Goal: Information Seeking & Learning: Learn about a topic

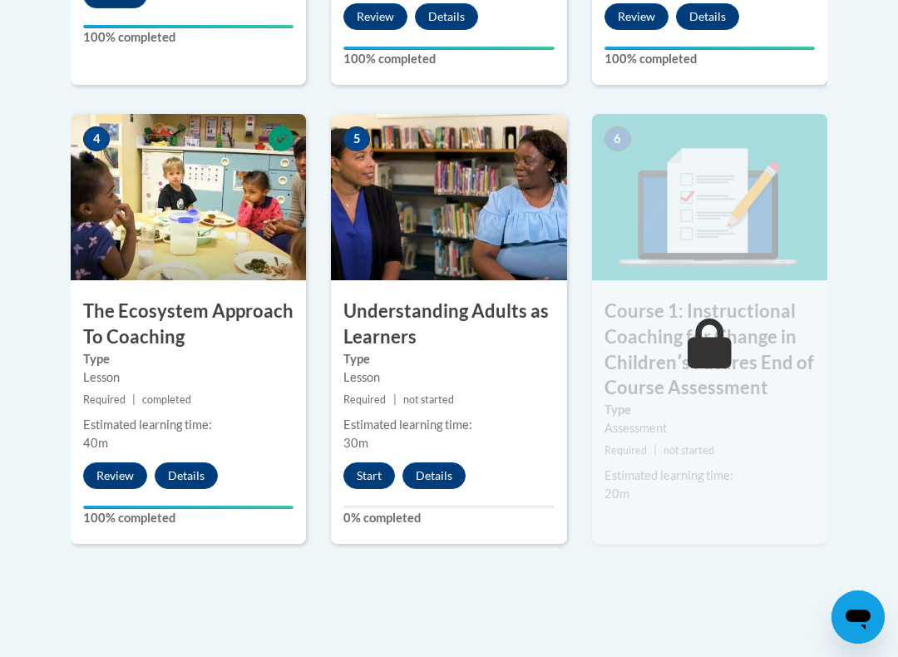
scroll to position [971, 0]
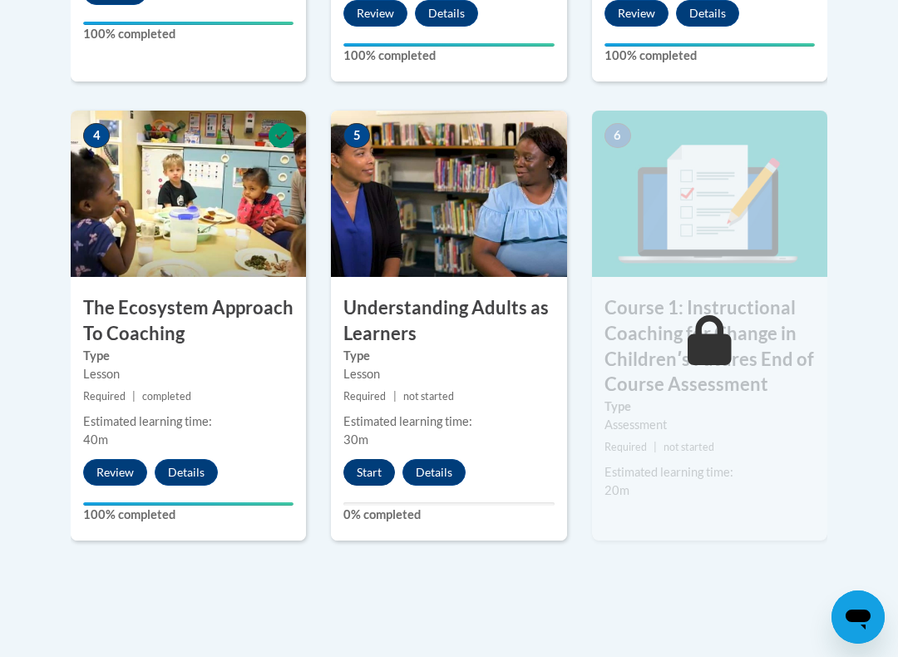
click at [357, 459] on button "Start" at bounding box center [369, 472] width 52 height 27
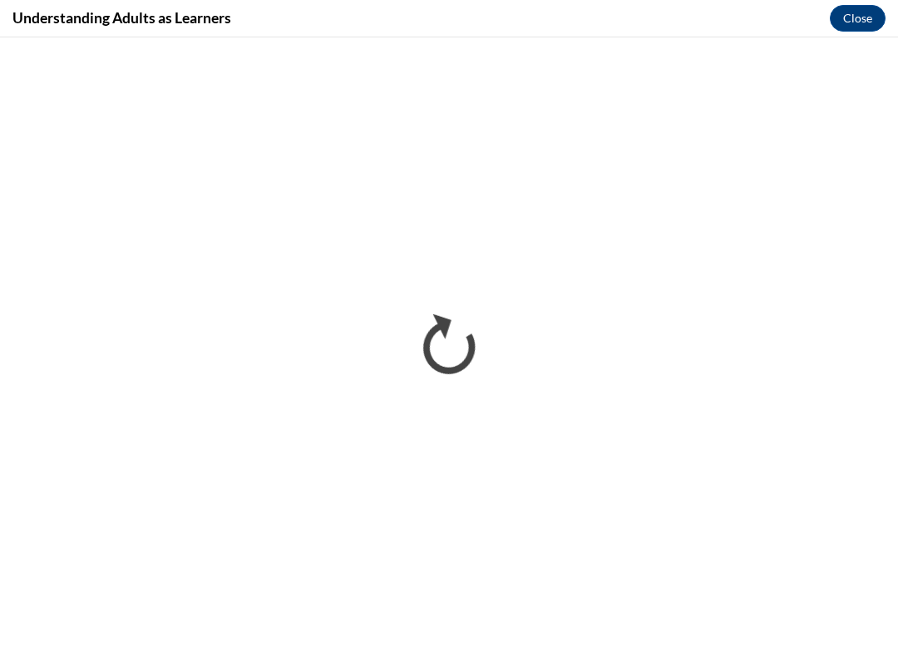
scroll to position [0, 0]
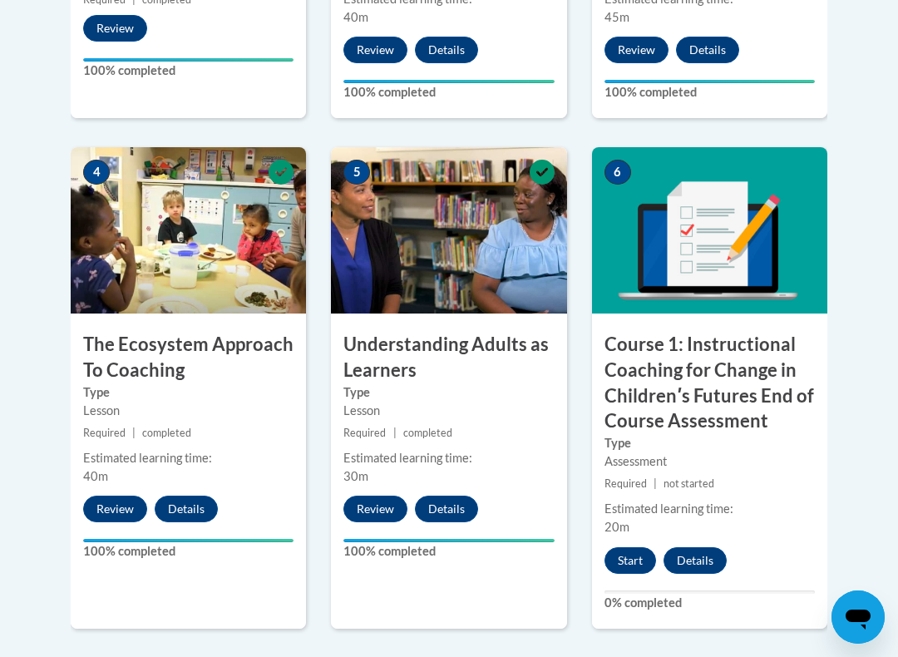
scroll to position [935, 0]
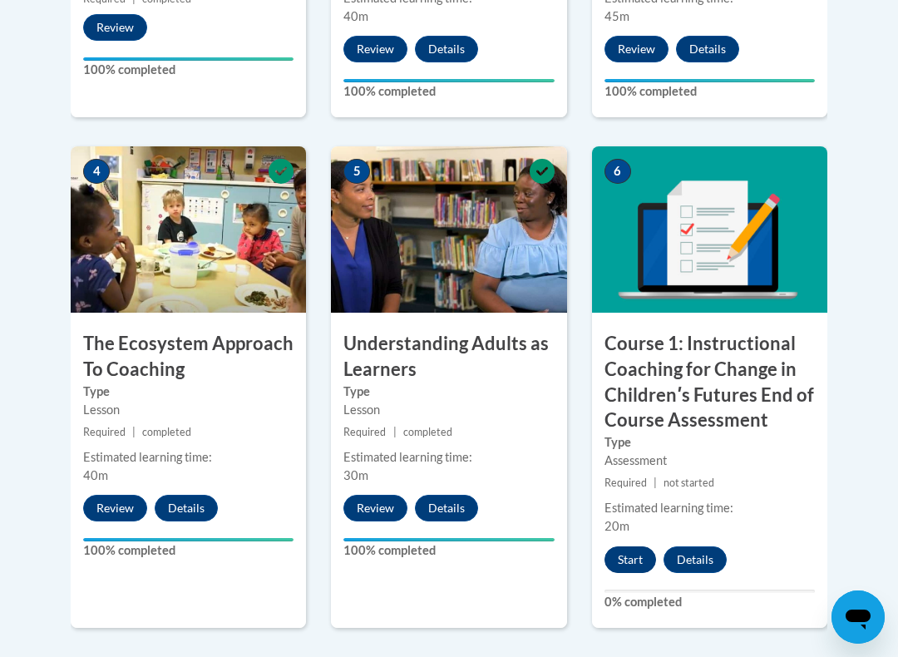
click at [627, 548] on button "Start" at bounding box center [630, 559] width 52 height 27
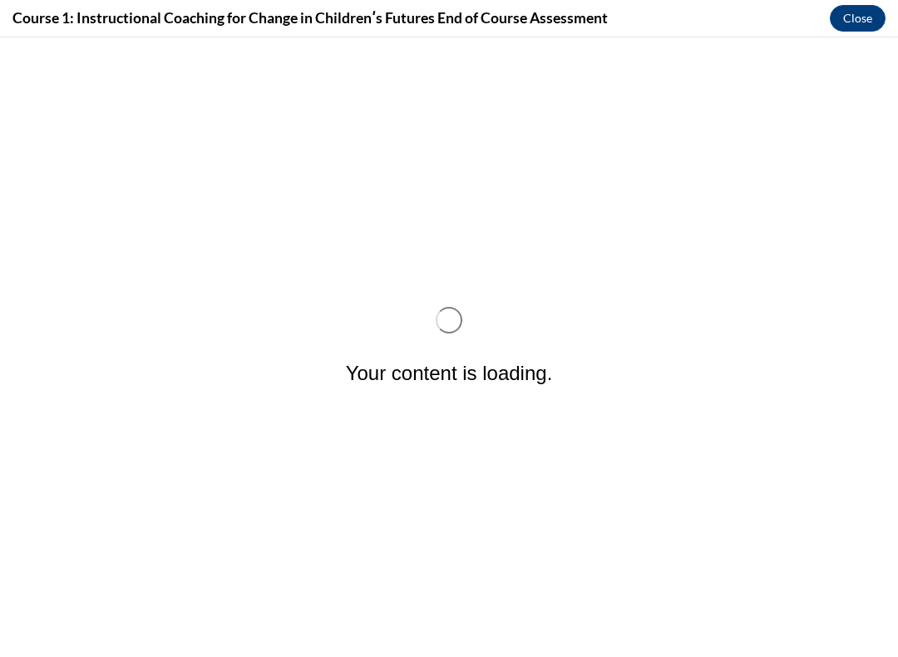
scroll to position [0, 0]
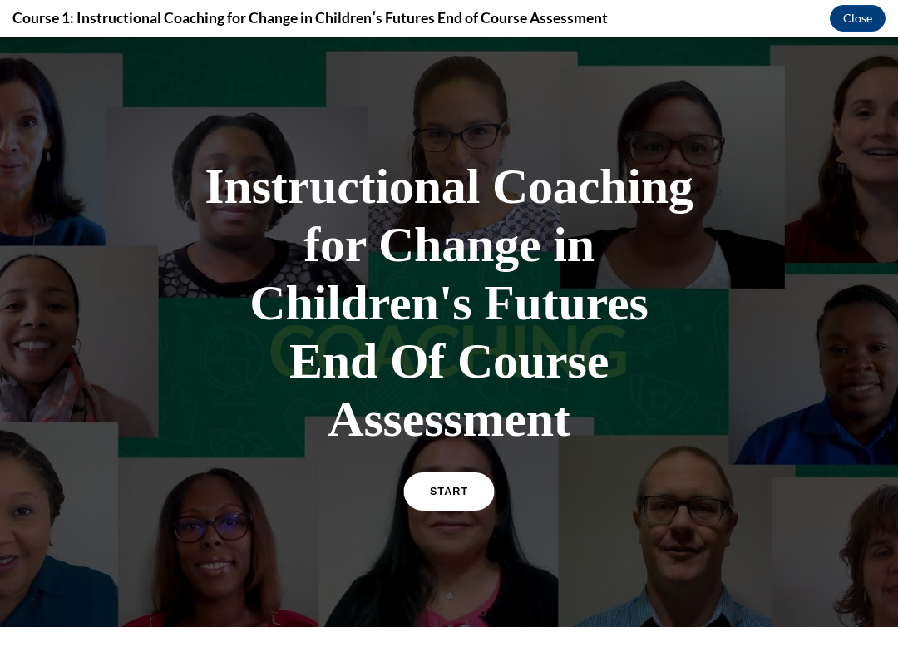
click at [442, 508] on link "START" at bounding box center [448, 491] width 91 height 38
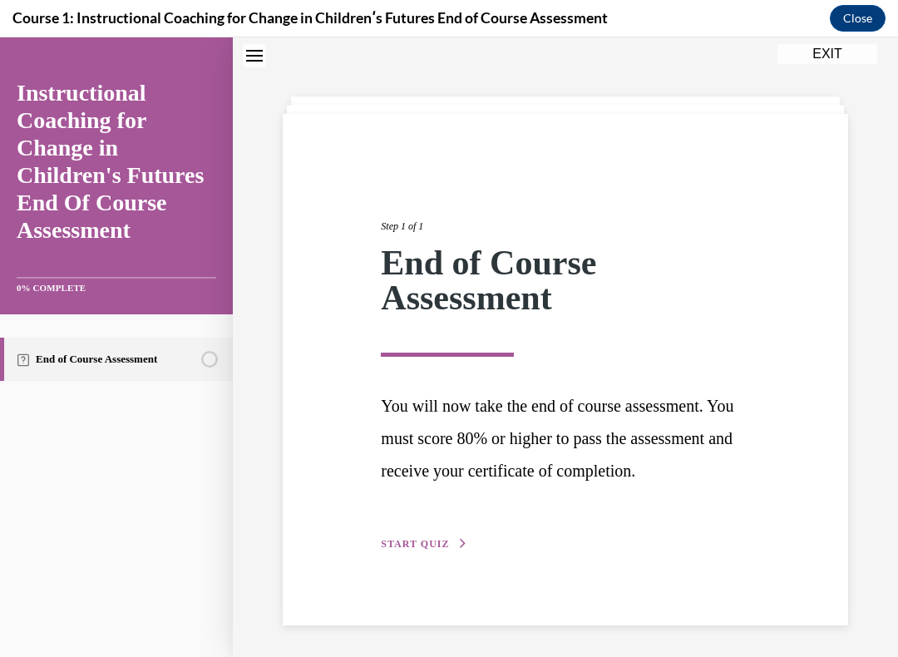
click at [448, 486] on p "You will now take the end of course assessment. You must score 80% or higher to…" at bounding box center [565, 438] width 368 height 96
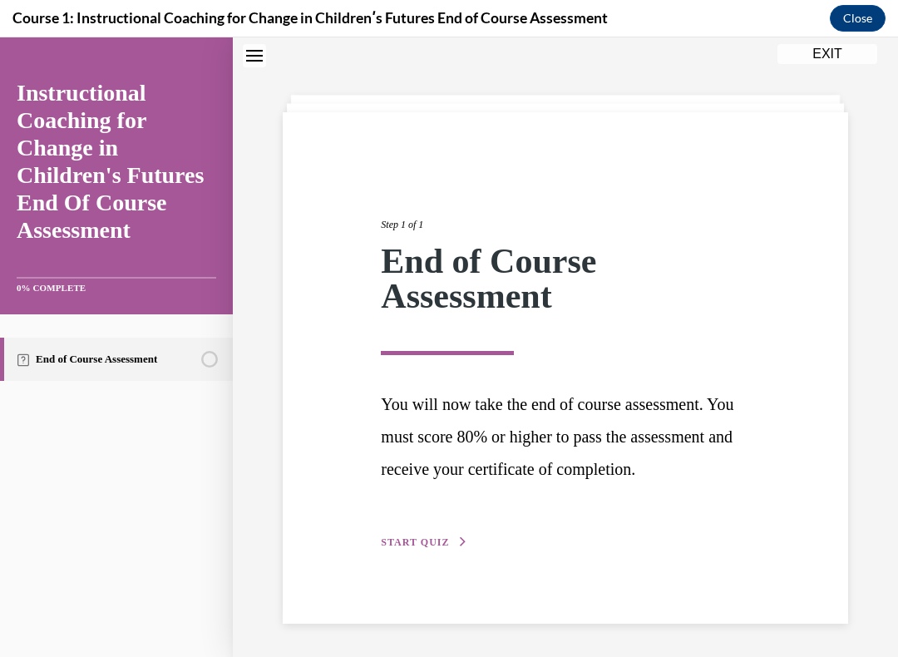
scroll to position [25, 0]
click at [415, 547] on span "START QUIZ" at bounding box center [415, 542] width 68 height 12
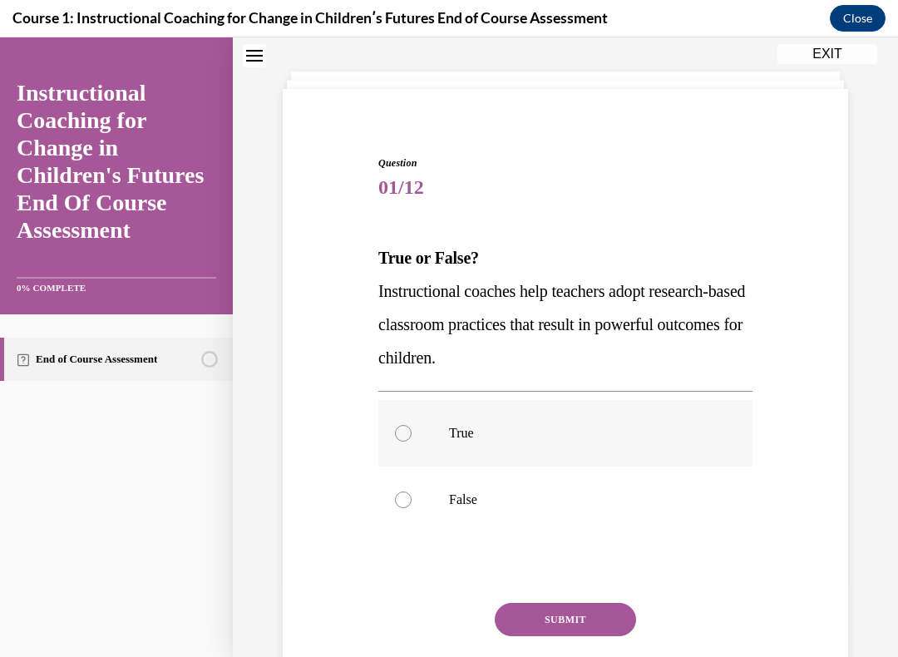
click at [401, 415] on label "True" at bounding box center [565, 433] width 374 height 66
click at [401, 425] on input "True" at bounding box center [403, 433] width 17 height 17
radio input "true"
click at [566, 556] on button "SUBMIT" at bounding box center [564, 619] width 141 height 33
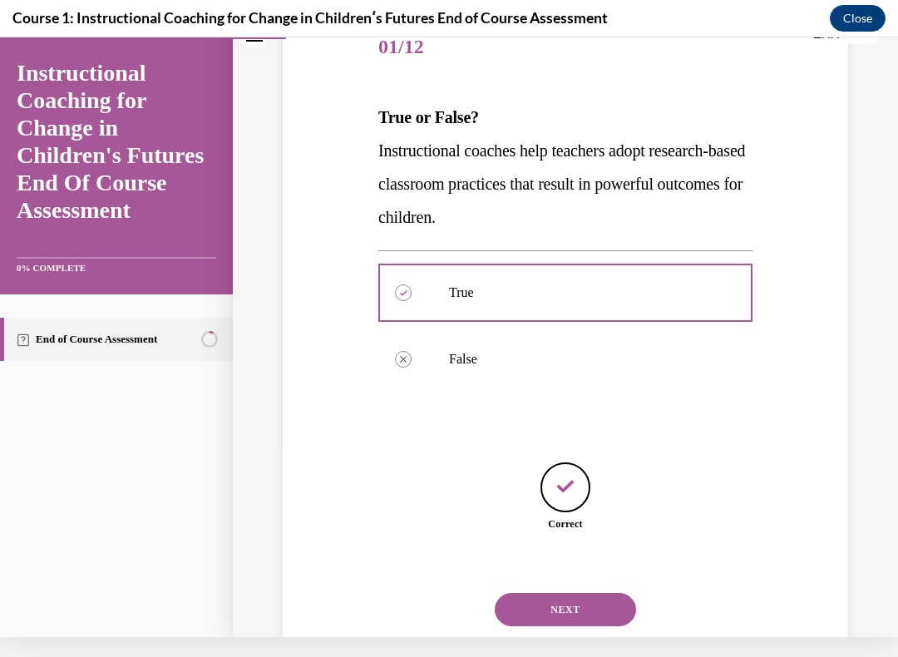
scroll to position [173, 0]
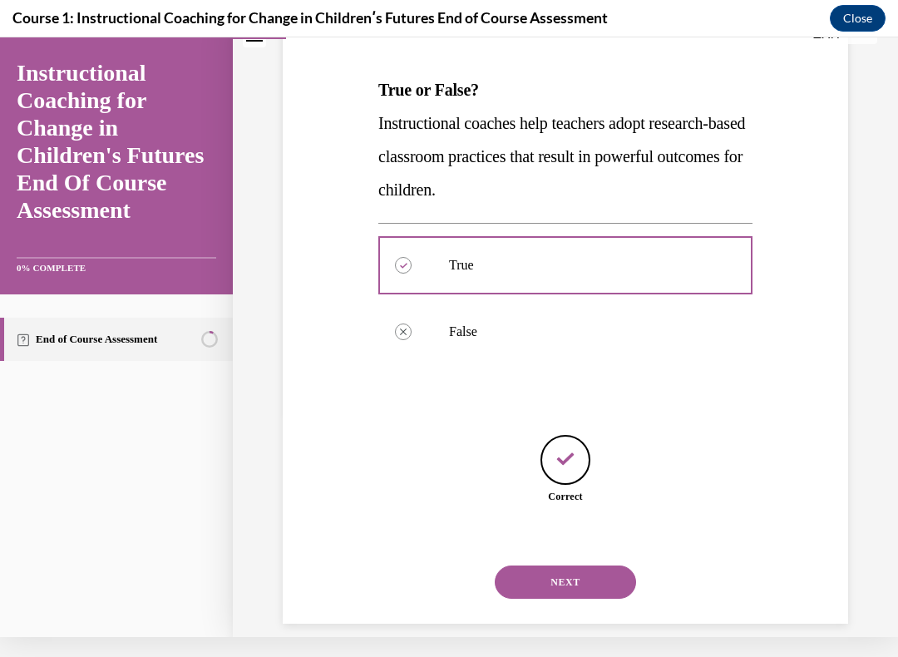
click at [568, 556] on button "NEXT" at bounding box center [564, 581] width 141 height 33
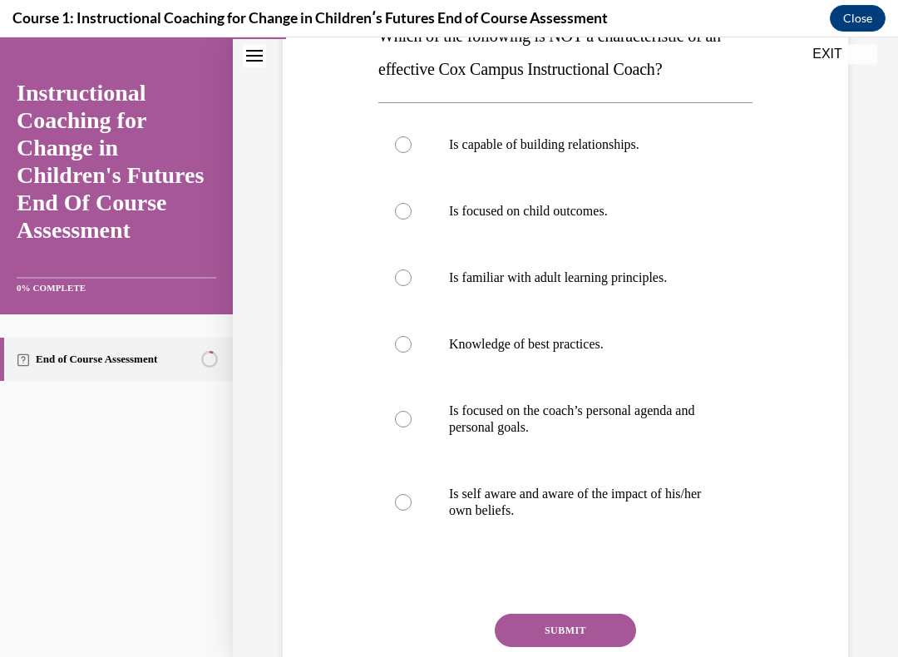
scroll to position [262, 0]
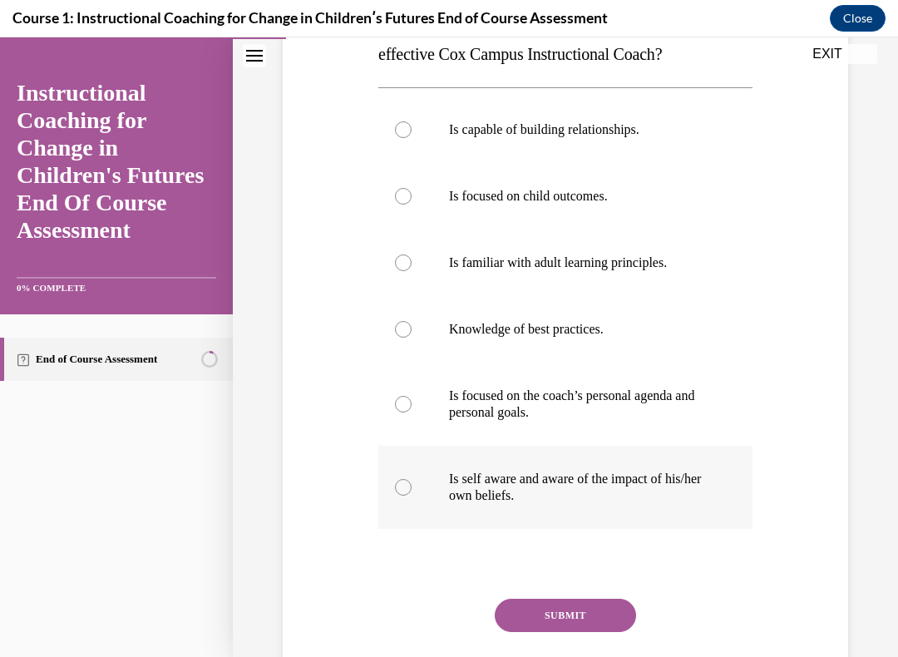
click at [406, 487] on div at bounding box center [403, 487] width 17 height 17
click at [406, 487] on input "Is self aware and aware of the impact of his/her own beliefs." at bounding box center [403, 487] width 17 height 17
radio input "true"
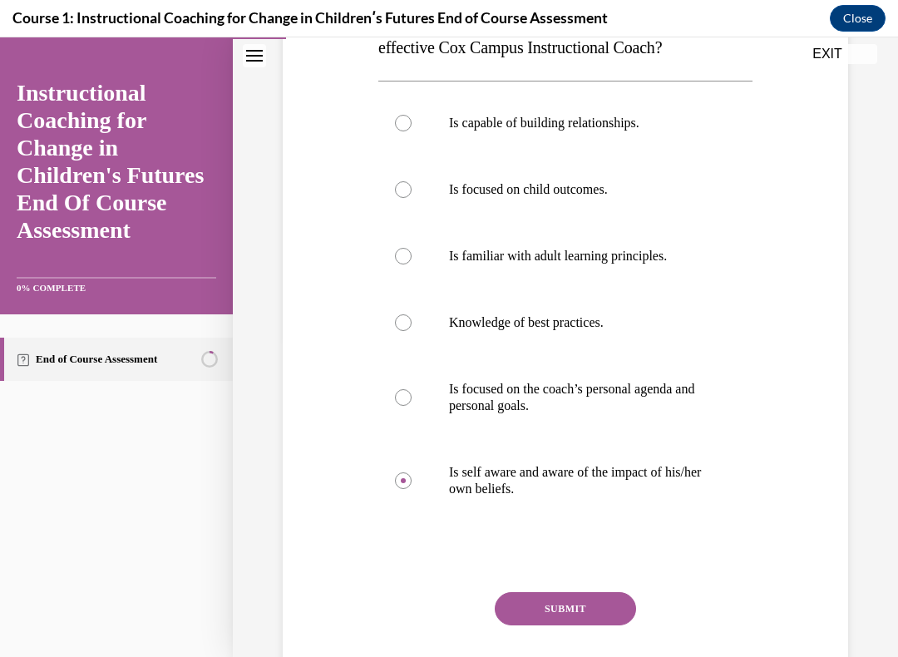
click at [568, 556] on button "SUBMIT" at bounding box center [564, 608] width 141 height 33
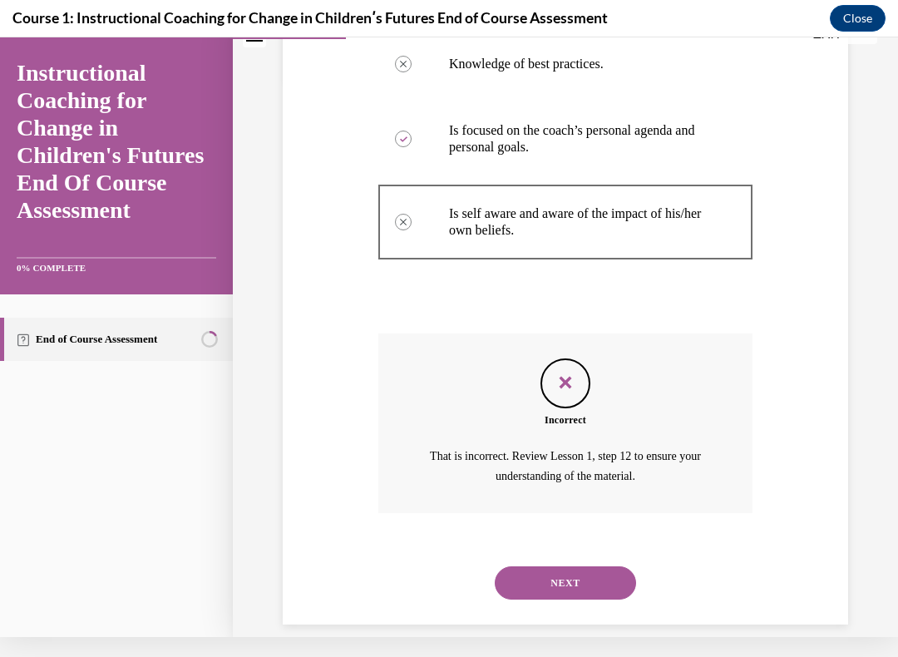
scroll to position [506, 0]
click at [571, 556] on button "NEXT" at bounding box center [564, 583] width 141 height 33
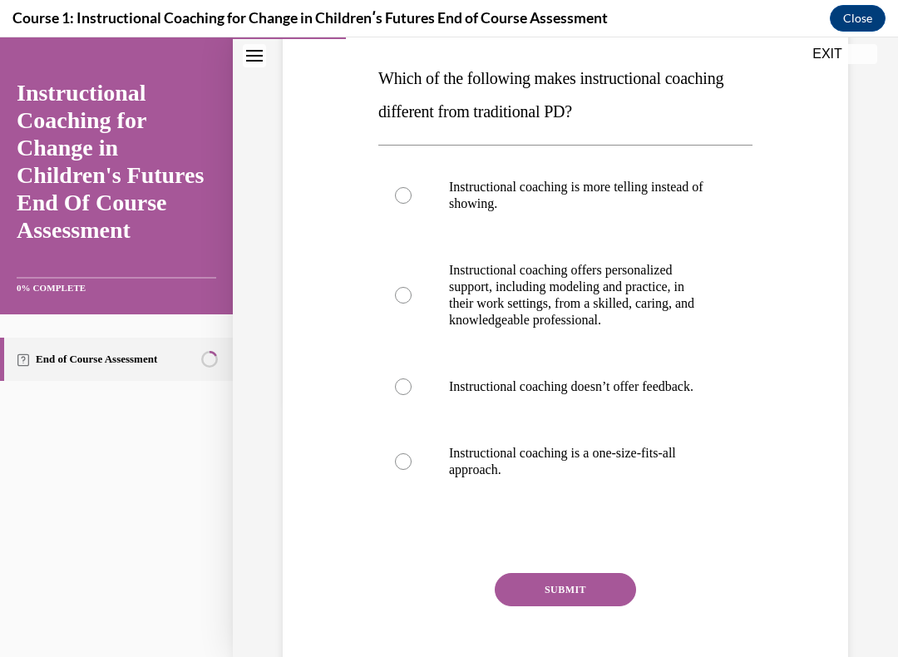
scroll to position [205, 0]
click at [409, 469] on div at bounding box center [403, 460] width 17 height 17
click at [409, 469] on input "Instructional coaching is a one-size-fits-all approach." at bounding box center [403, 460] width 17 height 17
radio input "true"
click at [564, 556] on button "SUBMIT" at bounding box center [564, 588] width 141 height 33
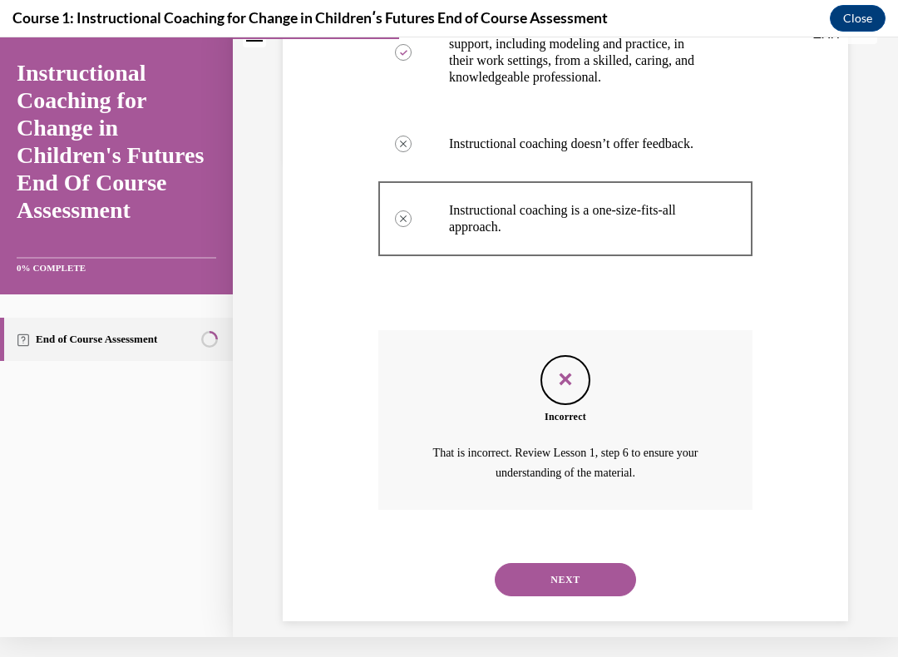
scroll to position [427, 0]
click at [577, 556] on button "NEXT" at bounding box center [564, 579] width 141 height 33
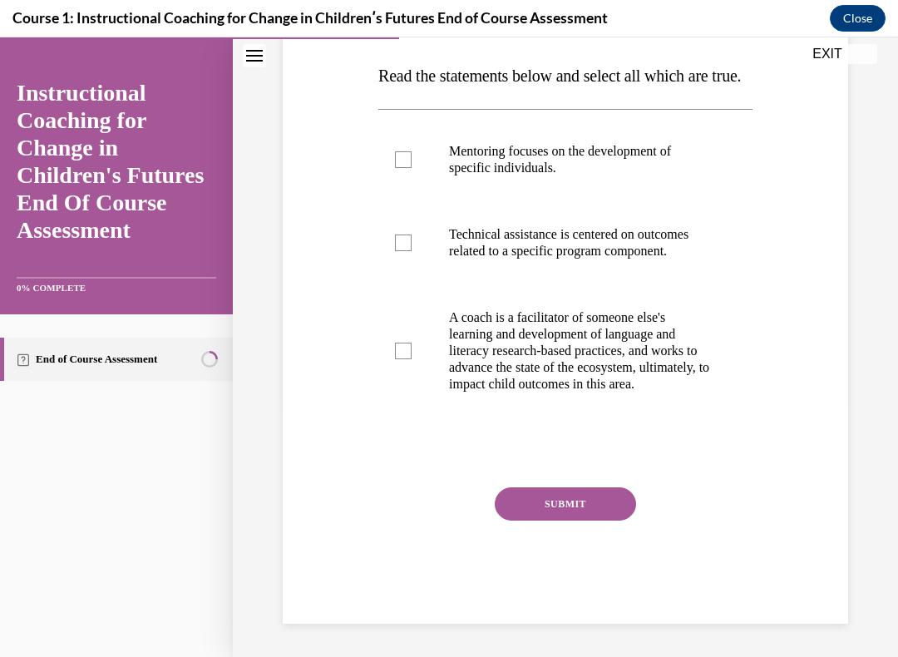
scroll to position [246, 0]
click at [406, 359] on div at bounding box center [403, 350] width 17 height 17
click at [406, 359] on input "A coach is a facilitator of someone else's learning and development of language…" at bounding box center [403, 350] width 17 height 17
click at [404, 354] on icon at bounding box center [403, 351] width 7 height 6
click at [404, 359] on input "A coach is a facilitator of someone else's learning and development of language…" at bounding box center [403, 350] width 17 height 17
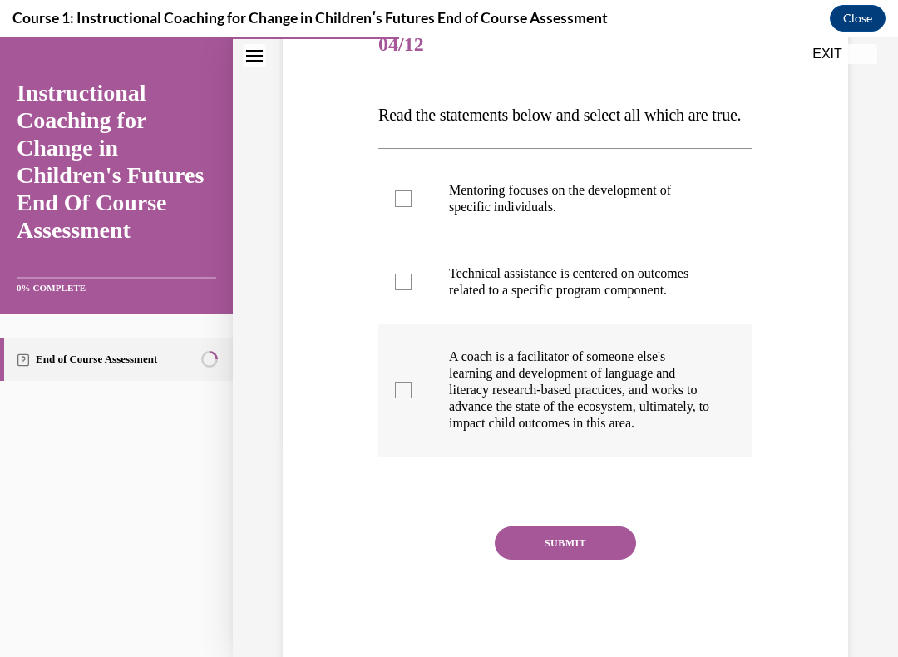
scroll to position [169, 0]
click at [404, 397] on div at bounding box center [403, 389] width 17 height 17
click at [404, 397] on input "A coach is a facilitator of someone else's learning and development of language…" at bounding box center [403, 389] width 17 height 17
checkbox input "true"
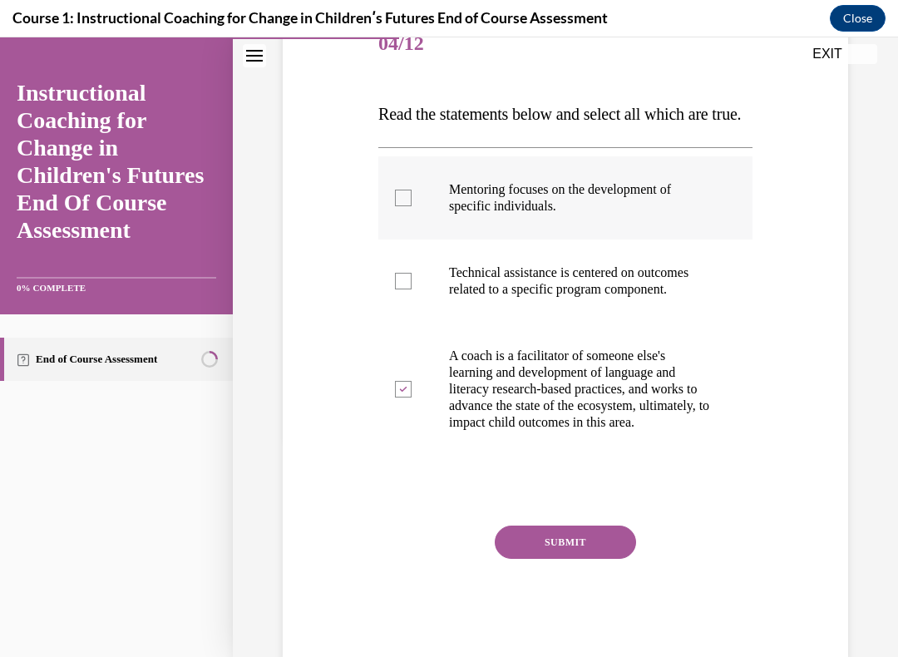
click at [405, 206] on div at bounding box center [403, 197] width 17 height 17
click at [405, 206] on input "Mentoring focuses on the development of specific individuals." at bounding box center [403, 197] width 17 height 17
checkbox input "true"
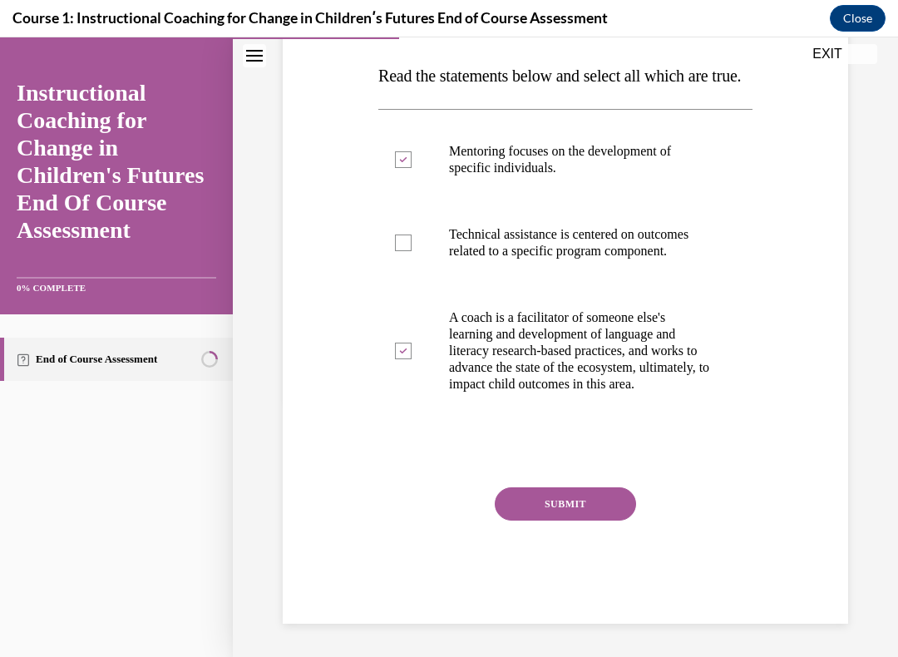
click at [571, 520] on button "SUBMIT" at bounding box center [564, 503] width 141 height 33
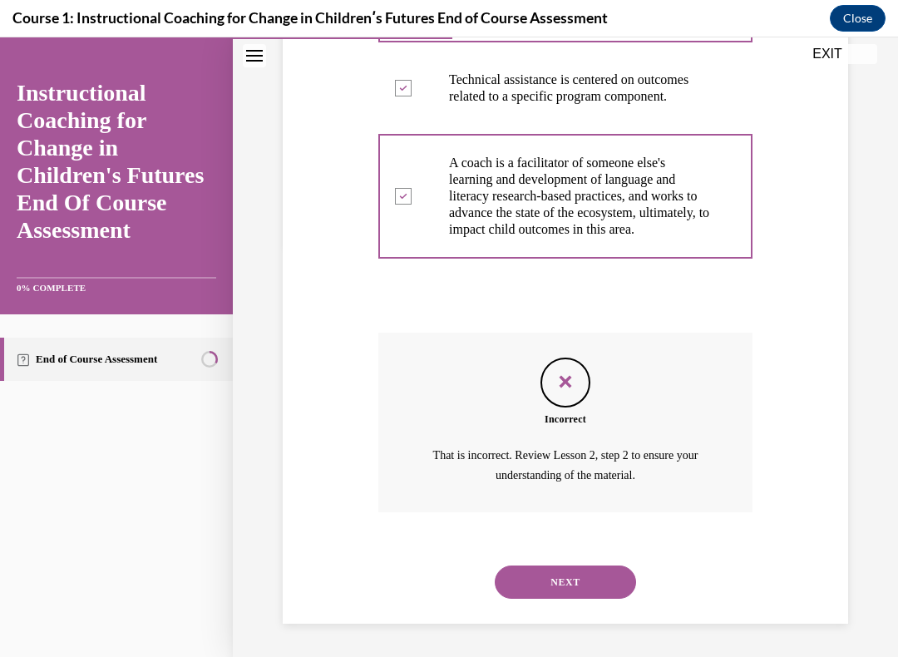
scroll to position [406, 0]
click at [573, 556] on button "NEXT" at bounding box center [564, 581] width 141 height 33
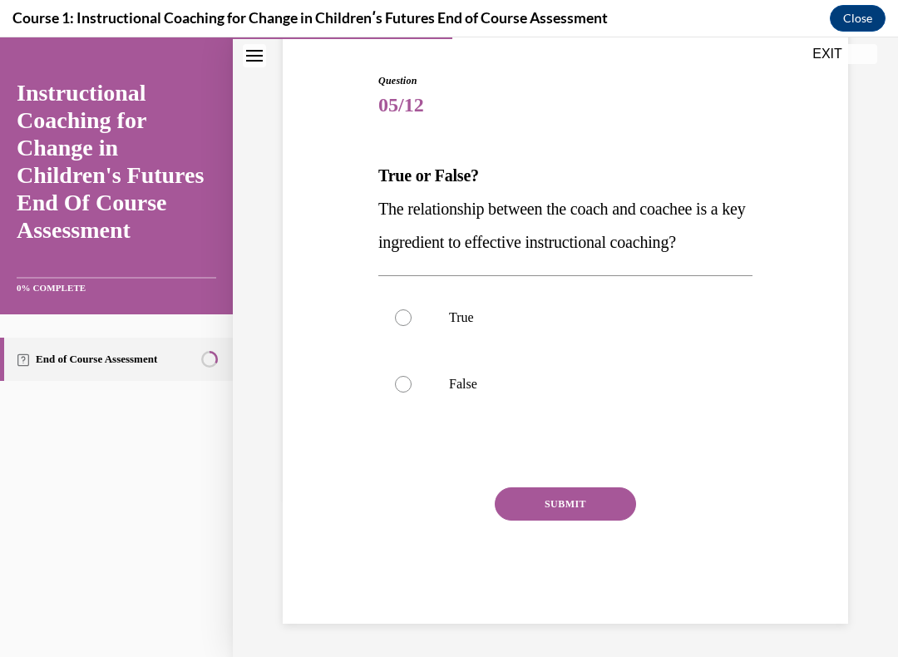
scroll to position [87, 0]
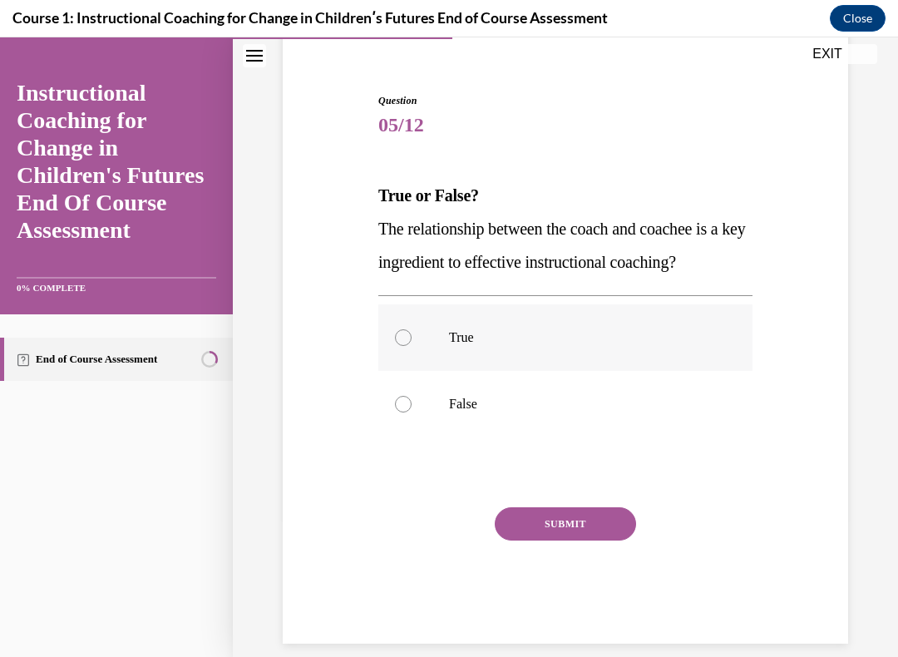
click at [421, 327] on label "True" at bounding box center [565, 337] width 374 height 66
click at [411, 329] on input "True" at bounding box center [403, 337] width 17 height 17
radio input "true"
click at [573, 524] on button "SUBMIT" at bounding box center [564, 523] width 141 height 33
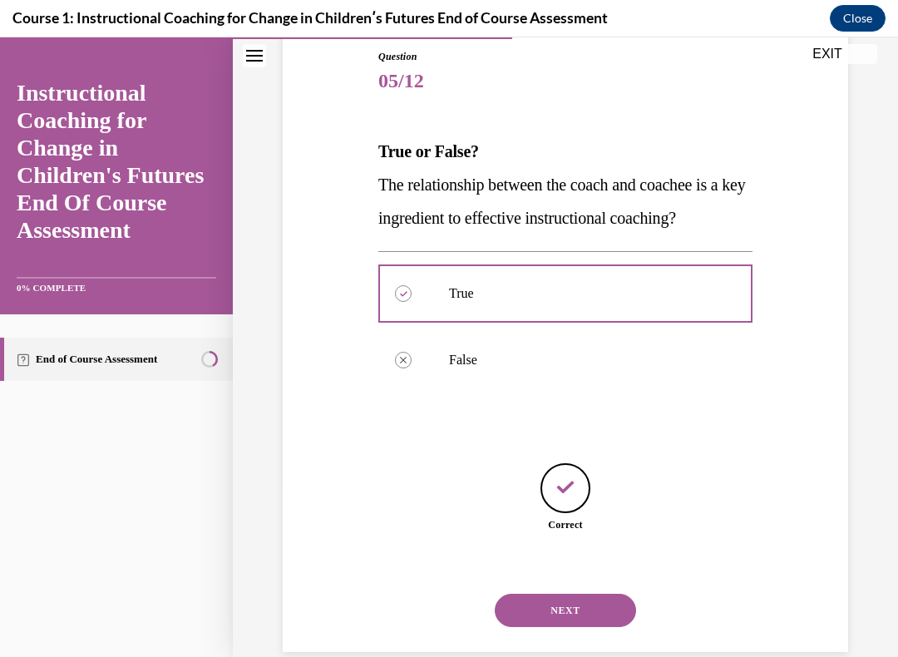
scroll to position [140, 0]
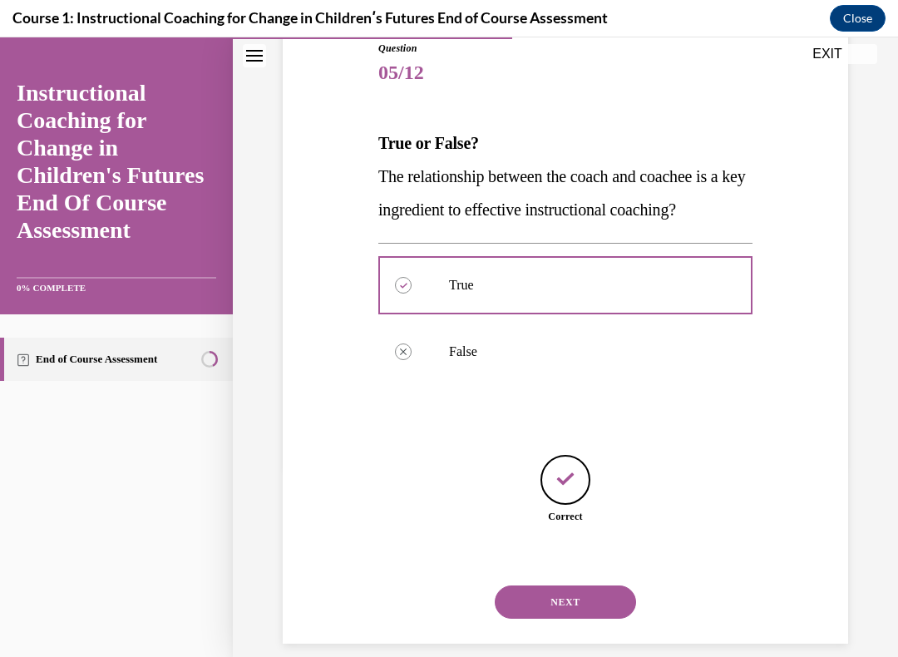
click at [571, 556] on button "NEXT" at bounding box center [564, 601] width 141 height 33
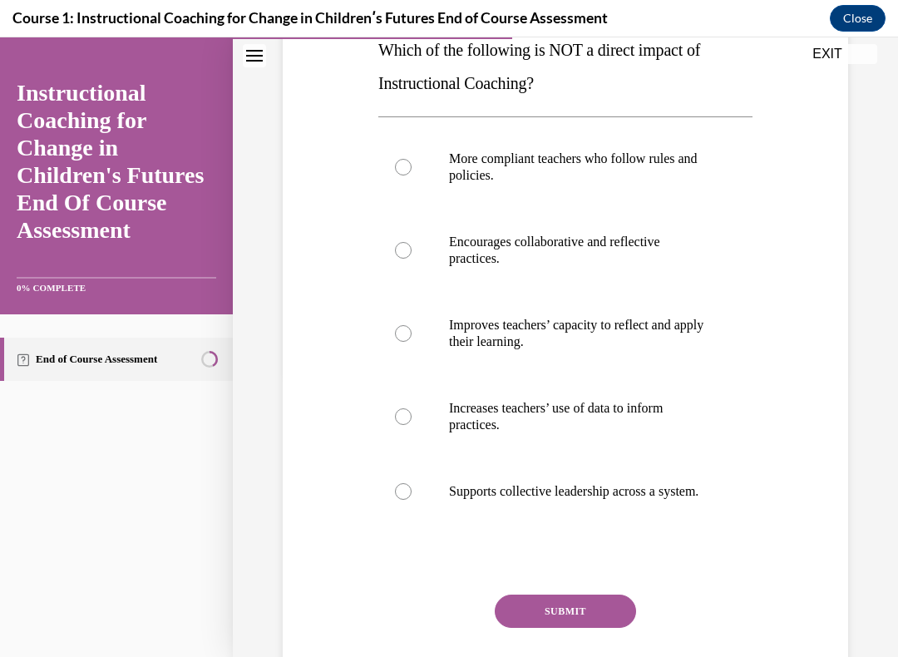
scroll to position [229, 0]
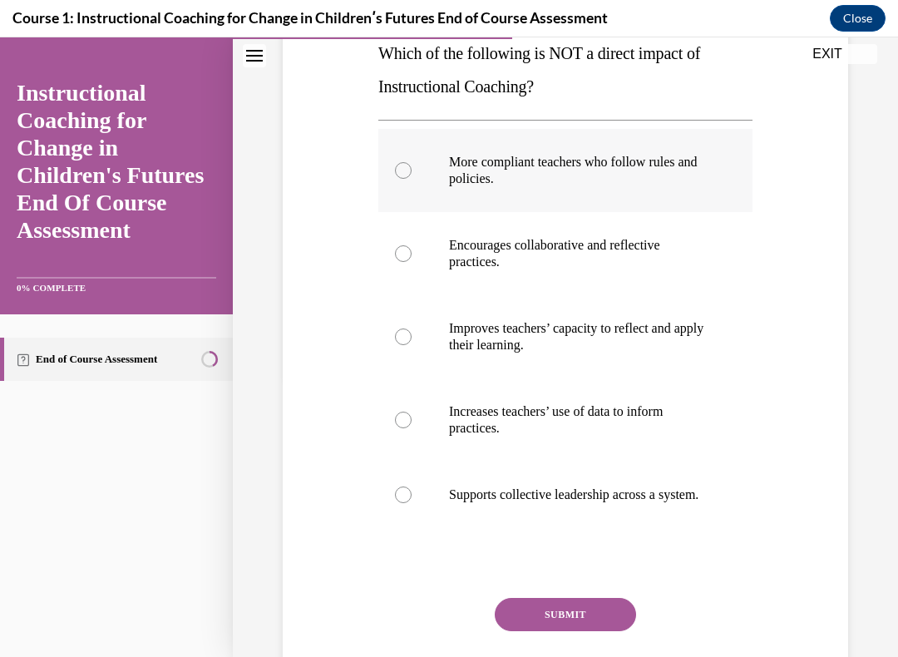
click at [397, 165] on div at bounding box center [403, 170] width 17 height 17
click at [397, 165] on input "More compliant teachers who follow rules and policies." at bounding box center [403, 170] width 17 height 17
radio input "true"
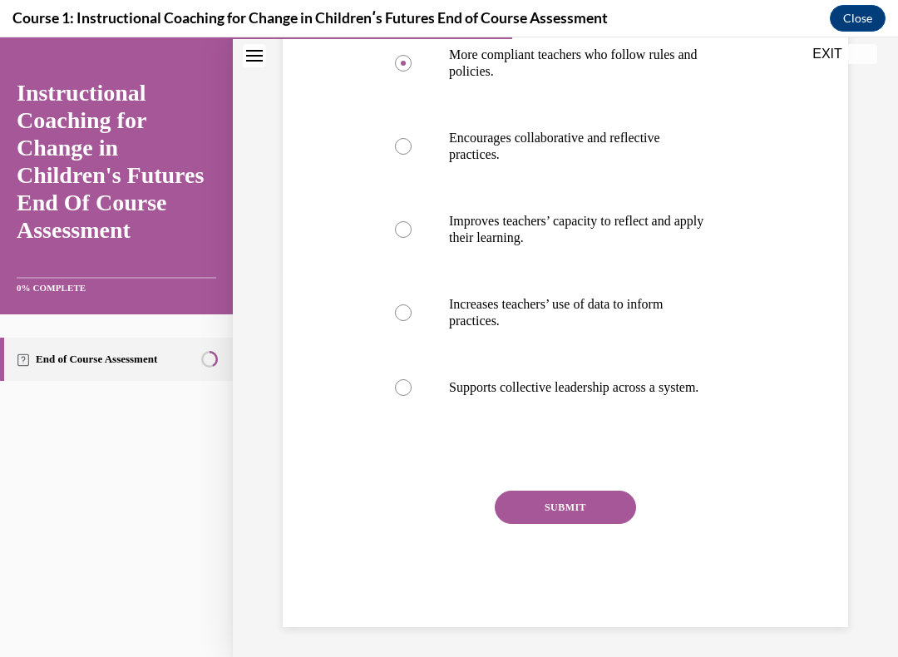
click at [568, 515] on button "SUBMIT" at bounding box center [564, 506] width 141 height 33
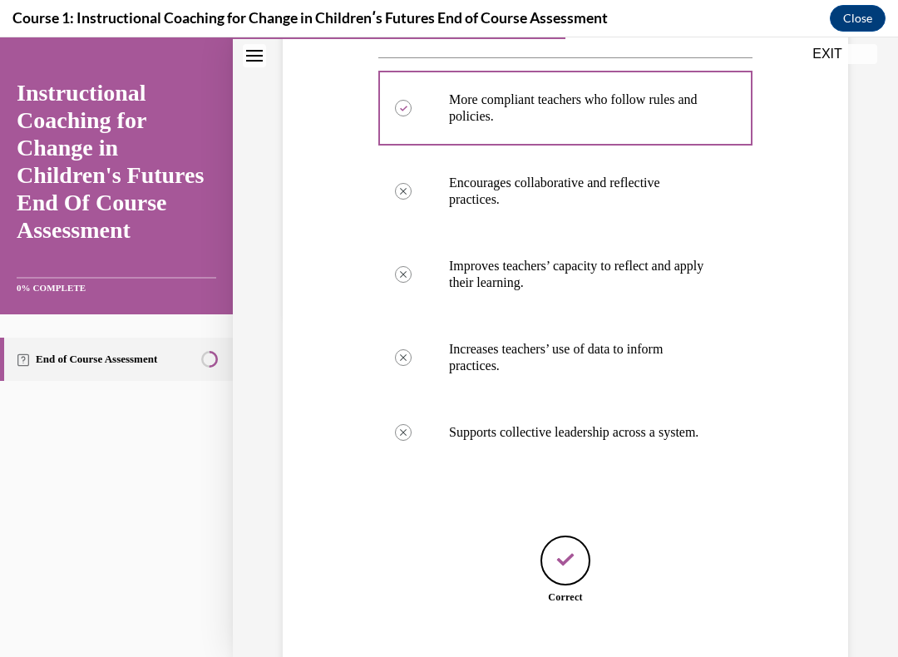
scroll to position [280, 0]
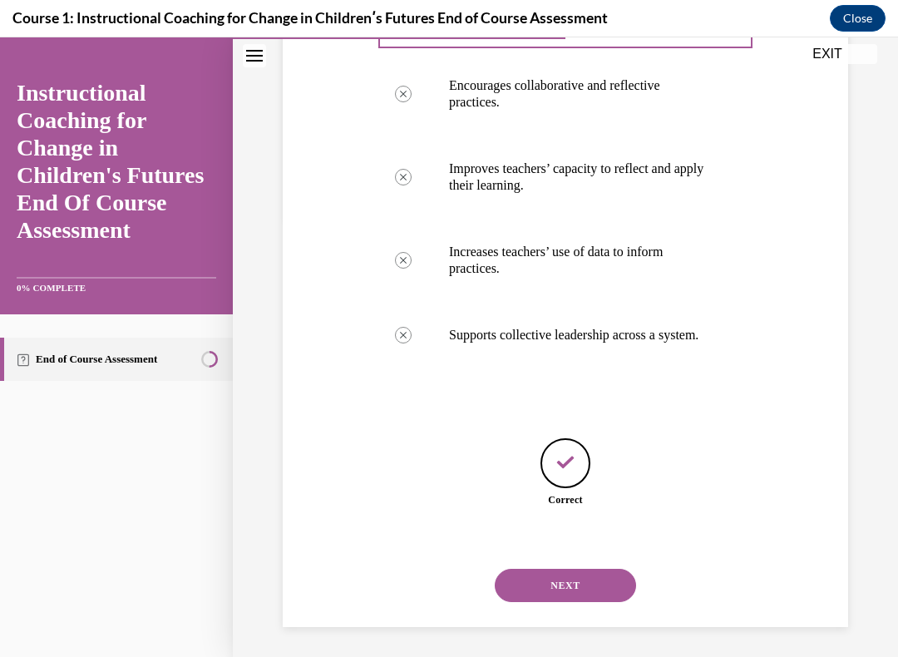
click at [573, 556] on button "NEXT" at bounding box center [564, 584] width 141 height 33
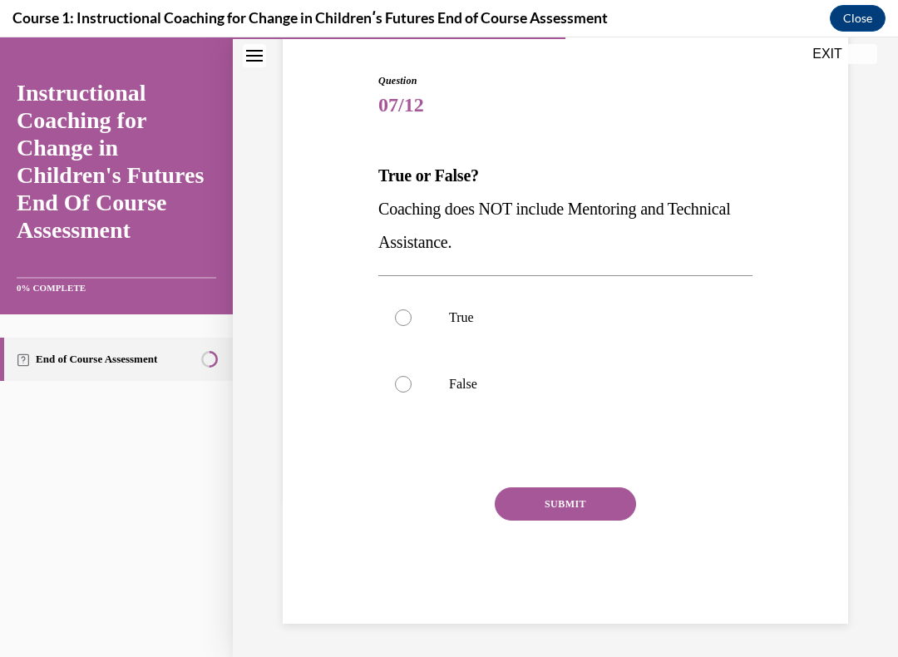
scroll to position [87, 0]
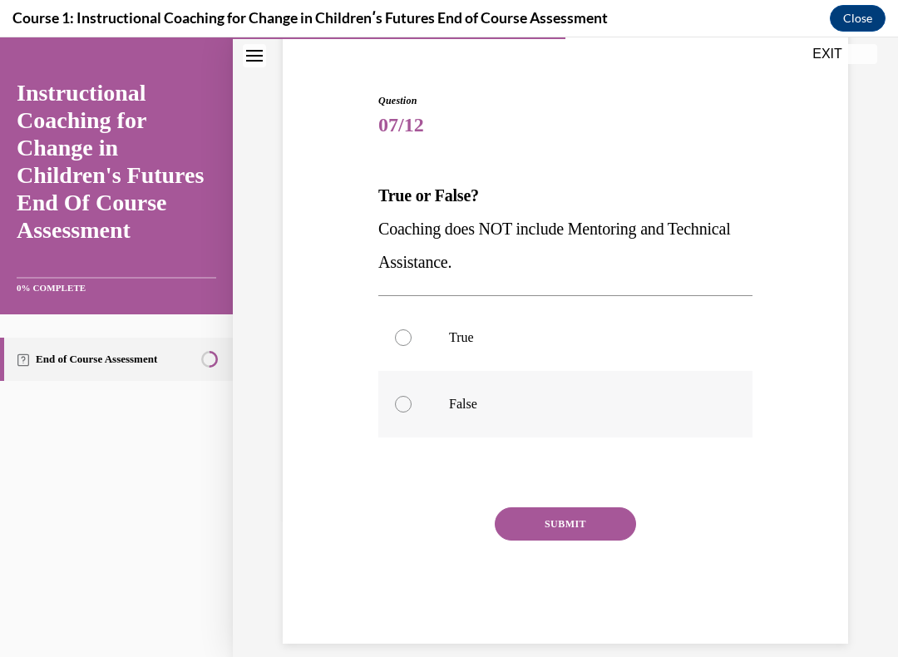
click at [396, 403] on div at bounding box center [403, 404] width 17 height 17
click at [396, 403] on input "False" at bounding box center [403, 404] width 17 height 17
radio input "true"
click at [575, 529] on button "SUBMIT" at bounding box center [564, 523] width 141 height 33
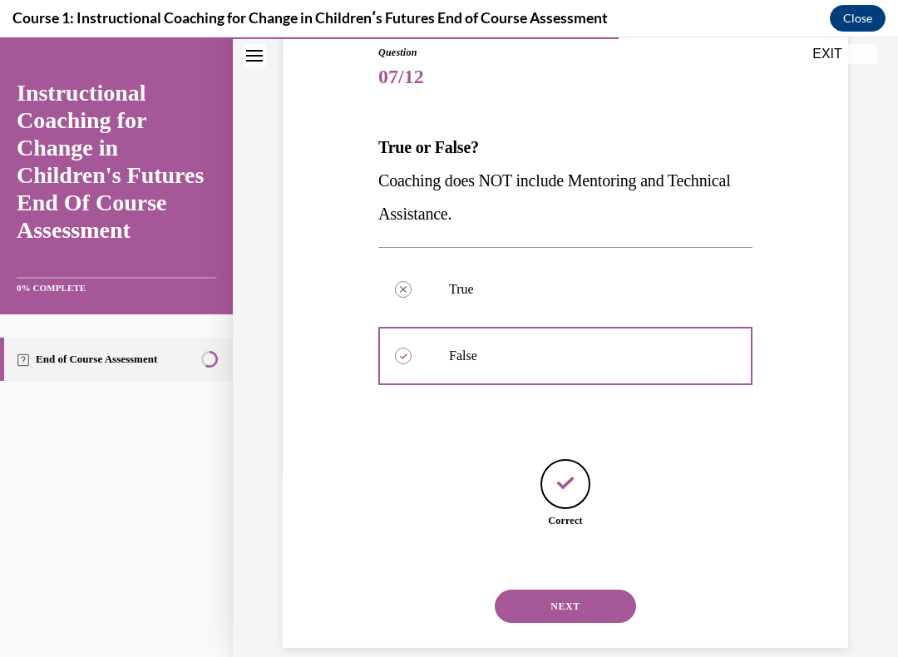
scroll to position [140, 0]
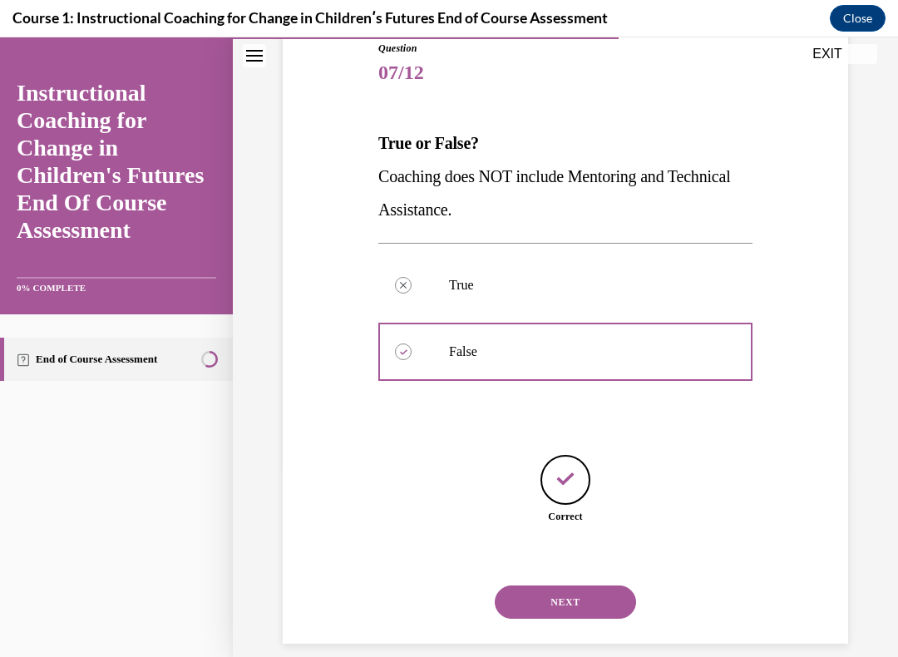
click at [561, 556] on button "NEXT" at bounding box center [564, 601] width 141 height 33
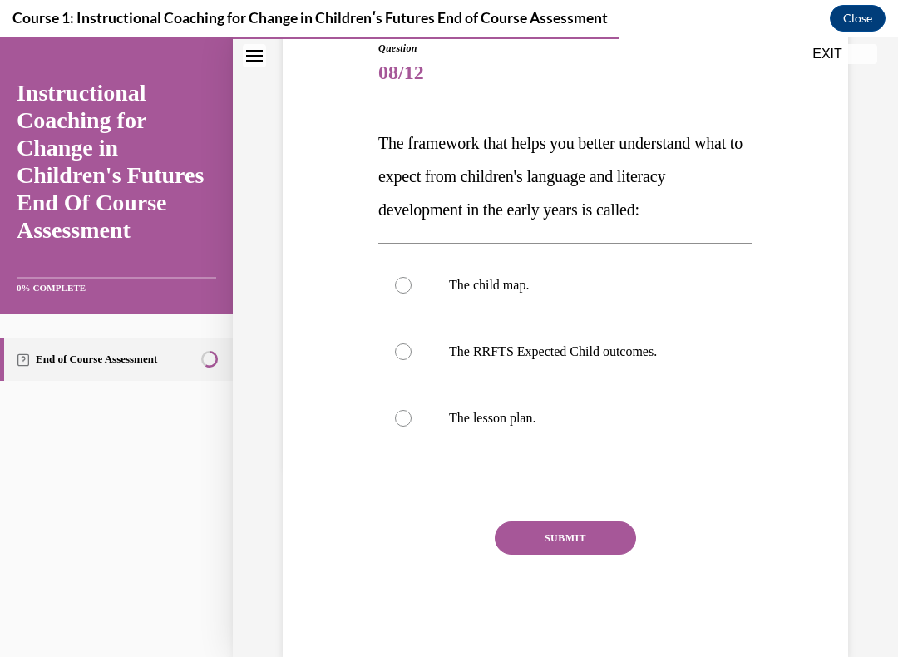
scroll to position [135, 0]
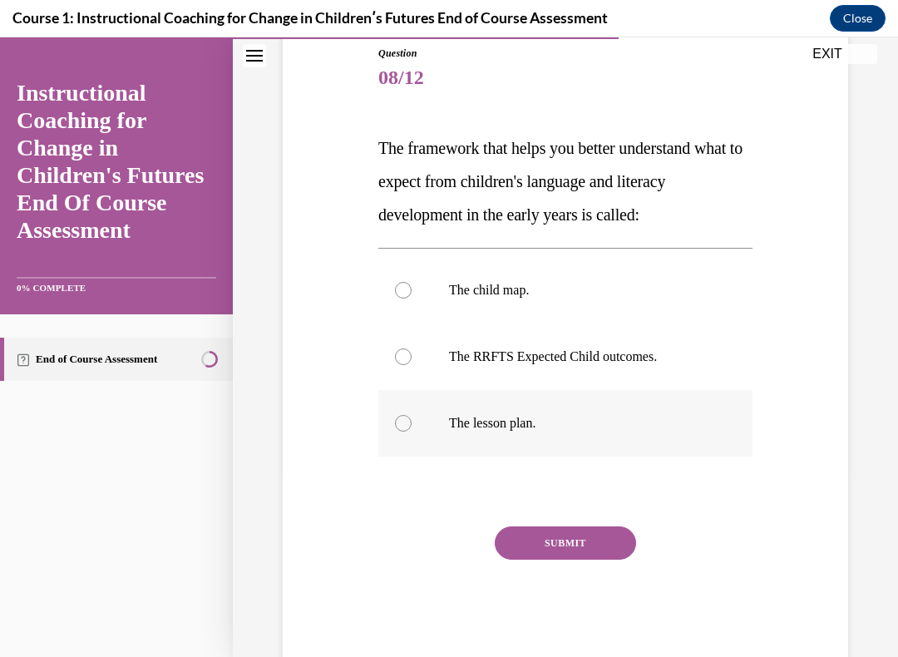
click at [408, 422] on div at bounding box center [403, 423] width 17 height 17
click at [408, 422] on input "The lesson plan." at bounding box center [403, 423] width 17 height 17
radio input "true"
click at [568, 541] on button "SUBMIT" at bounding box center [564, 542] width 141 height 33
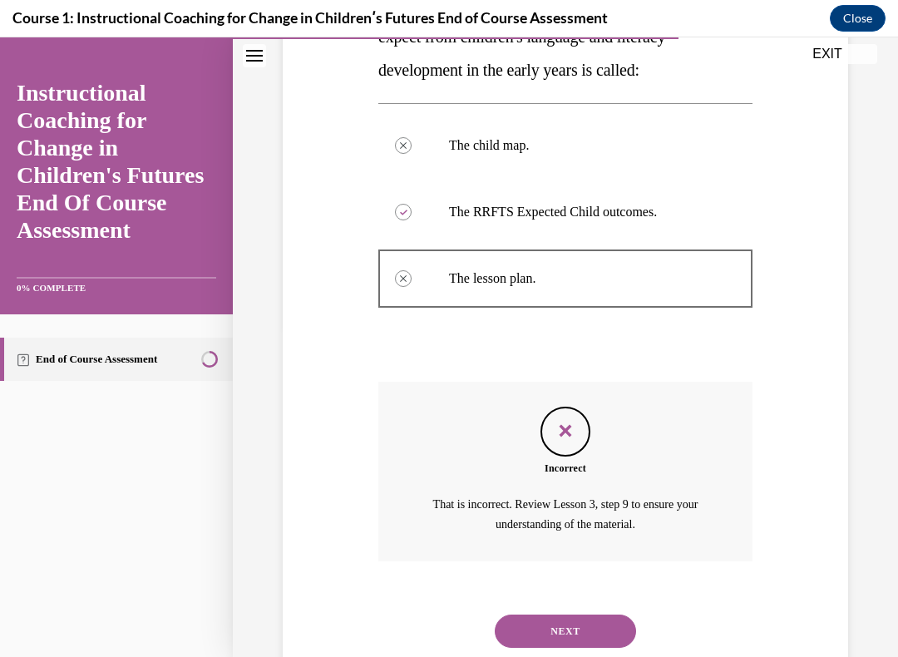
scroll to position [307, 0]
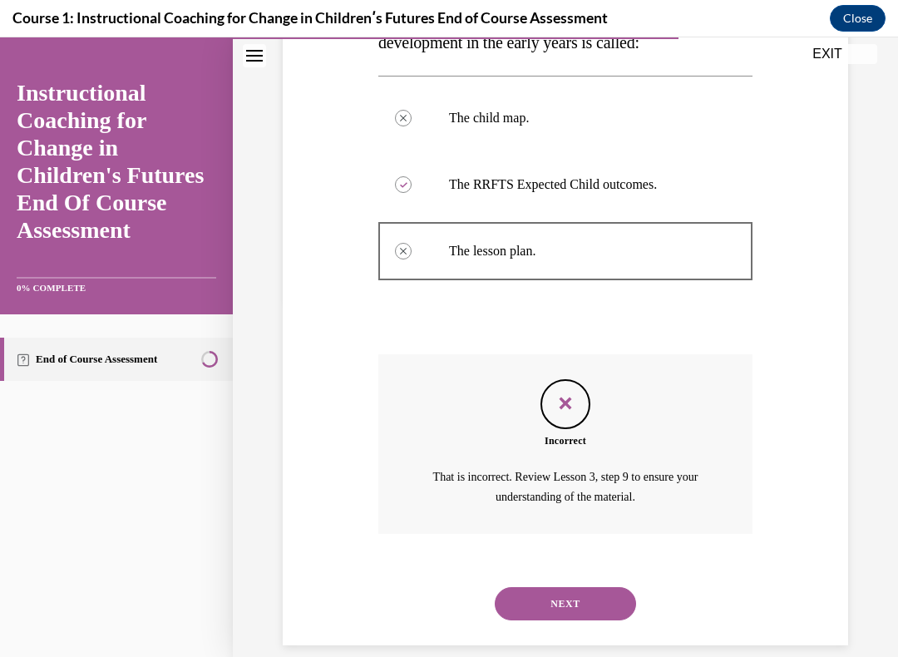
click at [560, 556] on button "NEXT" at bounding box center [564, 603] width 141 height 33
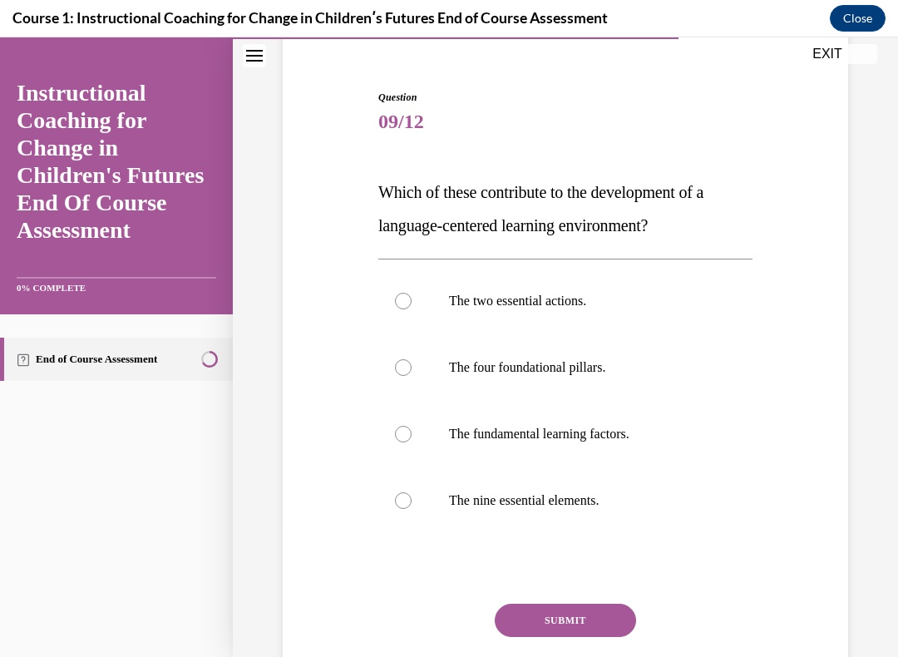
scroll to position [95, 0]
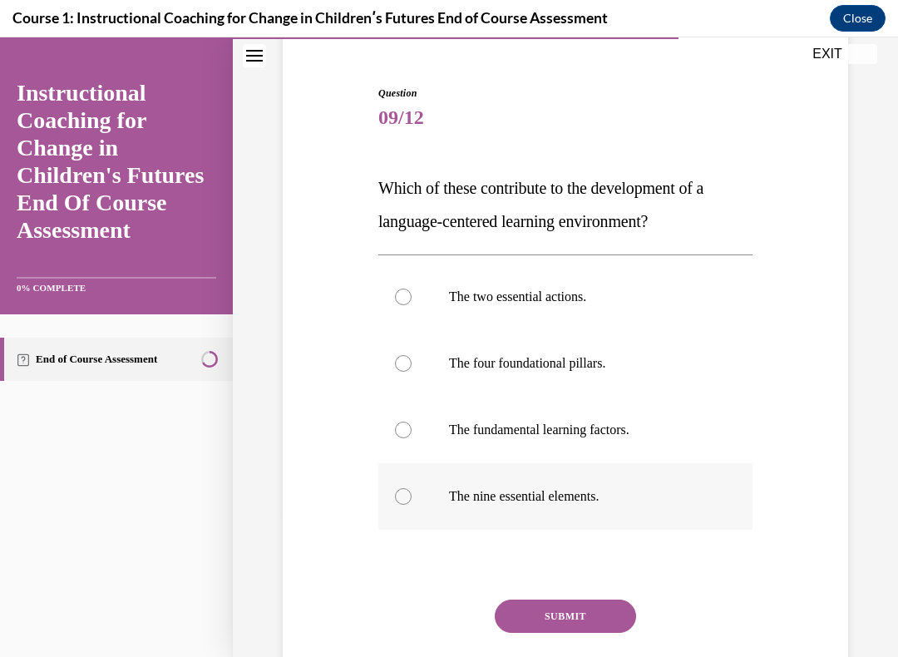
click at [414, 501] on label "The nine essential elements." at bounding box center [565, 496] width 374 height 66
click at [411, 501] on input "The nine essential elements." at bounding box center [403, 496] width 17 height 17
radio input "true"
click at [578, 556] on button "SUBMIT" at bounding box center [564, 615] width 141 height 33
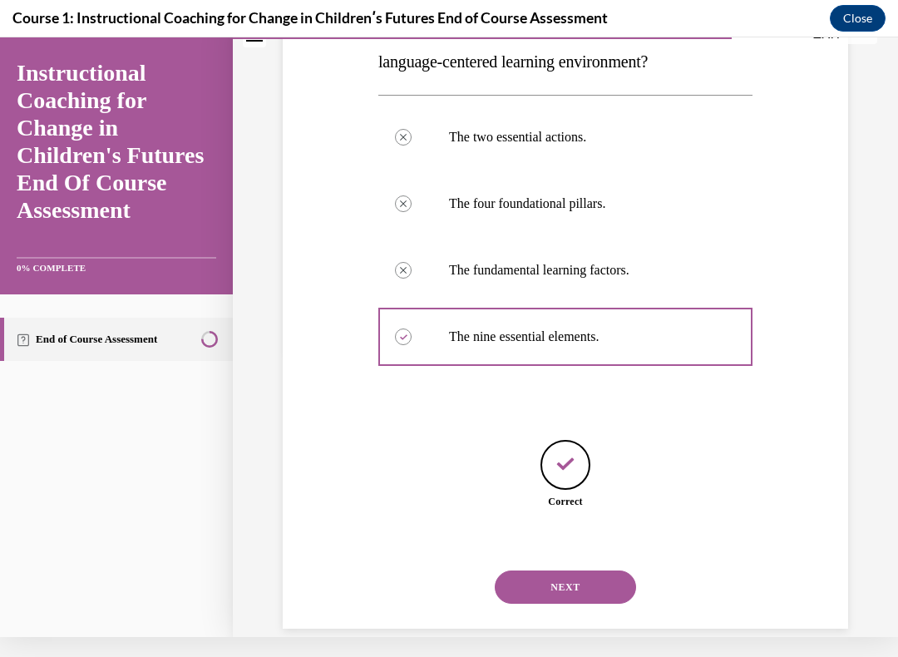
scroll to position [239, 0]
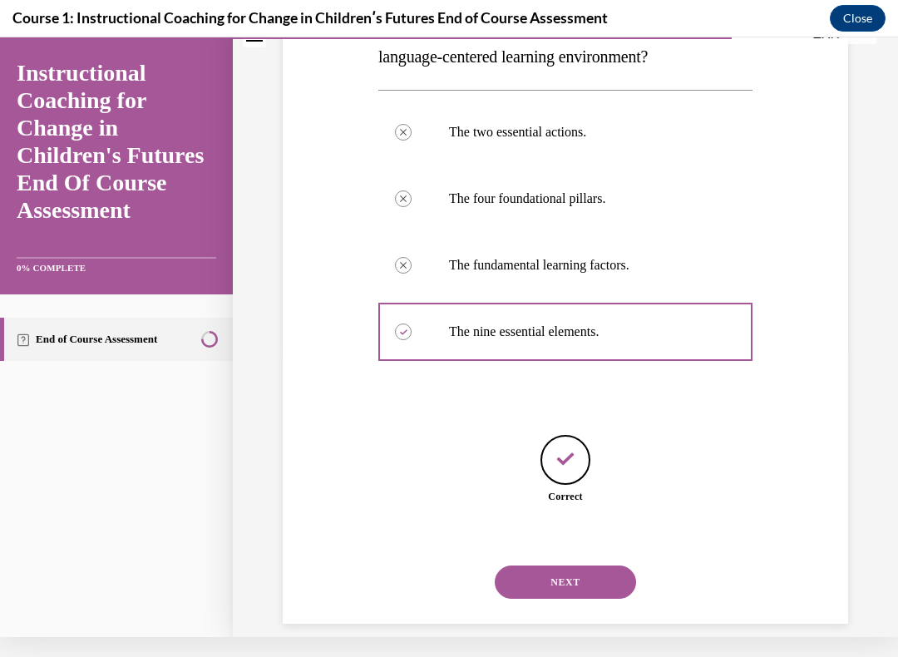
click at [584, 556] on button "NEXT" at bounding box center [564, 581] width 141 height 33
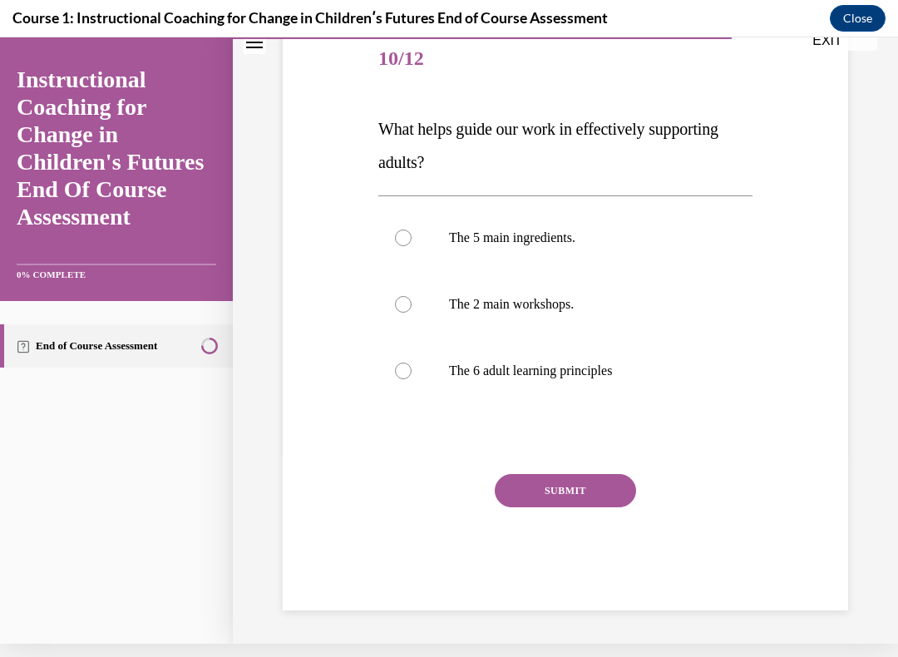
scroll to position [121, 0]
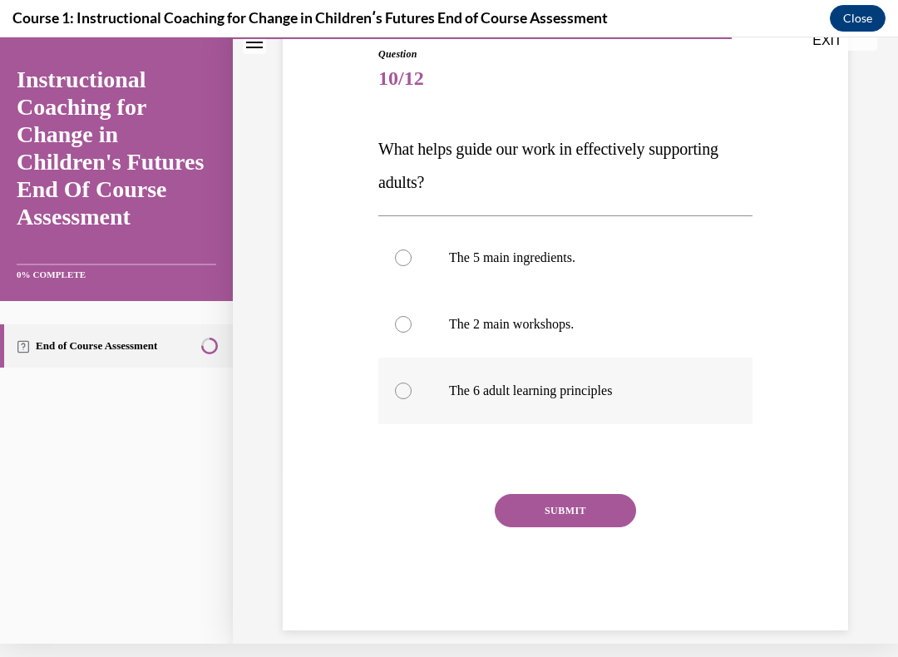
click at [394, 392] on label "The 6 adult learning principles" at bounding box center [565, 390] width 374 height 66
click at [395, 392] on input "The 6 adult learning principles" at bounding box center [403, 390] width 17 height 17
radio input "true"
click at [583, 517] on button "SUBMIT" at bounding box center [564, 510] width 141 height 33
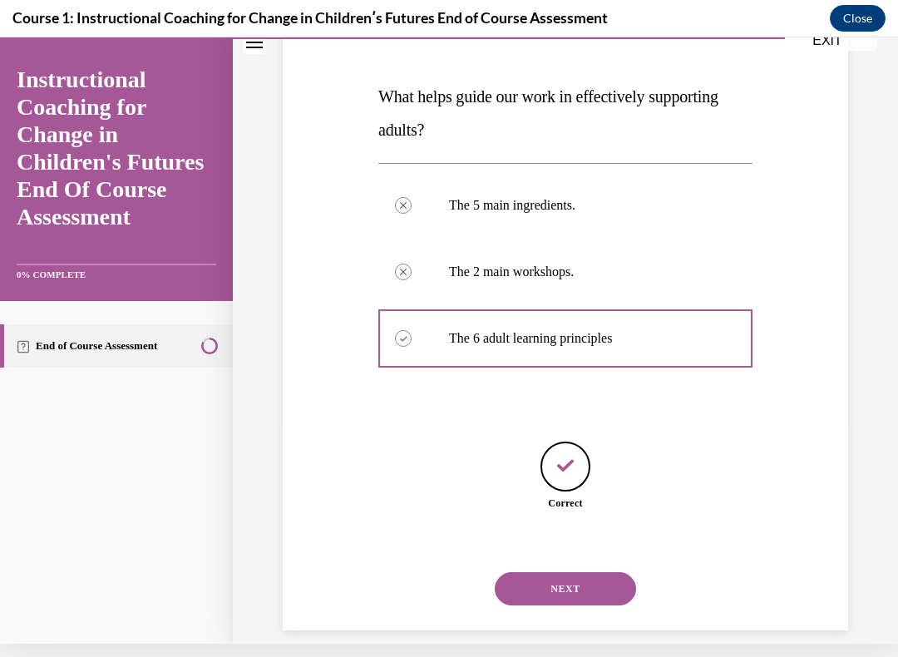
scroll to position [173, 0]
click at [581, 556] on button "NEXT" at bounding box center [564, 588] width 141 height 33
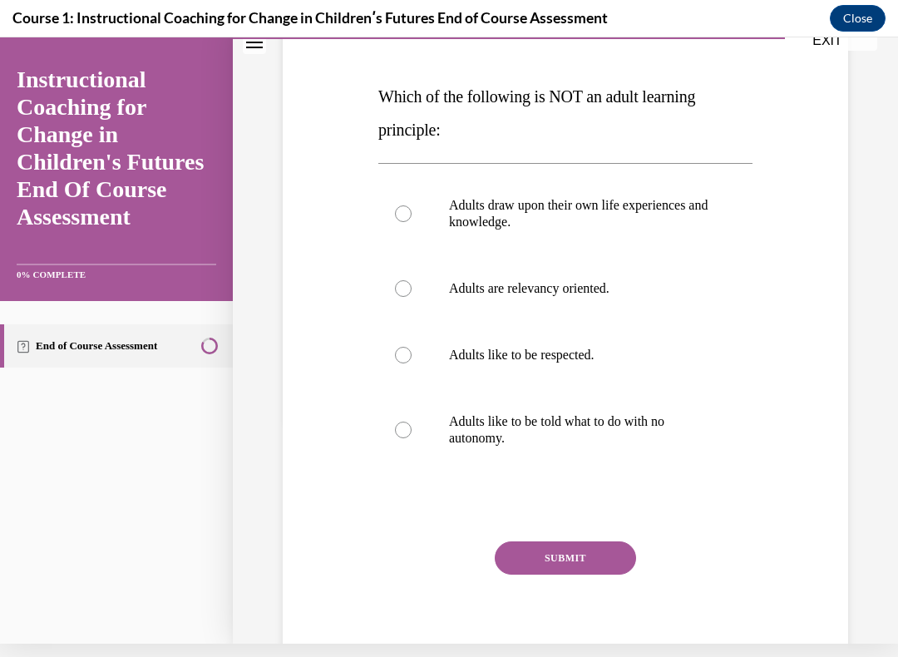
scroll to position [0, 0]
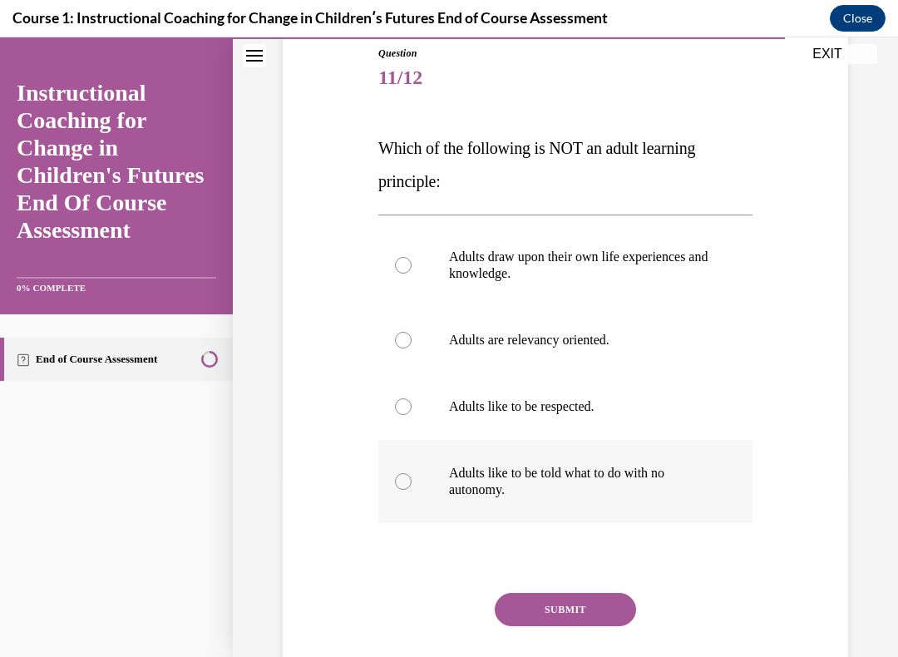
click at [400, 487] on div at bounding box center [403, 481] width 17 height 17
click at [400, 487] on input "Adults like to be told what to do with no autonomy." at bounding box center [403, 481] width 17 height 17
radio input "true"
click at [562, 556] on button "SUBMIT" at bounding box center [564, 609] width 141 height 33
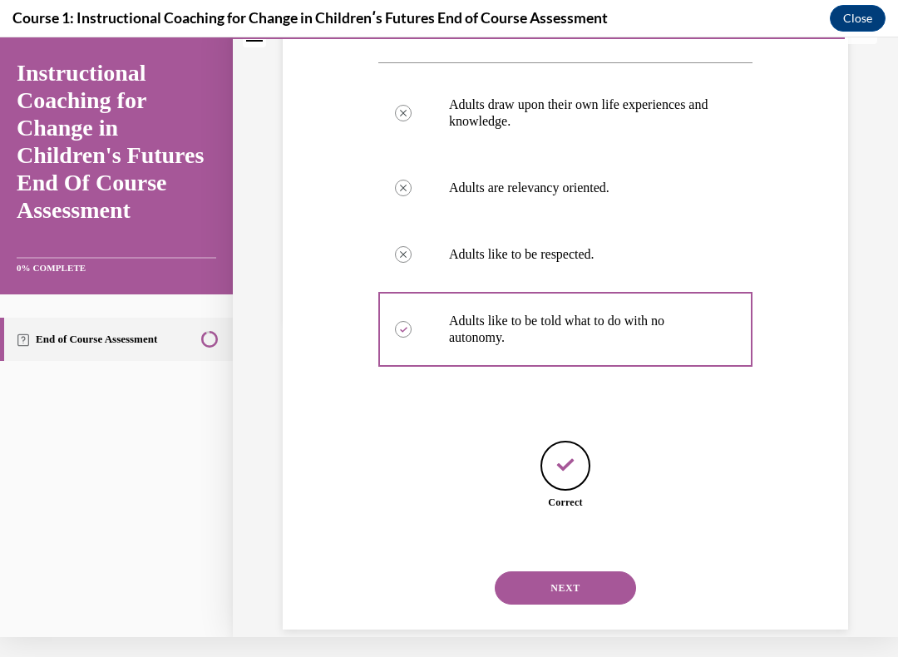
scroll to position [273, 0]
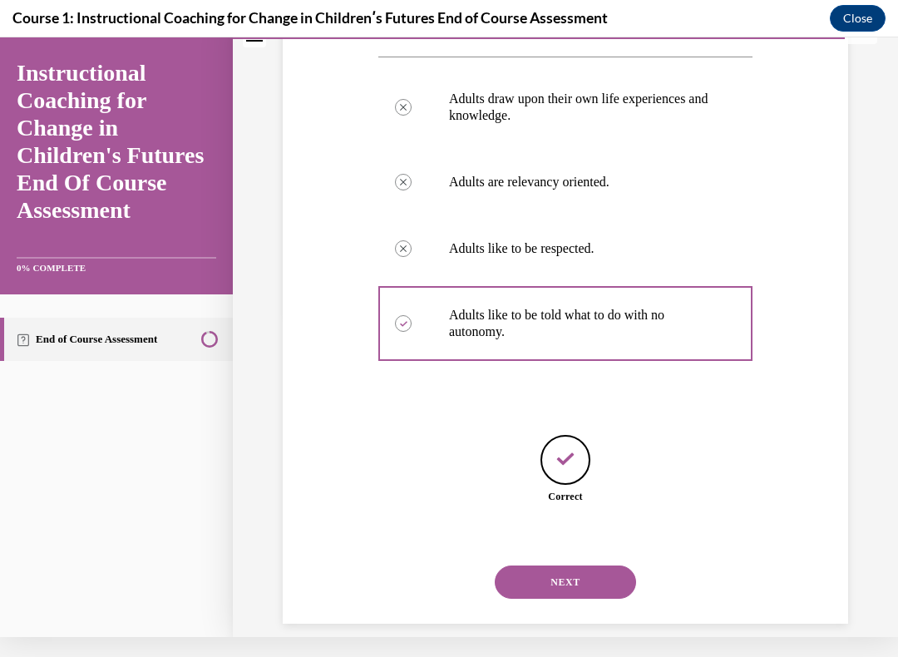
click at [571, 556] on button "NEXT" at bounding box center [564, 581] width 141 height 33
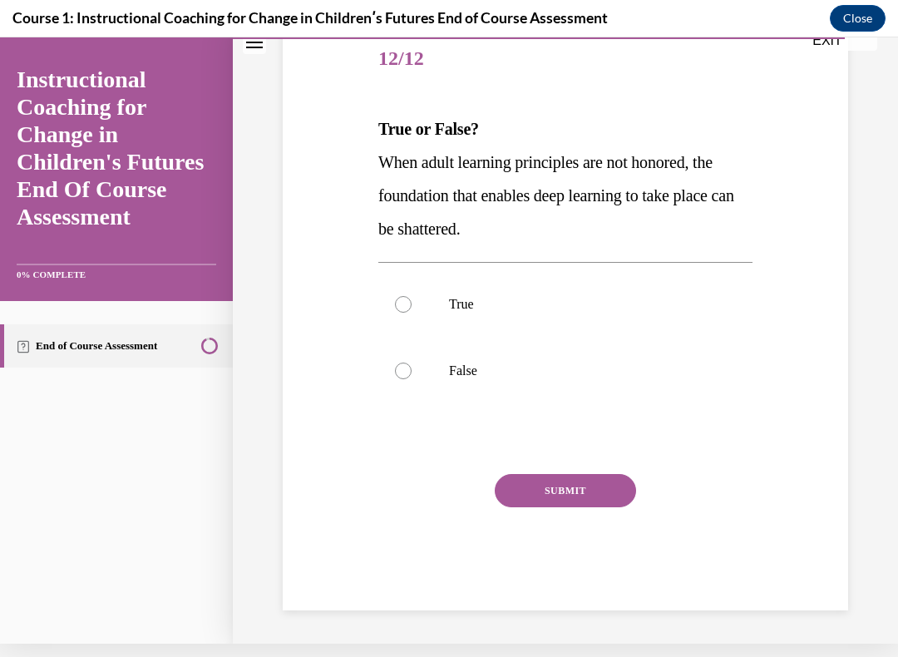
scroll to position [121, 0]
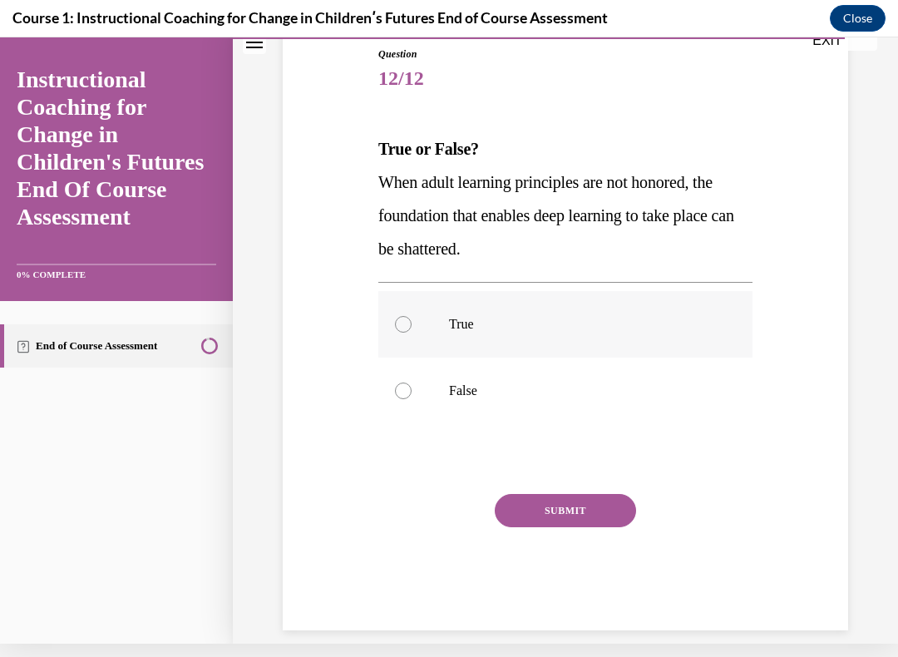
click at [398, 329] on div at bounding box center [403, 324] width 17 height 17
click at [398, 329] on input "True" at bounding box center [403, 324] width 17 height 17
radio input "true"
click at [553, 503] on button "SUBMIT" at bounding box center [564, 510] width 141 height 33
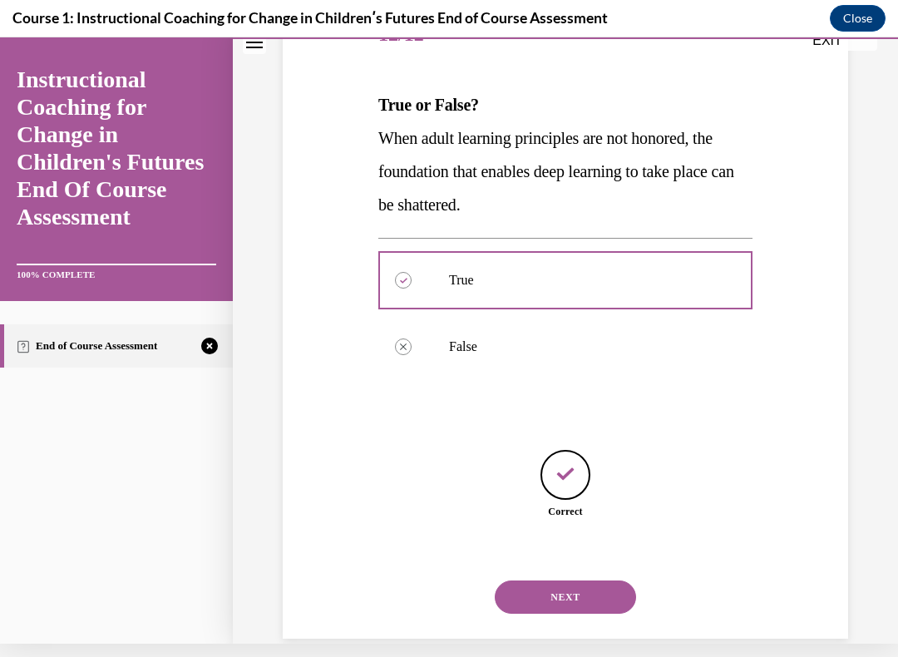
scroll to position [173, 0]
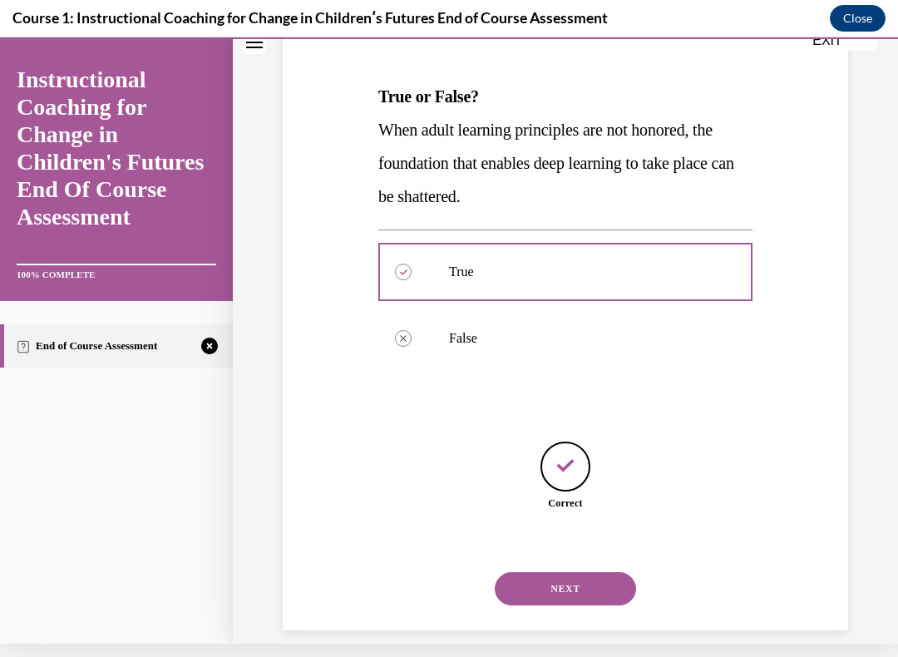
click at [558, 556] on button "NEXT" at bounding box center [564, 588] width 141 height 33
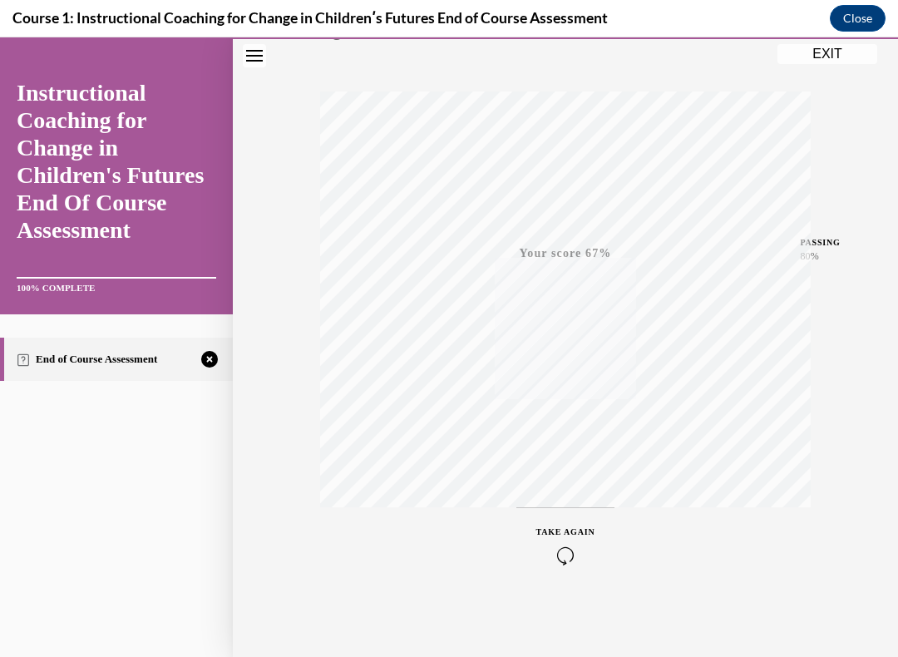
scroll to position [182, 0]
click at [556, 539] on div "TAKE AGAIN" at bounding box center [565, 544] width 59 height 39
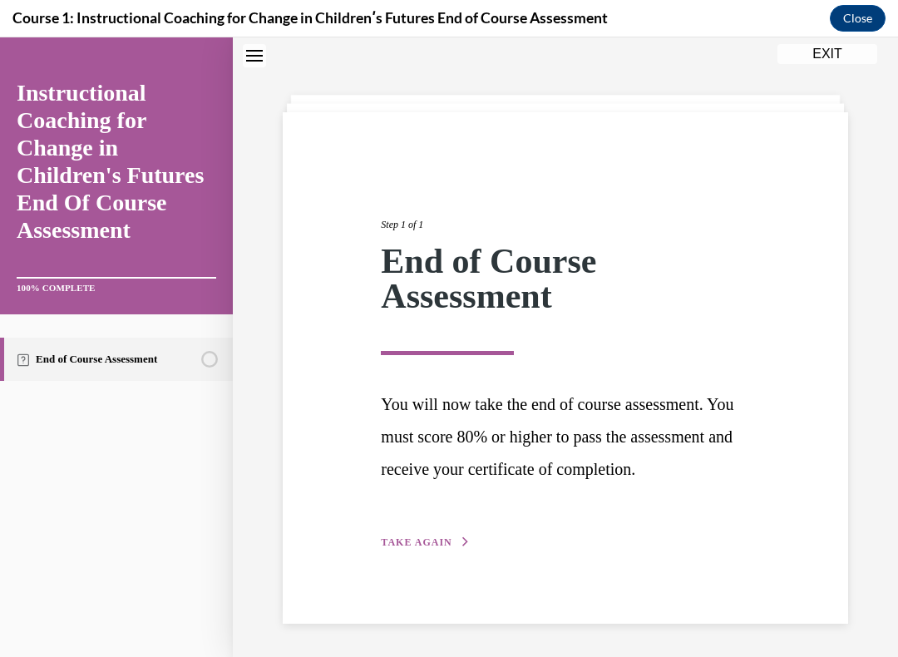
scroll to position [25, 0]
click at [434, 545] on span "TAKE AGAIN" at bounding box center [416, 542] width 71 height 12
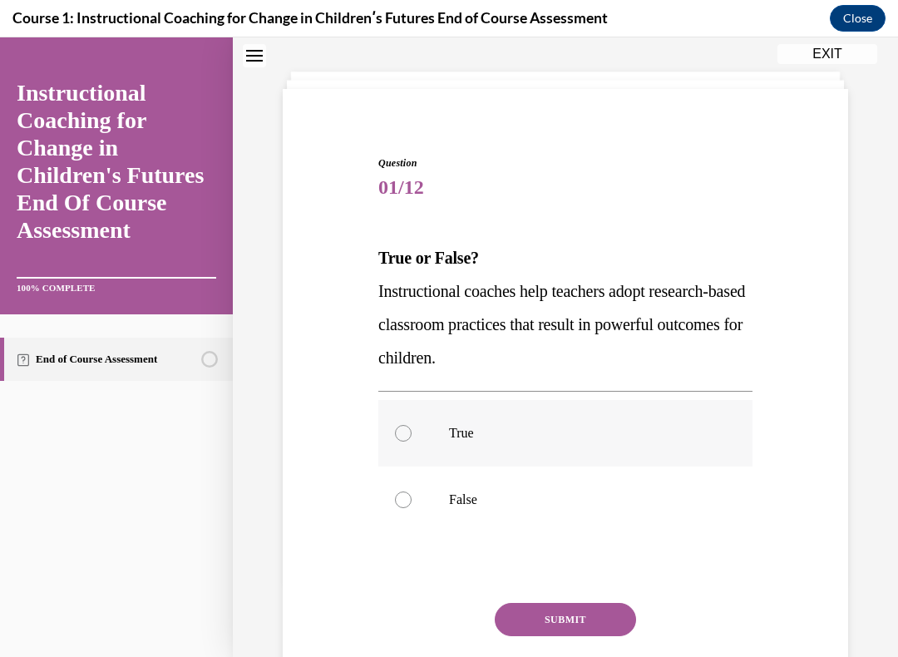
click at [392, 420] on label "True" at bounding box center [565, 433] width 374 height 66
click at [395, 425] on input "True" at bounding box center [403, 433] width 17 height 17
radio input "true"
click at [546, 556] on button "SUBMIT" at bounding box center [564, 619] width 141 height 33
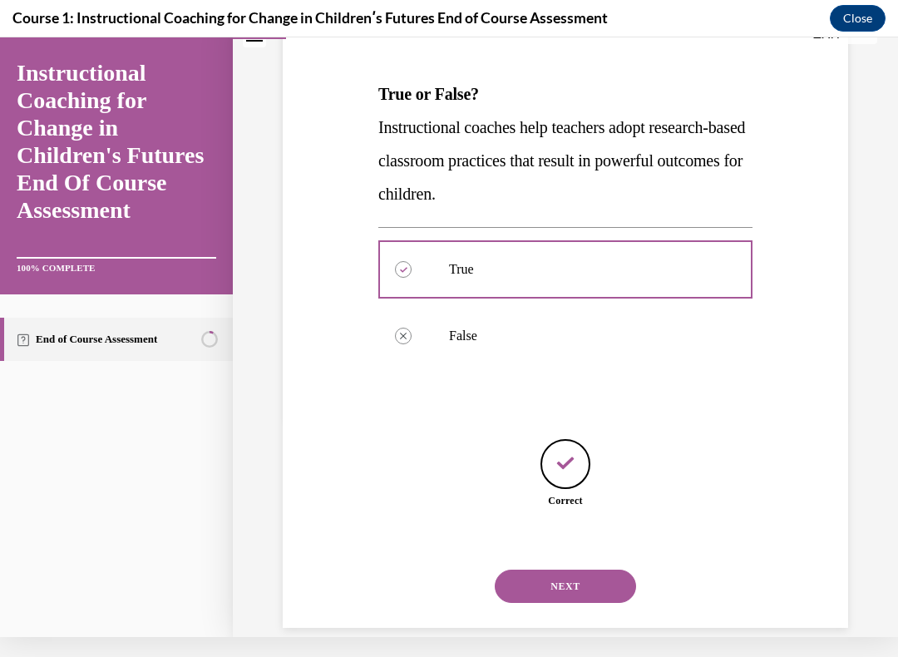
scroll to position [173, 0]
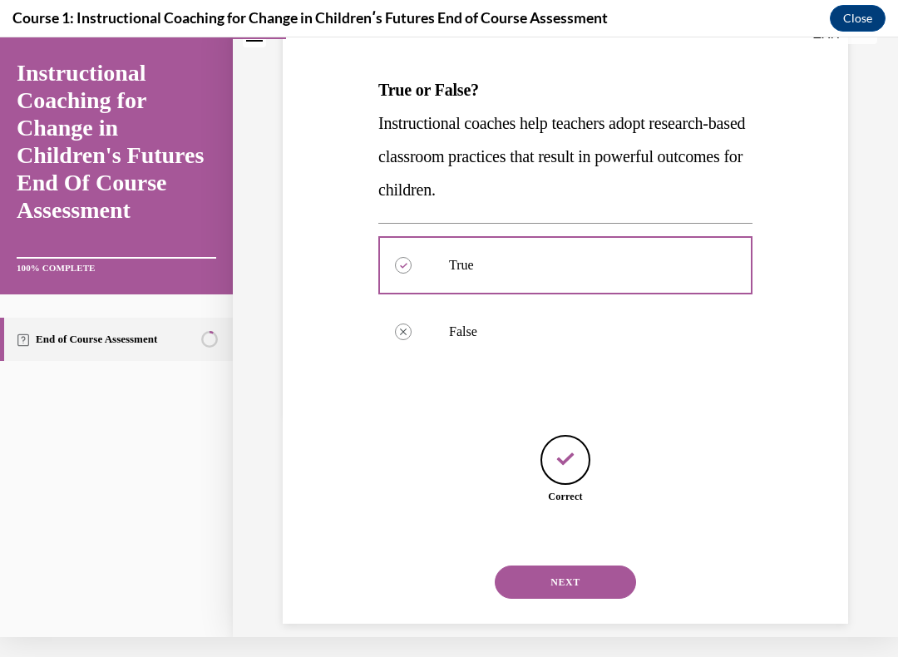
click at [566, 556] on button "NEXT" at bounding box center [564, 581] width 141 height 33
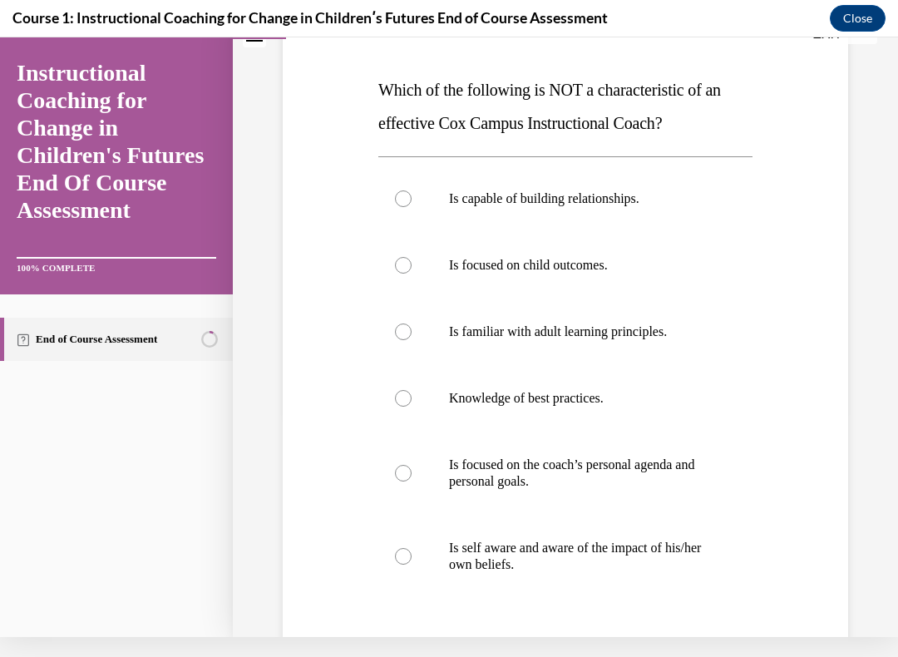
scroll to position [0, 0]
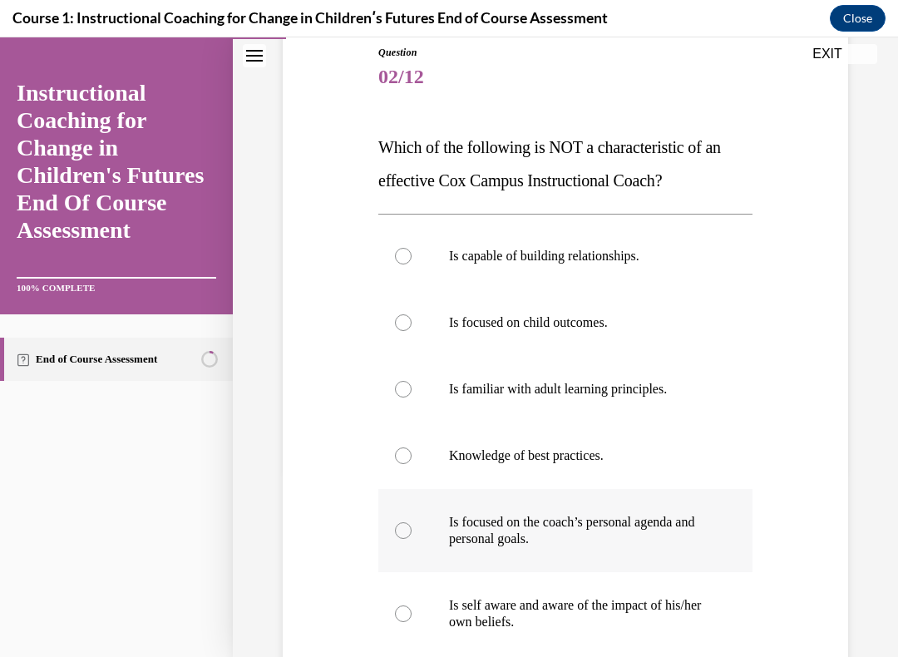
click at [412, 516] on label "Is focused on the coach’s personal agenda and personal goals." at bounding box center [565, 530] width 374 height 83
click at [411, 522] on input "Is focused on the coach’s personal agenda and personal goals." at bounding box center [403, 530] width 17 height 17
radio input "true"
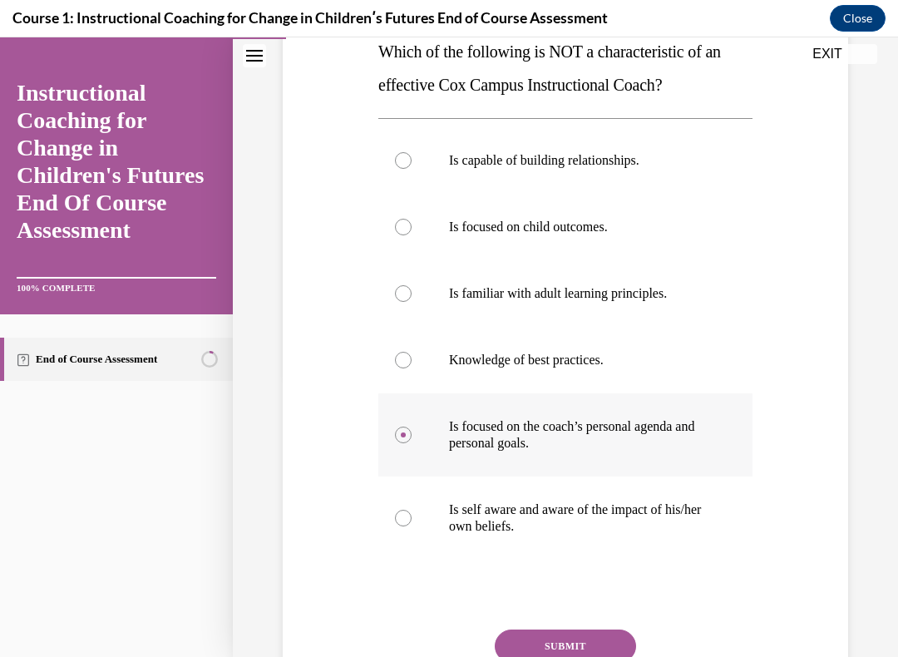
scroll to position [245, 0]
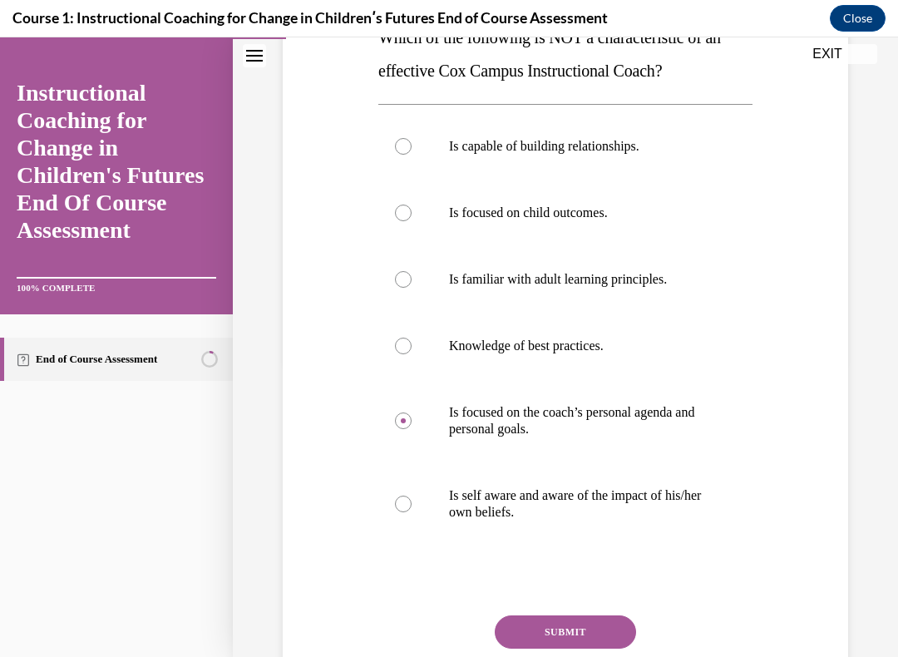
click at [569, 556] on button "SUBMIT" at bounding box center [564, 631] width 141 height 33
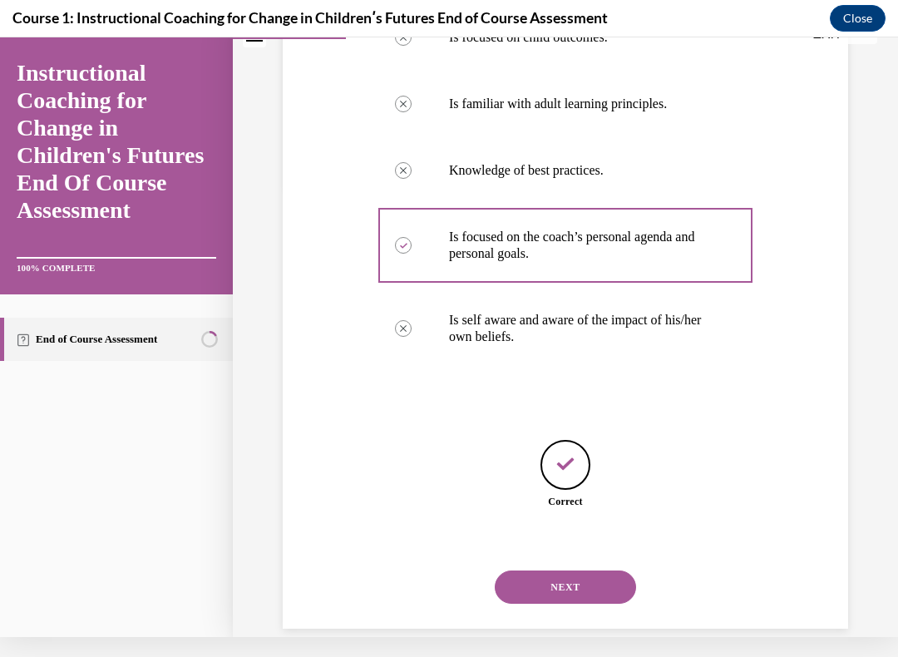
scroll to position [406, 0]
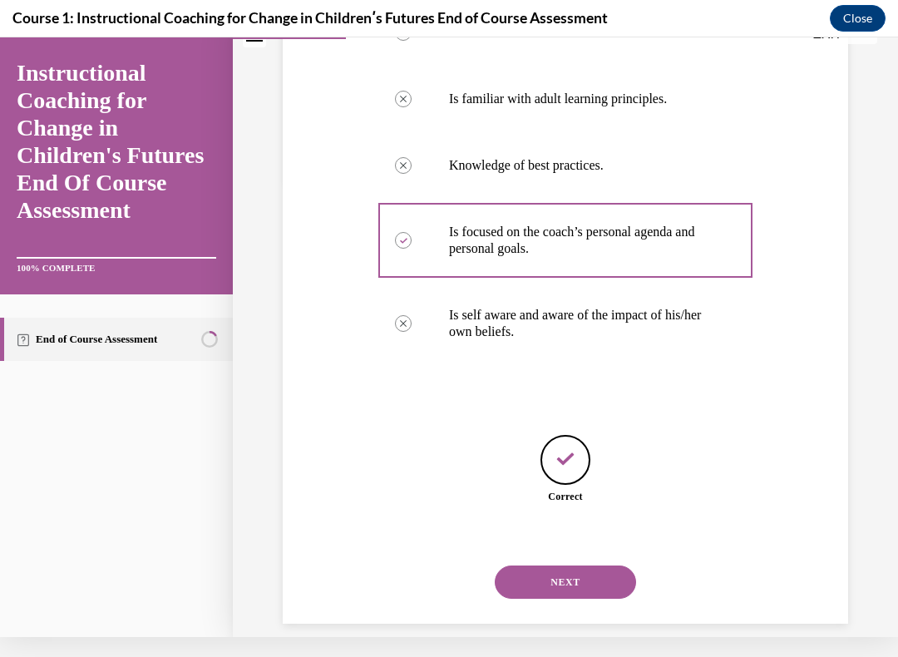
click at [572, 556] on button "NEXT" at bounding box center [564, 581] width 141 height 33
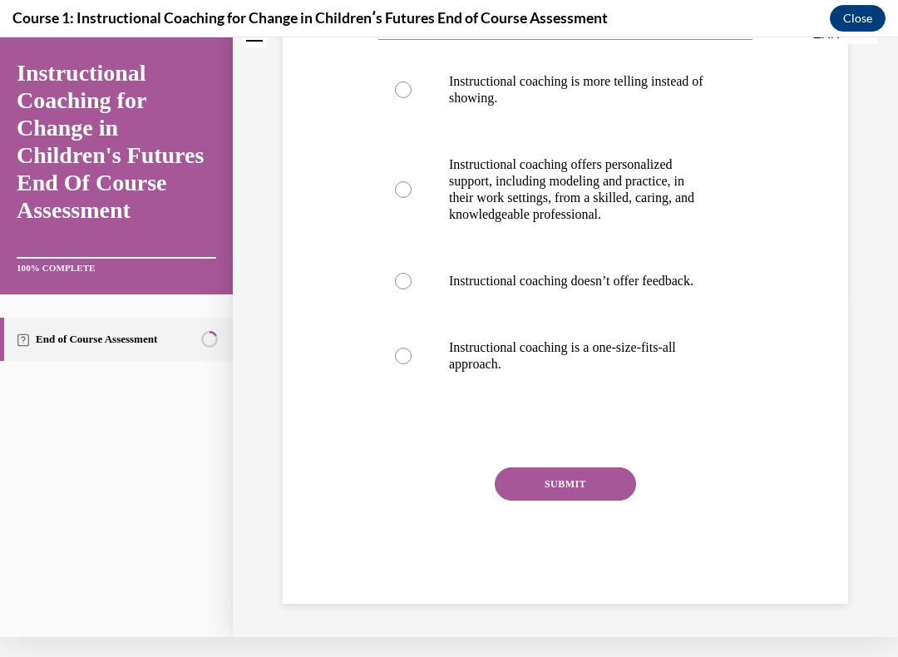
scroll to position [0, 0]
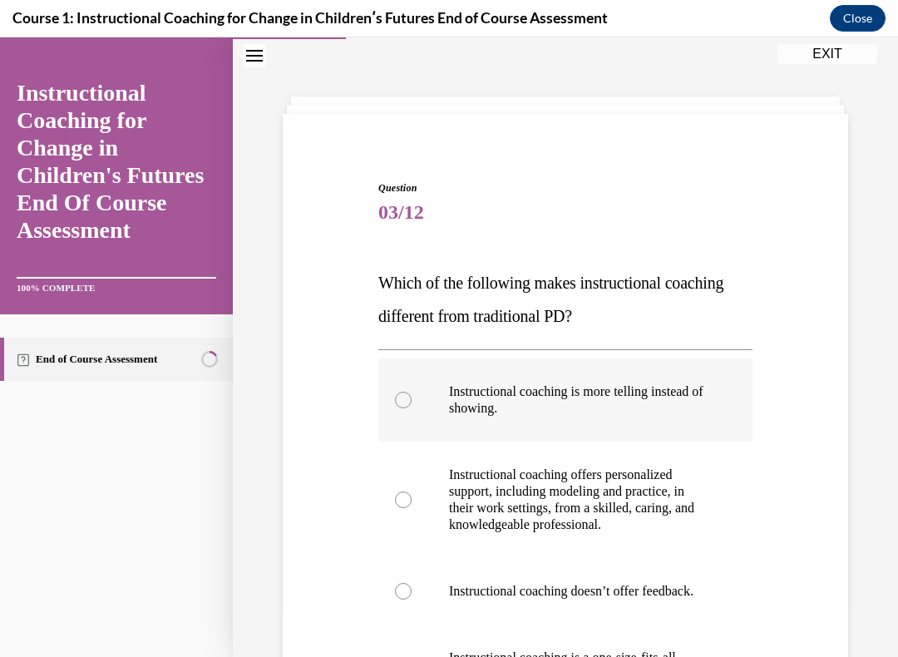
click at [409, 400] on div at bounding box center [403, 399] width 17 height 17
click at [409, 400] on input "Instructional coaching is more telling instead of showing." at bounding box center [403, 399] width 17 height 17
radio input "true"
click at [411, 495] on div at bounding box center [403, 499] width 17 height 17
click at [411, 495] on input "Instructional coaching offers personalized support, including modeling and prac…" at bounding box center [403, 499] width 17 height 17
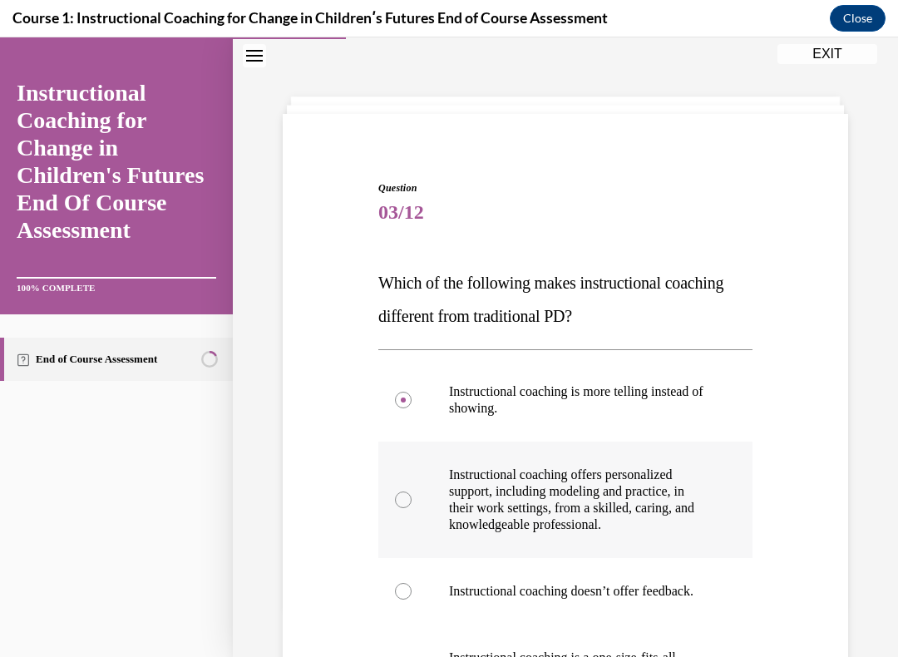
radio input "true"
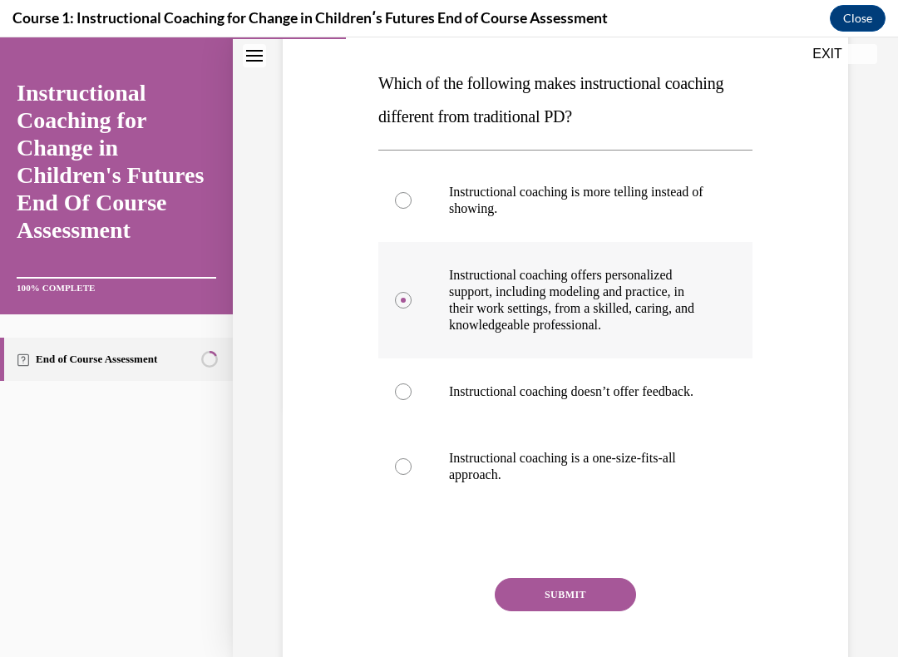
scroll to position [201, 0]
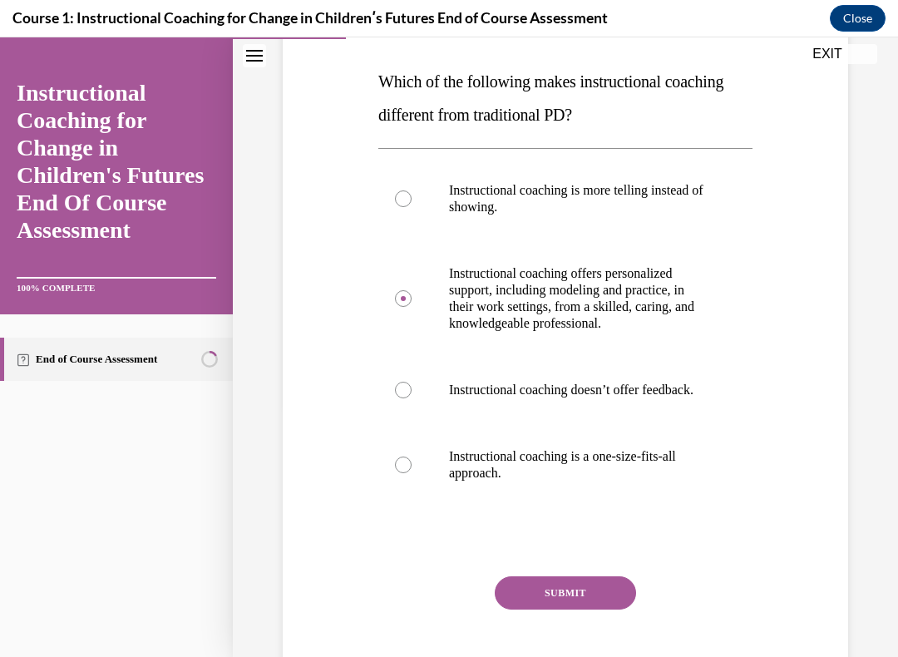
click at [549, 556] on button "SUBMIT" at bounding box center [564, 592] width 141 height 33
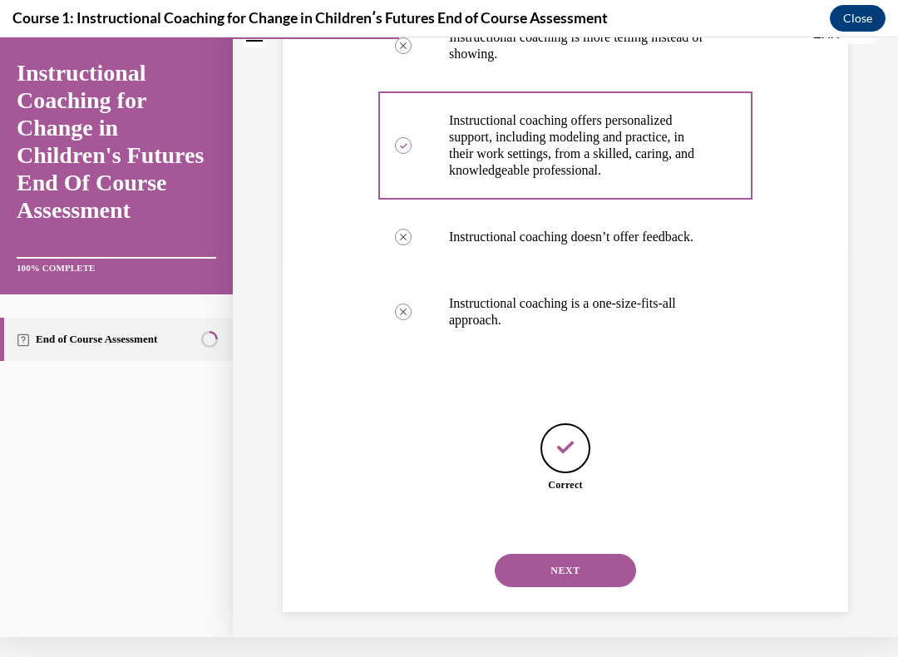
scroll to position [339, 0]
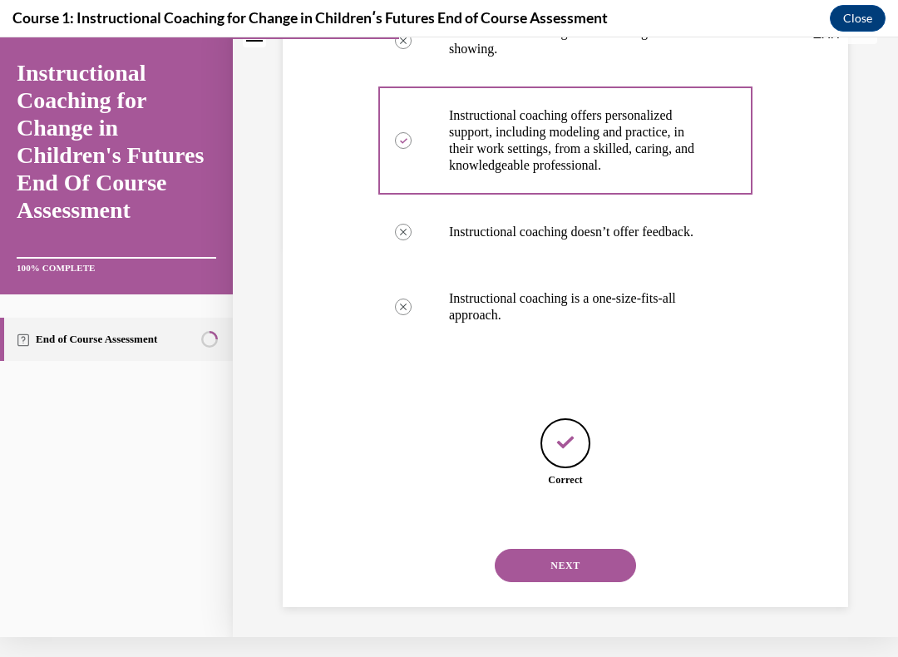
click at [563, 556] on button "NEXT" at bounding box center [564, 564] width 141 height 33
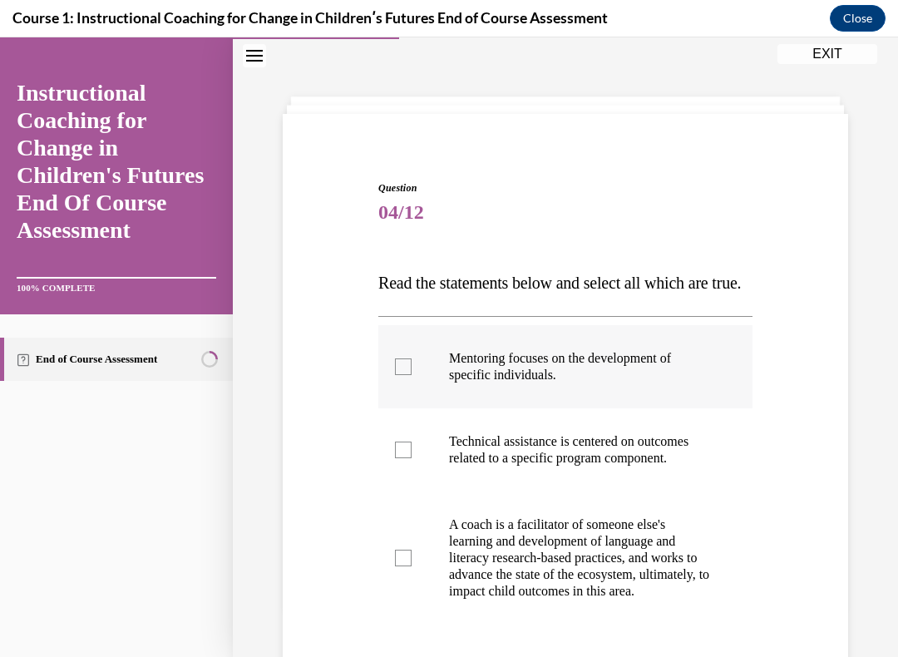
click at [414, 394] on label "Mentoring focuses on the development of specific individuals." at bounding box center [565, 366] width 374 height 83
click at [411, 375] on input "Mentoring focuses on the development of specific individuals." at bounding box center [403, 366] width 17 height 17
checkbox input "true"
click at [408, 458] on div at bounding box center [403, 449] width 17 height 17
click at [408, 458] on input "Technical assistance is centered on outcomes related to a specific program comp…" at bounding box center [403, 449] width 17 height 17
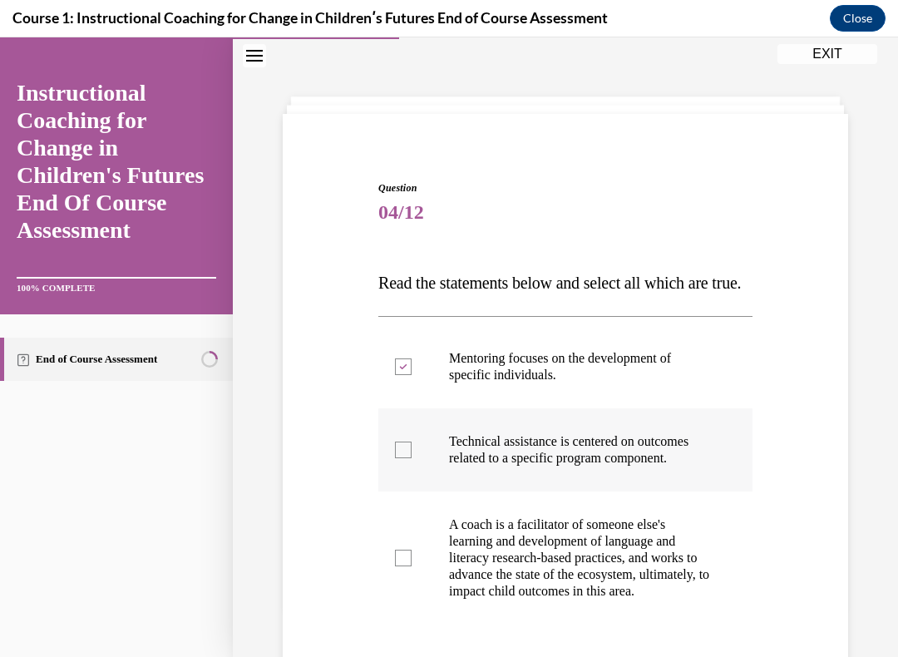
checkbox input "true"
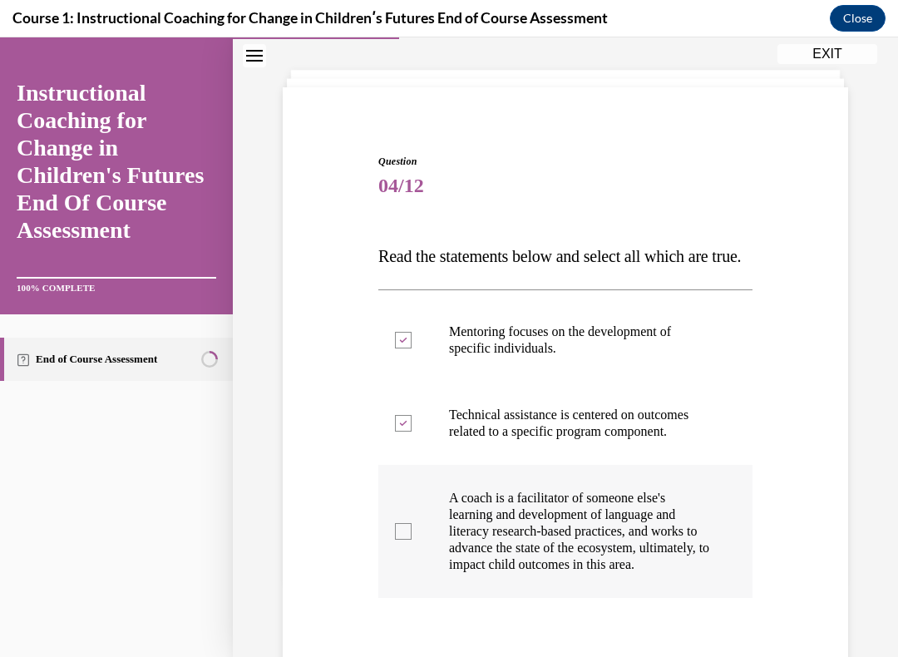
click at [399, 556] on label "A coach is a facilitator of someone else's learning and development of language…" at bounding box center [565, 531] width 374 height 133
click at [399, 539] on input "A coach is a facilitator of someone else's learning and development of language…" at bounding box center [403, 531] width 17 height 17
checkbox input "true"
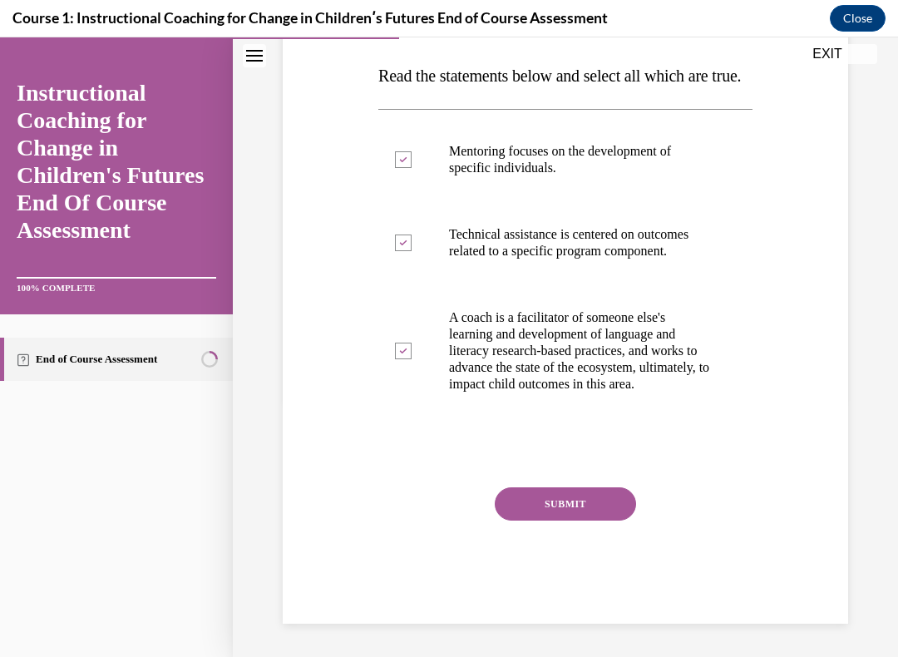
click at [561, 520] on button "SUBMIT" at bounding box center [564, 503] width 141 height 33
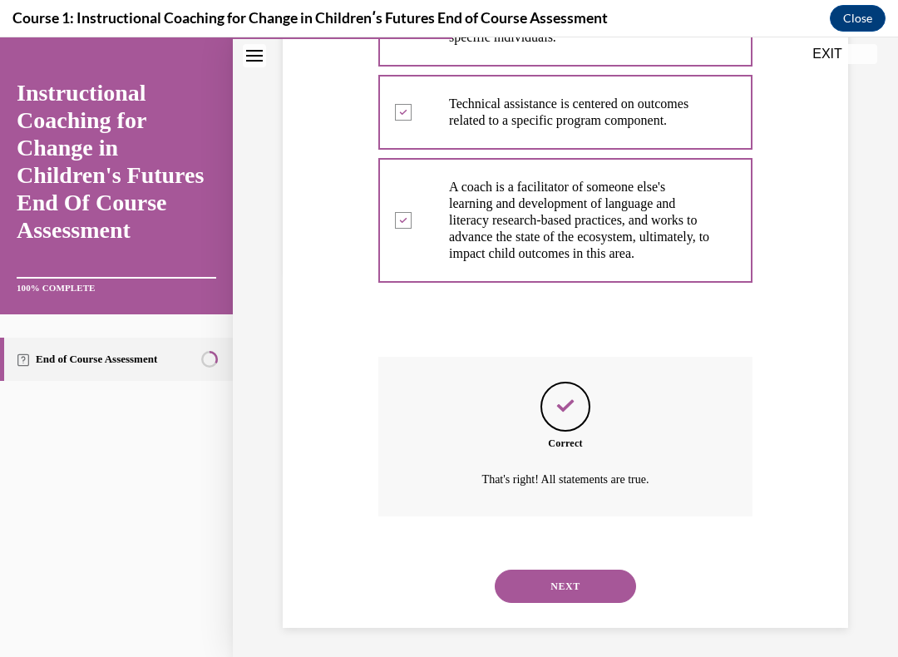
scroll to position [387, 0]
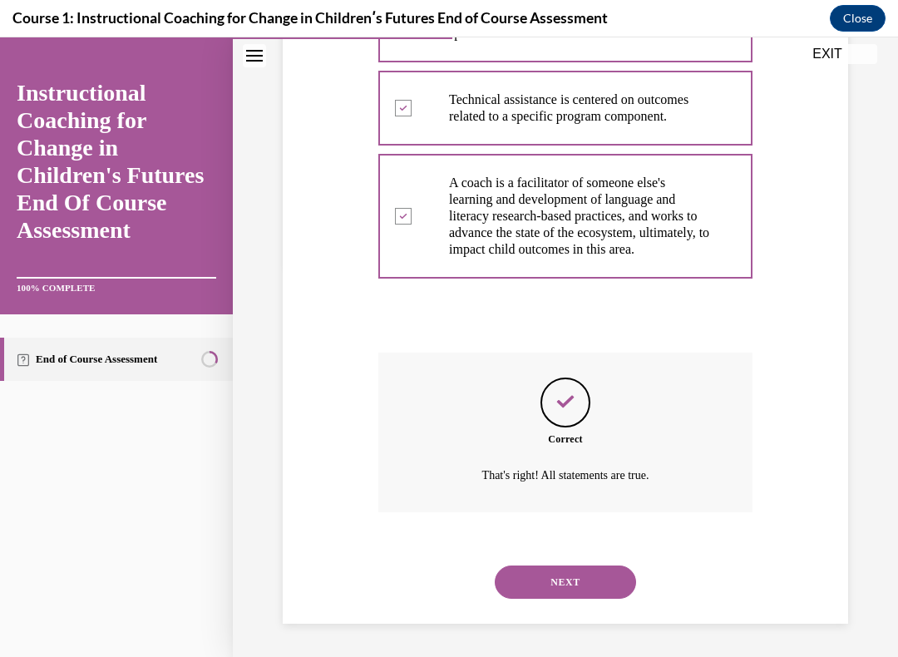
click at [564, 556] on button "NEXT" at bounding box center [564, 581] width 141 height 33
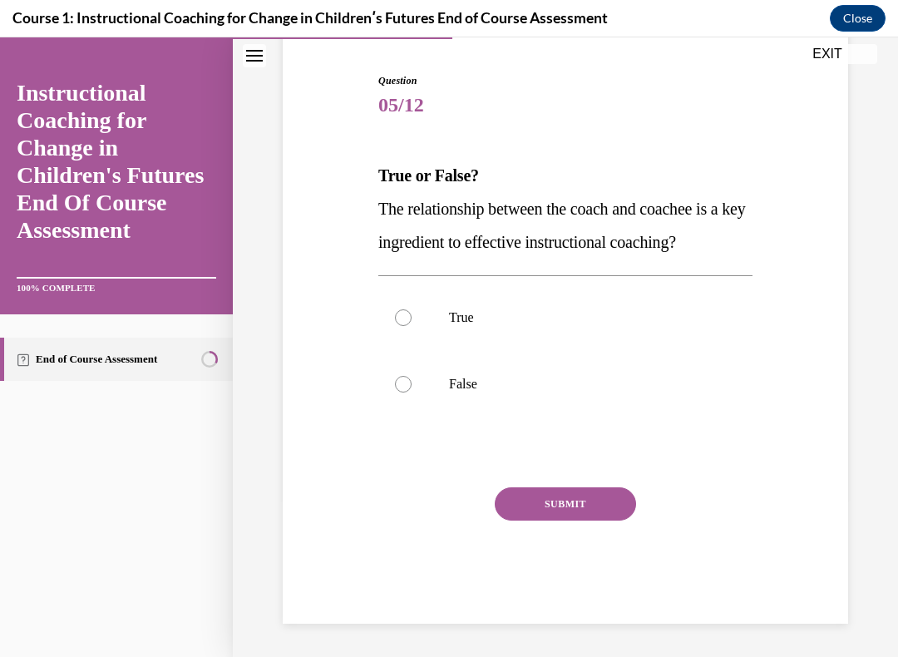
scroll to position [87, 0]
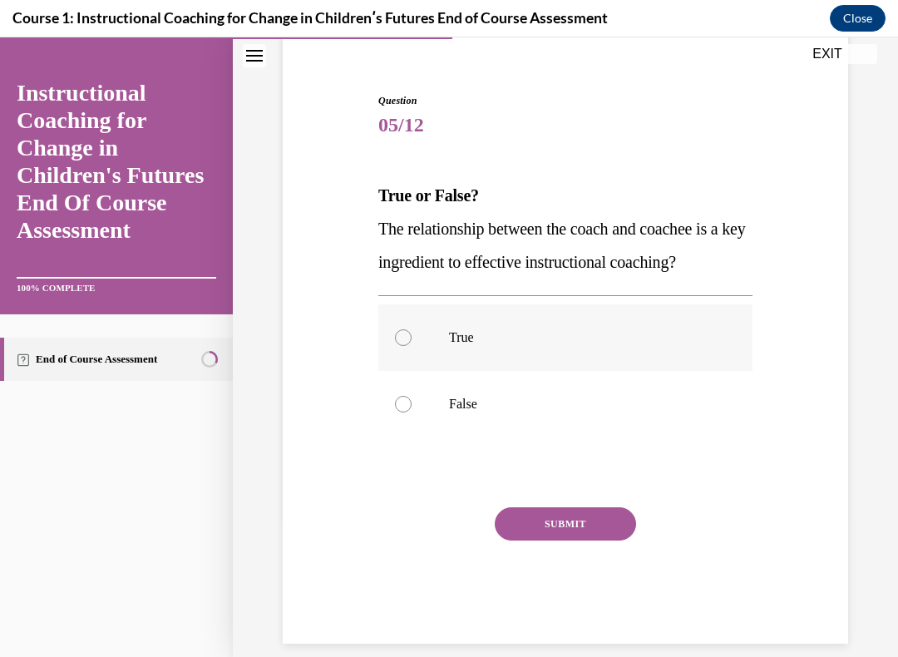
click at [397, 334] on div at bounding box center [403, 337] width 17 height 17
click at [397, 334] on input "True" at bounding box center [403, 337] width 17 height 17
radio input "true"
click at [573, 508] on button "SUBMIT" at bounding box center [564, 523] width 141 height 33
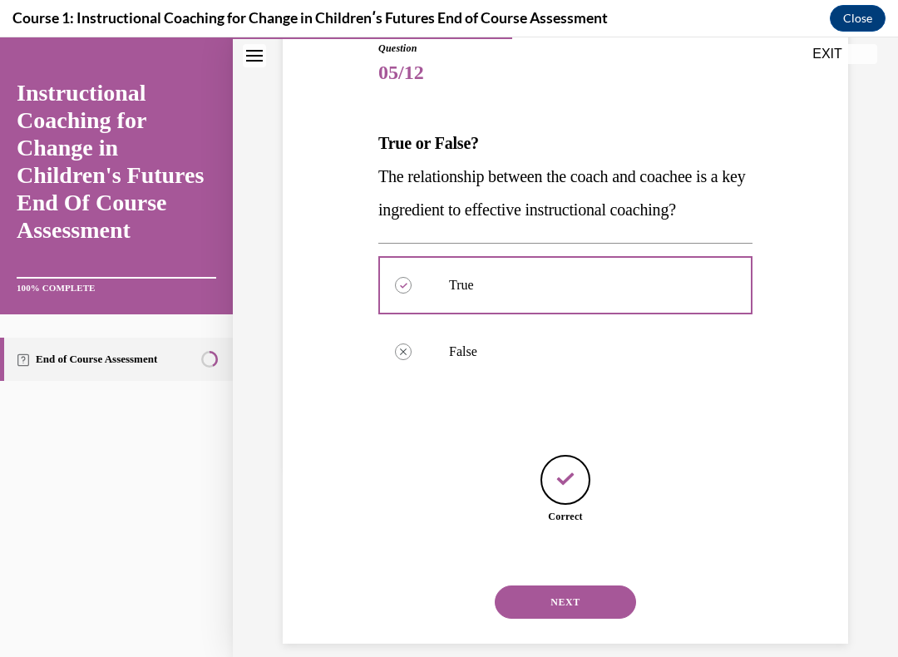
click at [568, 556] on button "NEXT" at bounding box center [564, 601] width 141 height 33
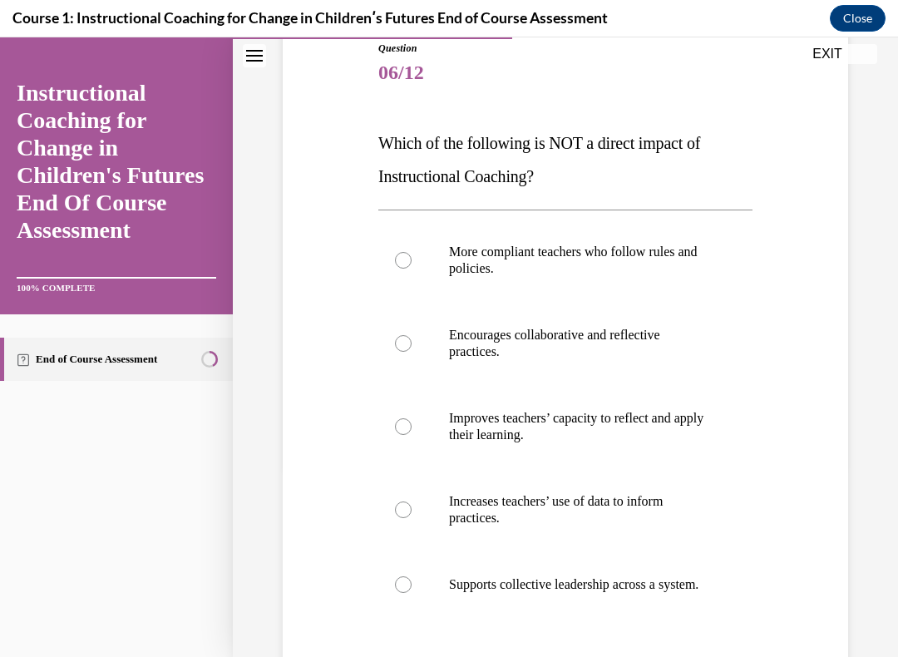
scroll to position [135, 0]
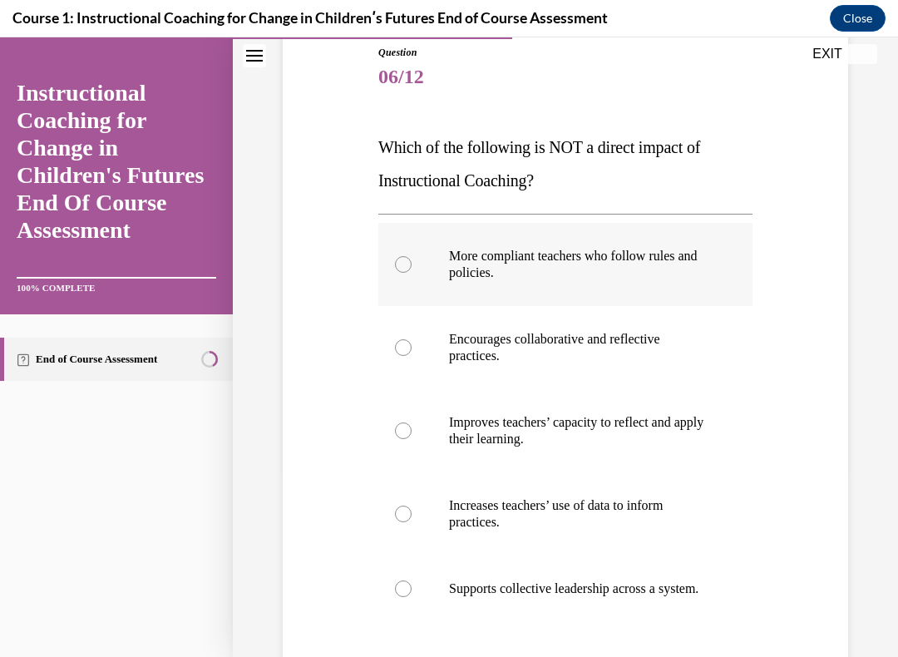
click at [392, 263] on label "More compliant teachers who follow rules and policies." at bounding box center [565, 264] width 374 height 83
click at [395, 263] on input "More compliant teachers who follow rules and policies." at bounding box center [403, 264] width 17 height 17
radio input "true"
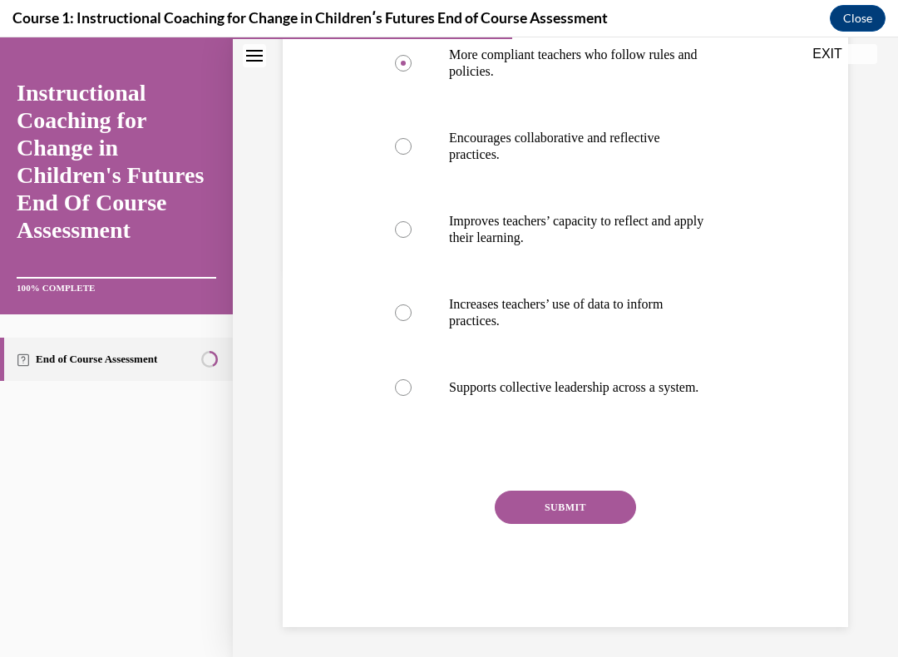
click at [547, 514] on button "SUBMIT" at bounding box center [564, 506] width 141 height 33
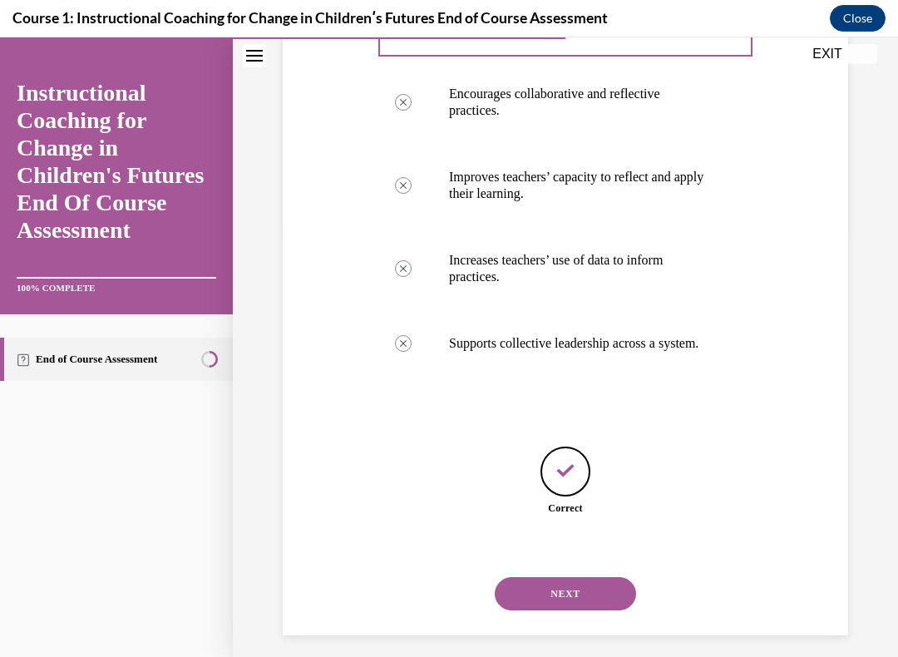
scroll to position [389, 0]
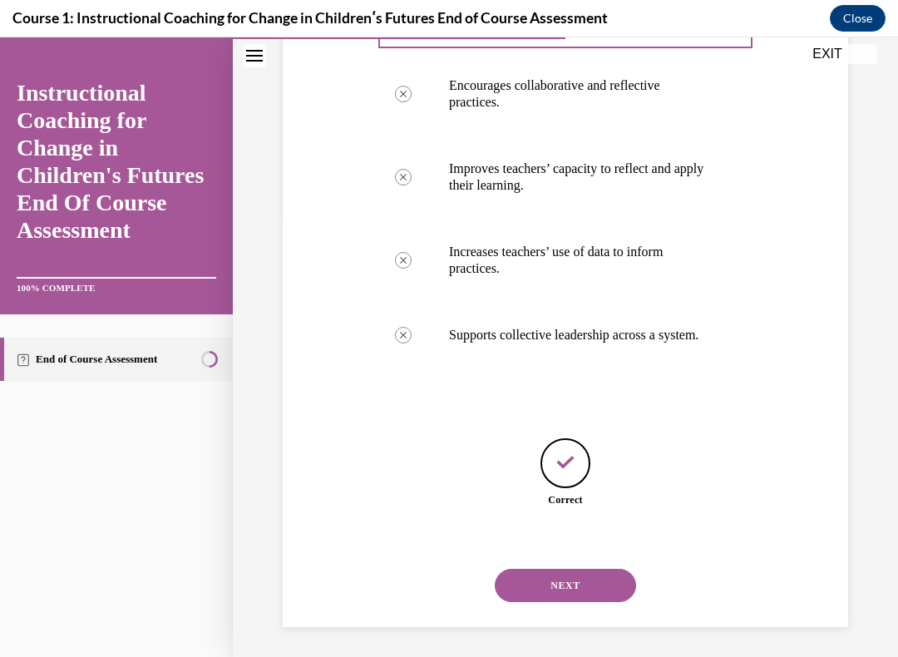
click at [558, 556] on button "NEXT" at bounding box center [564, 584] width 141 height 33
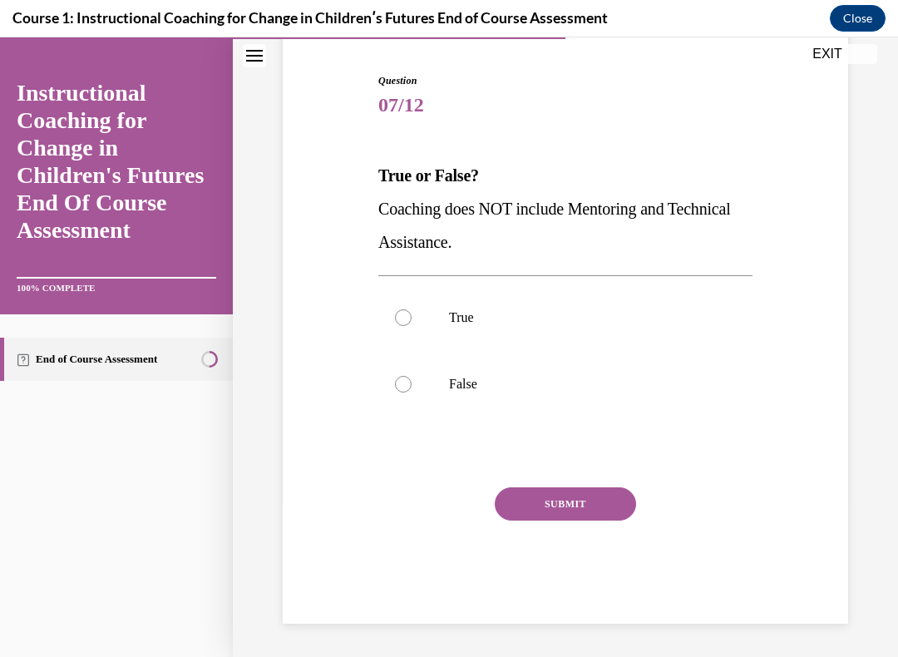
scroll to position [87, 0]
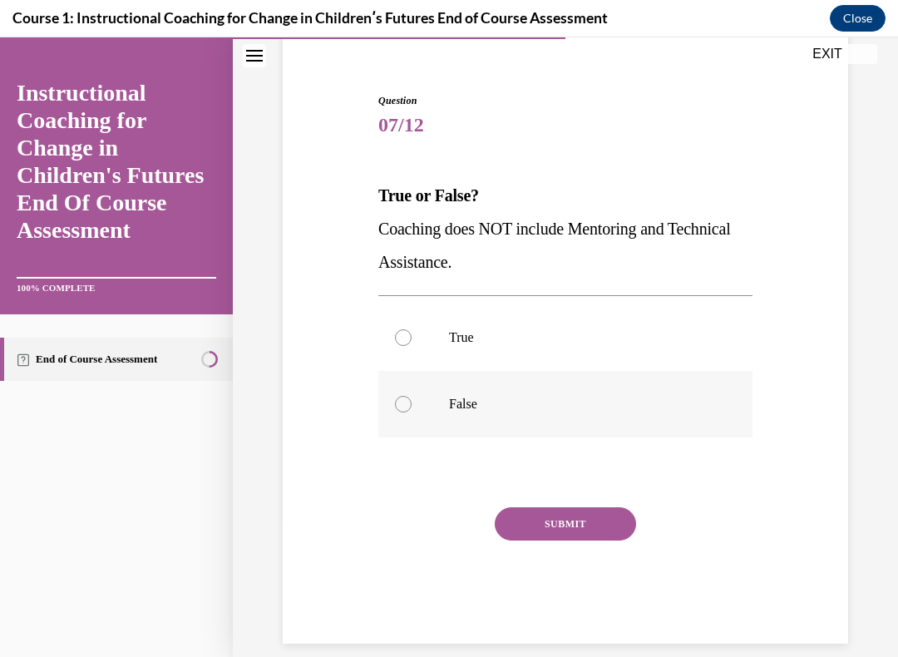
click at [406, 402] on div at bounding box center [403, 404] width 17 height 17
click at [406, 402] on input "False" at bounding box center [403, 404] width 17 height 17
radio input "true"
click at [563, 508] on button "SUBMIT" at bounding box center [564, 523] width 141 height 33
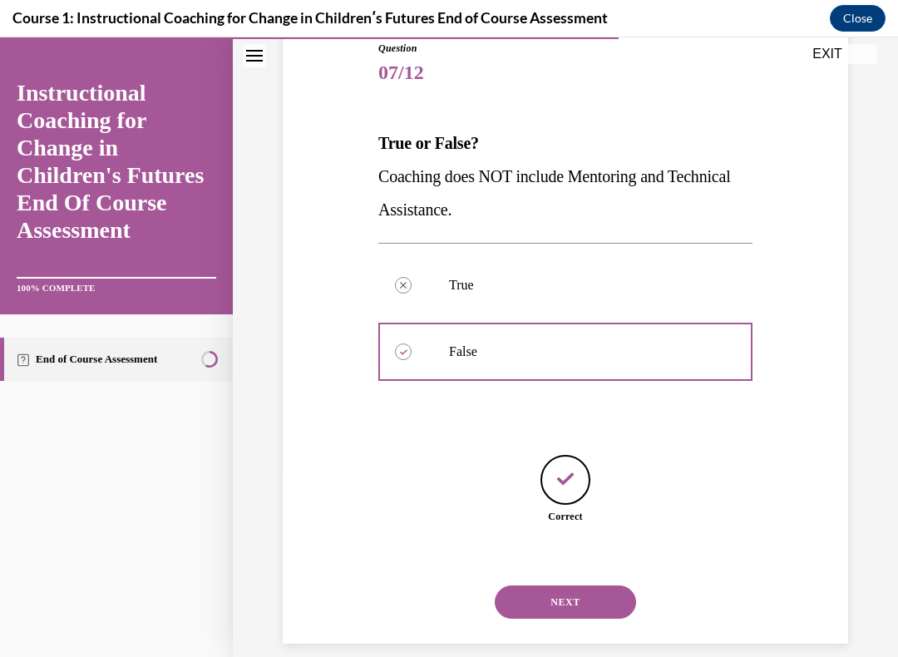
click at [552, 556] on button "NEXT" at bounding box center [564, 601] width 141 height 33
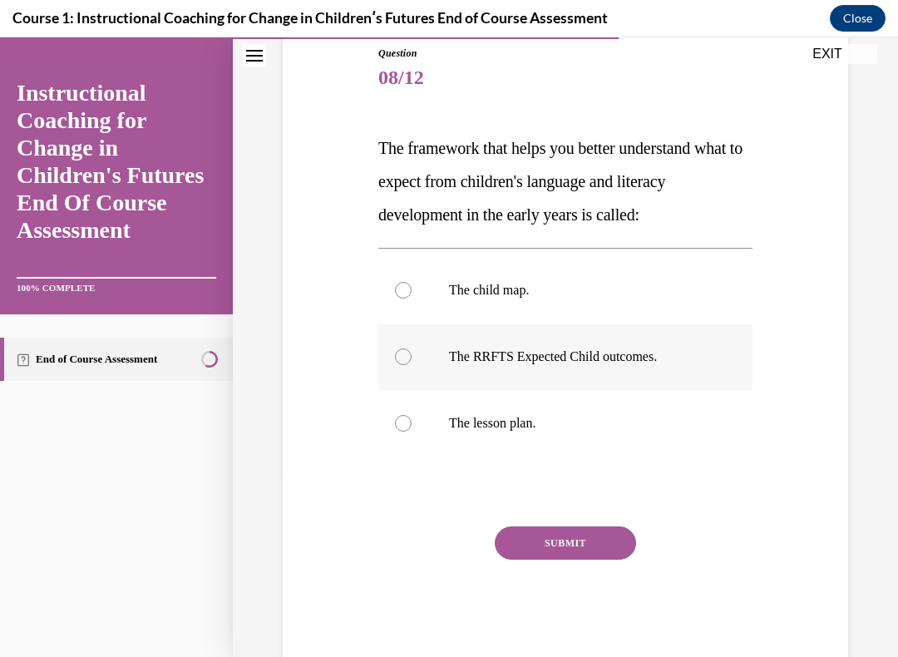
click at [394, 361] on label "The RRFTS Expected Child outcomes." at bounding box center [565, 356] width 374 height 66
click at [395, 361] on input "The RRFTS Expected Child outcomes." at bounding box center [403, 356] width 17 height 17
radio input "true"
click at [566, 539] on button "SUBMIT" at bounding box center [564, 542] width 141 height 33
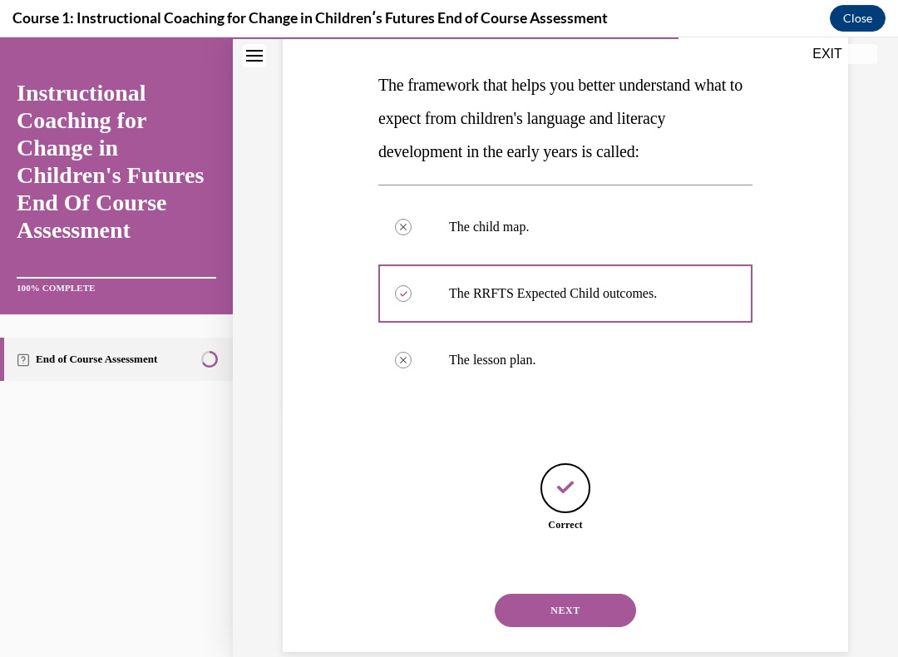
scroll to position [206, 0]
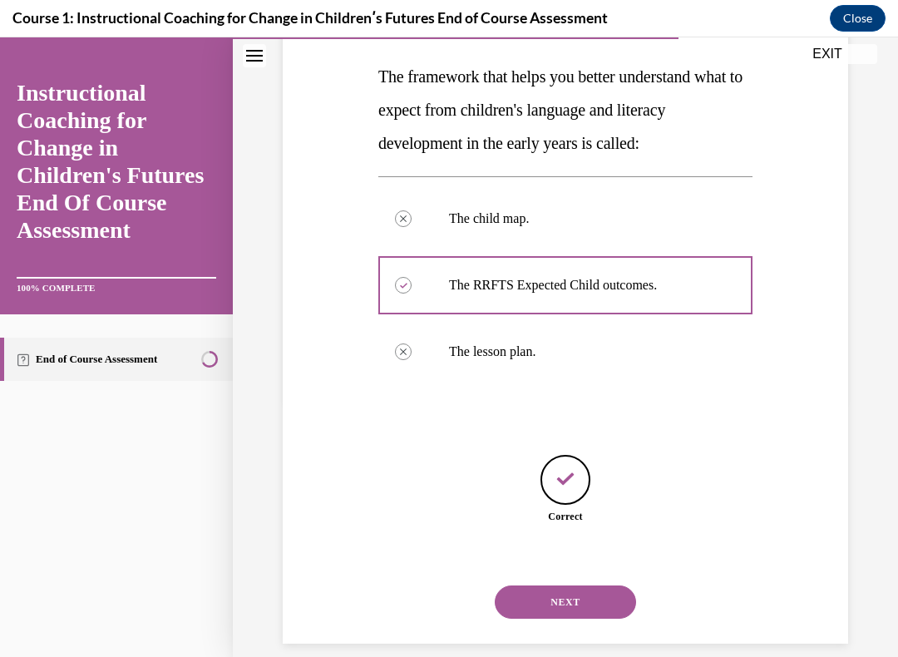
click at [543, 556] on button "NEXT" at bounding box center [564, 601] width 141 height 33
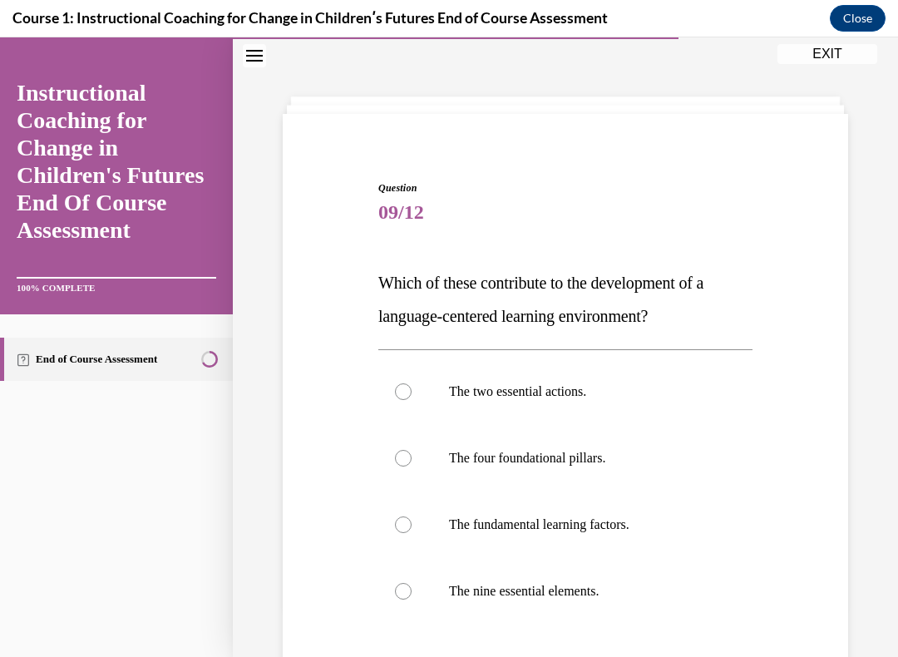
scroll to position [22, 0]
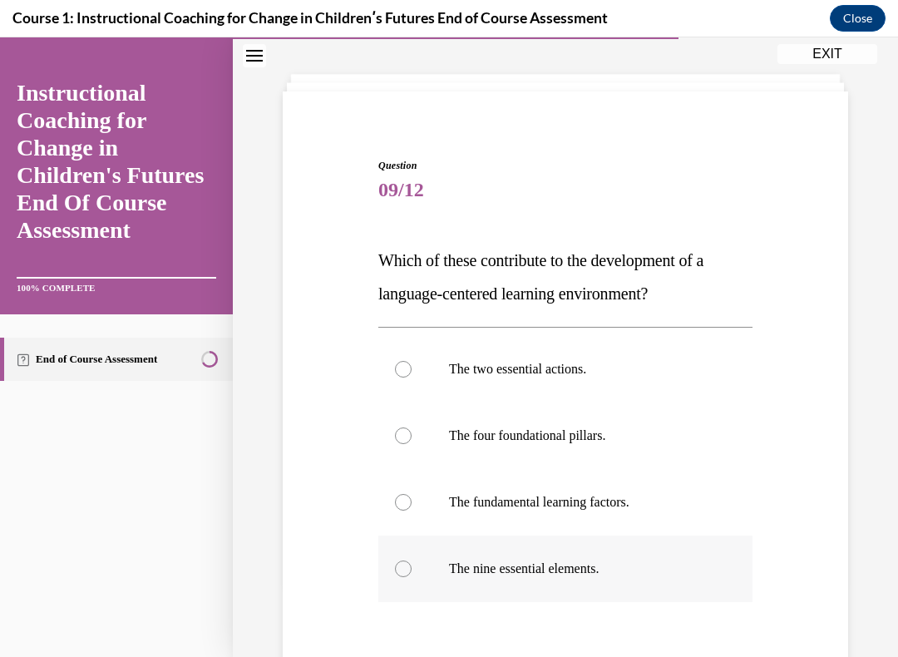
click at [392, 556] on label "The nine essential elements." at bounding box center [565, 568] width 374 height 66
click at [395, 556] on input "The nine essential elements." at bounding box center [403, 568] width 17 height 17
radio input "true"
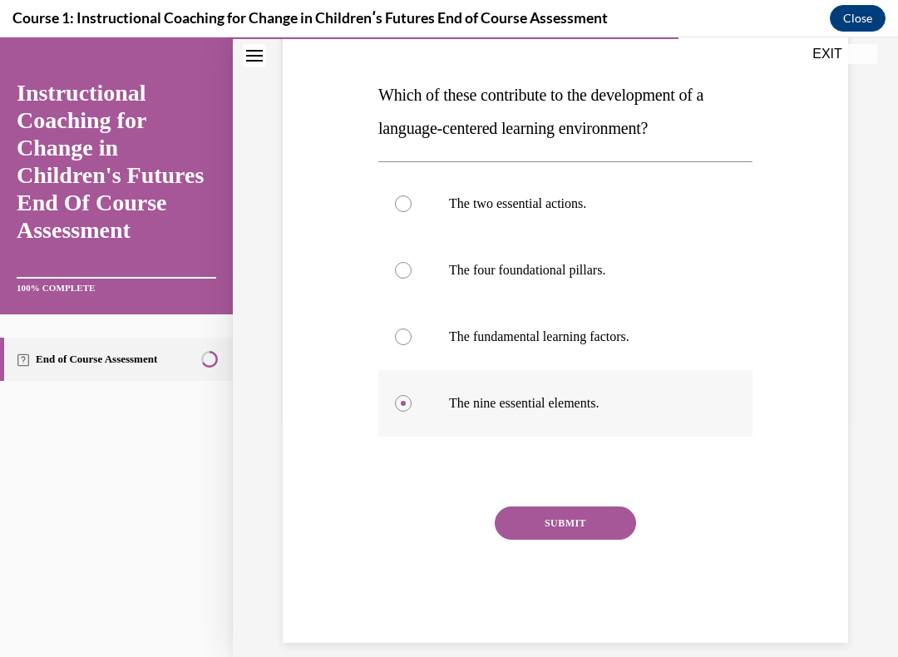
scroll to position [187, 0]
click at [553, 525] on button "SUBMIT" at bounding box center [564, 523] width 141 height 33
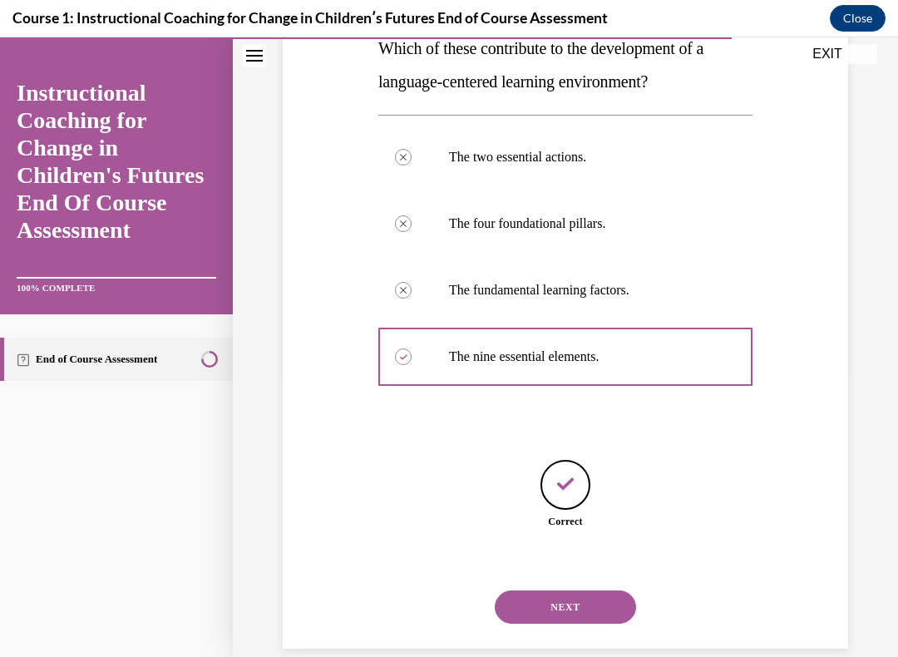
scroll to position [239, 0]
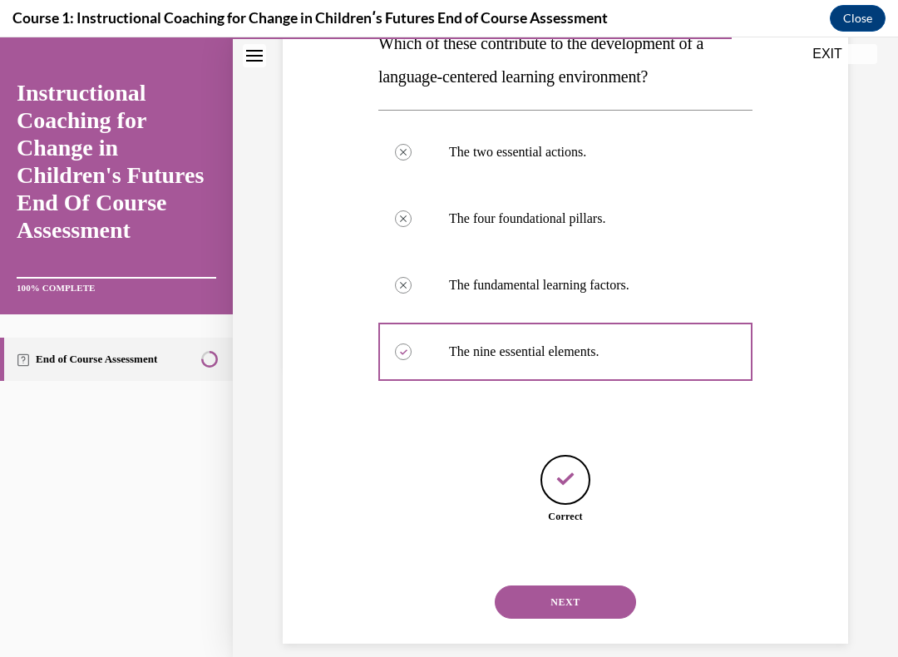
click at [568, 556] on button "NEXT" at bounding box center [564, 601] width 141 height 33
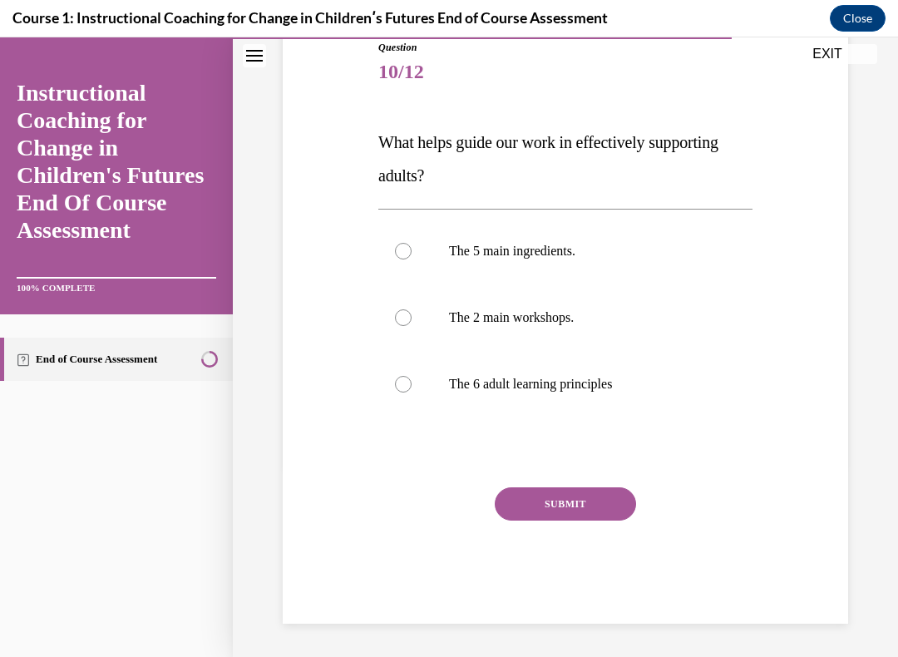
scroll to position [121, 0]
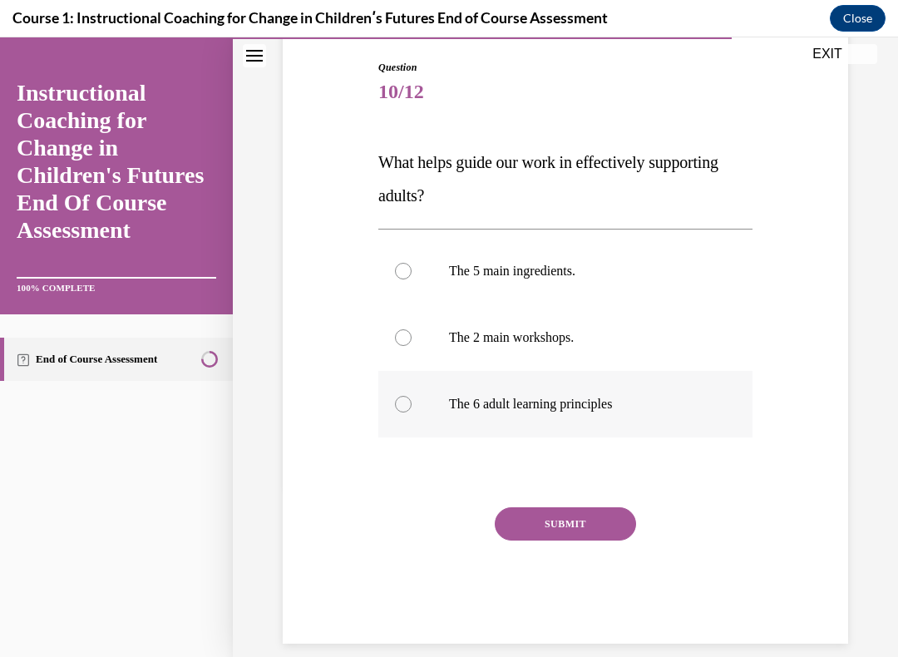
click at [410, 406] on div at bounding box center [403, 404] width 17 height 17
click at [410, 406] on input "The 6 adult learning principles" at bounding box center [403, 404] width 17 height 17
radio input "true"
click at [566, 509] on button "SUBMIT" at bounding box center [564, 523] width 141 height 33
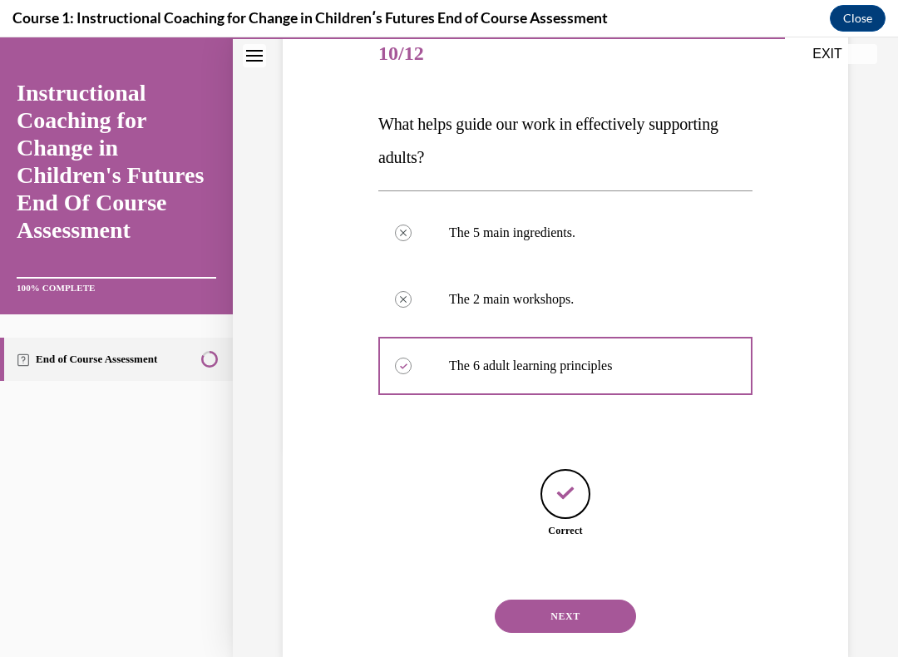
scroll to position [173, 0]
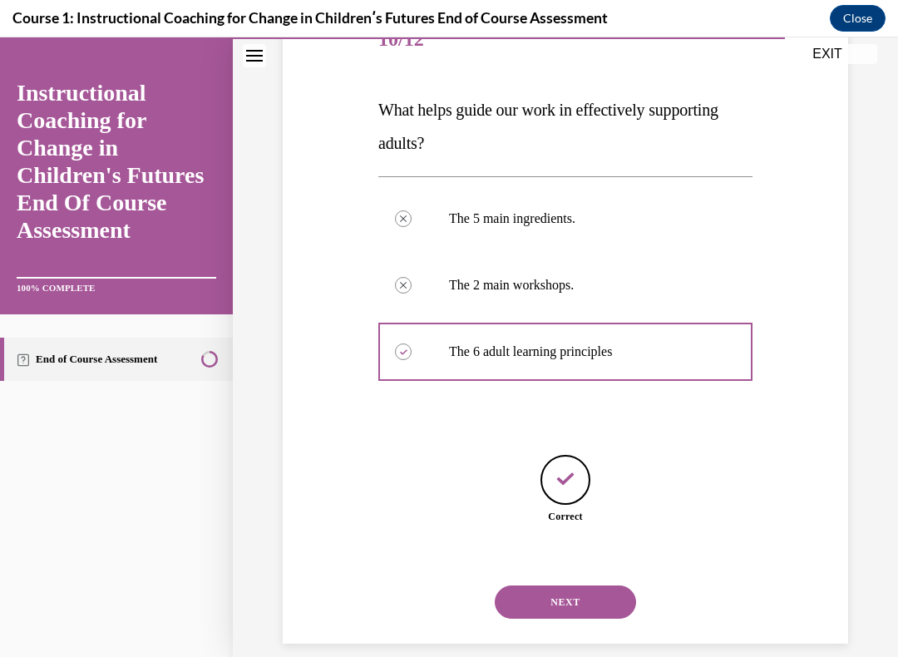
click at [552, 556] on button "NEXT" at bounding box center [564, 601] width 141 height 33
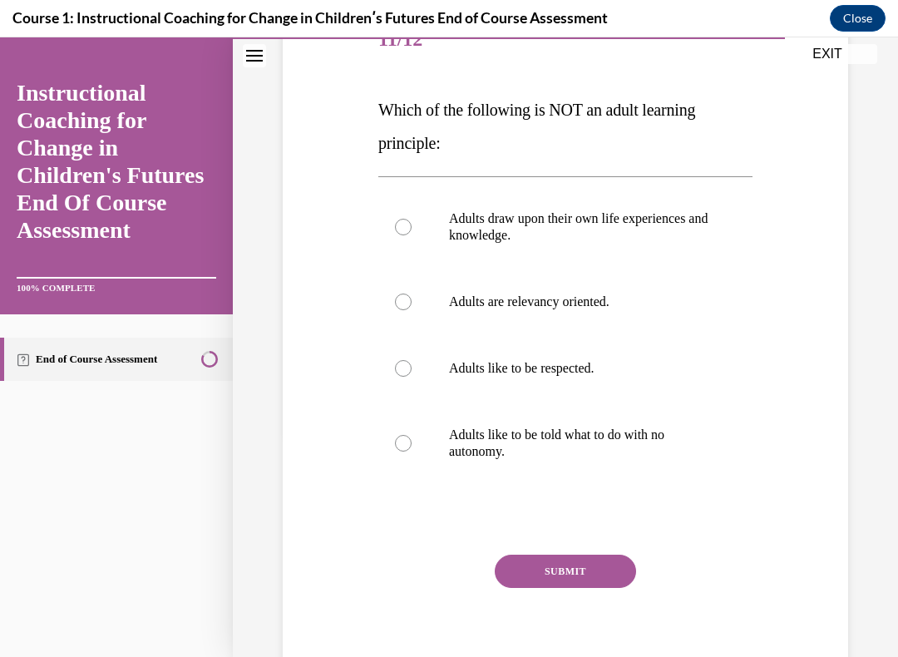
scroll to position [135, 0]
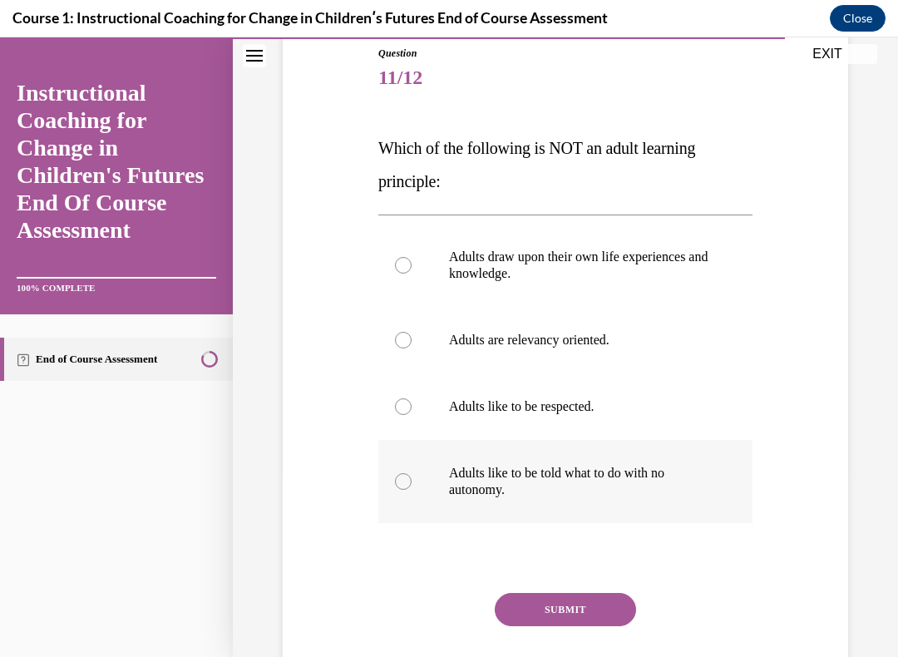
click at [398, 474] on div at bounding box center [403, 481] width 17 height 17
click at [398, 474] on input "Adults like to be told what to do with no autonomy." at bounding box center [403, 481] width 17 height 17
radio input "true"
click at [553, 556] on button "SUBMIT" at bounding box center [564, 609] width 141 height 33
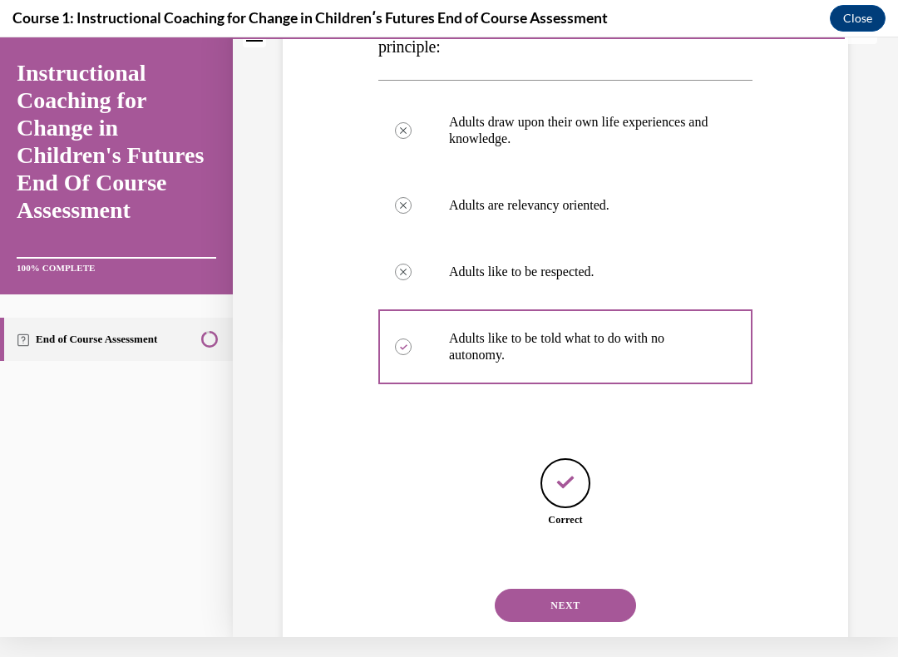
scroll to position [273, 0]
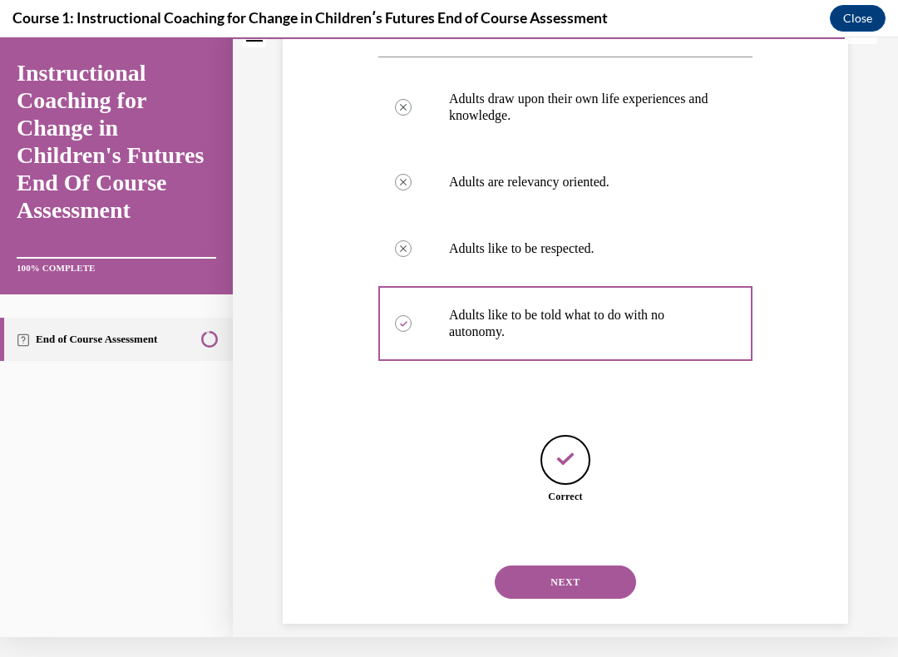
click at [570, 556] on button "NEXT" at bounding box center [564, 581] width 141 height 33
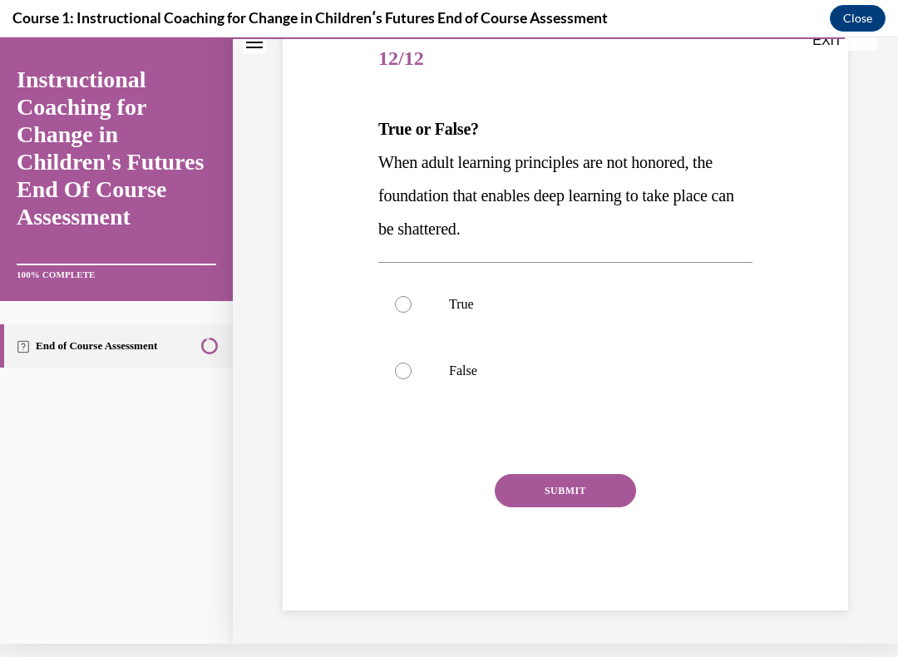
scroll to position [121, 0]
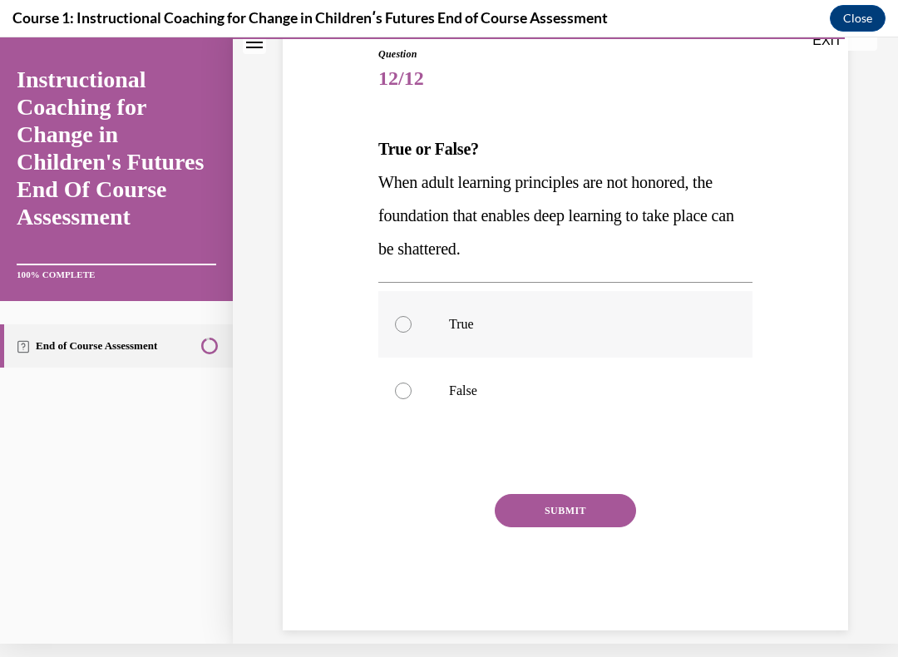
click at [387, 330] on label "True" at bounding box center [565, 324] width 374 height 66
click at [395, 330] on input "True" at bounding box center [403, 324] width 17 height 17
radio input "true"
click at [558, 497] on button "SUBMIT" at bounding box center [564, 510] width 141 height 33
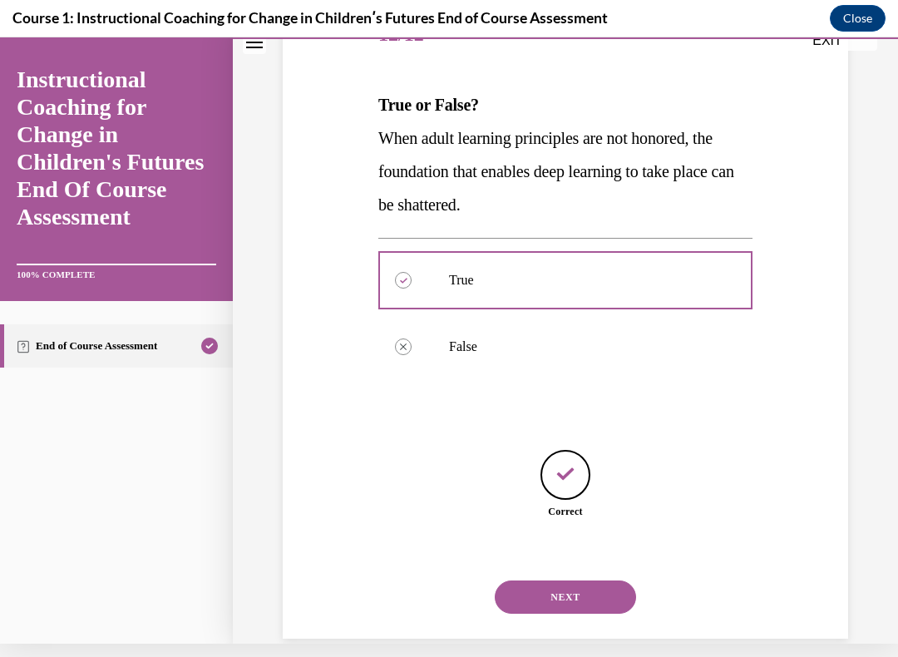
scroll to position [173, 0]
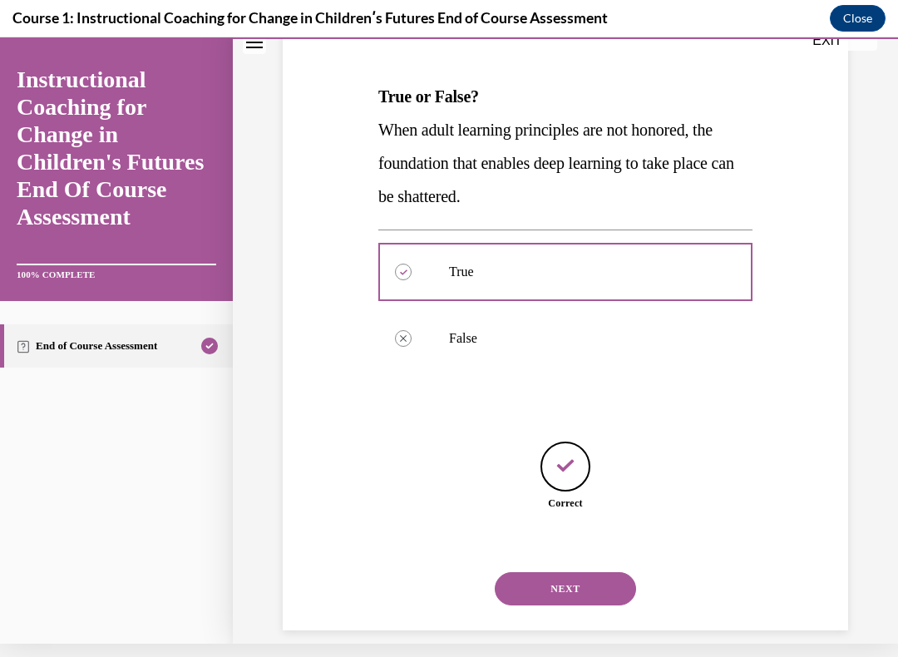
click at [542, 556] on button "NEXT" at bounding box center [564, 588] width 141 height 33
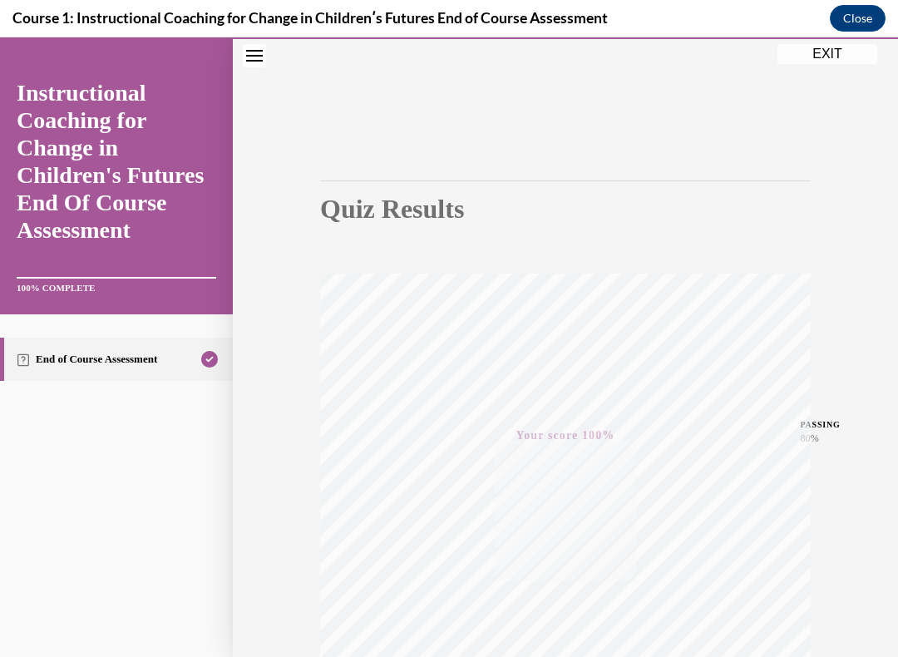
scroll to position [0, 0]
click at [817, 38] on div at bounding box center [565, 38] width 665 height 2
click at [789, 52] on button "EXIT" at bounding box center [827, 54] width 100 height 20
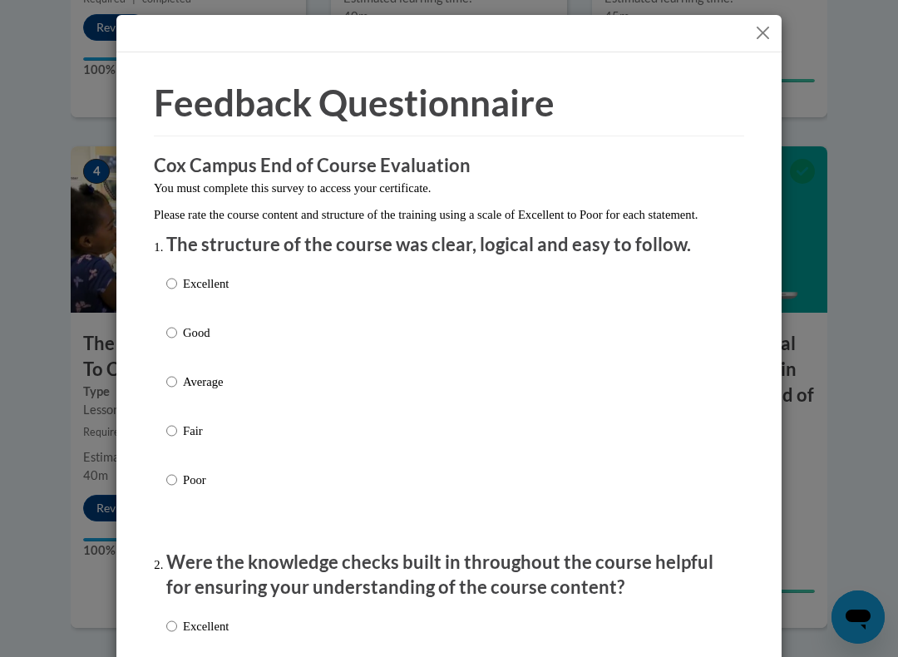
click at [186, 266] on div "Excellent Good Average Fair Poor" at bounding box center [197, 395] width 62 height 258
click at [177, 287] on input "Excellent" at bounding box center [171, 283] width 11 height 18
radio input "true"
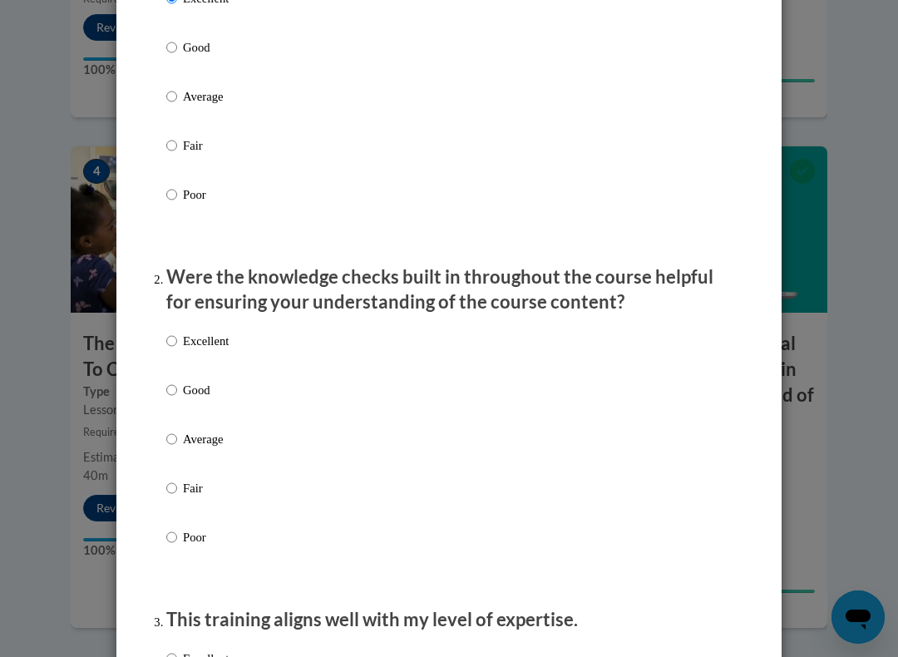
scroll to position [284, 0]
click at [170, 333] on input "Excellent" at bounding box center [171, 341] width 11 height 18
radio input "true"
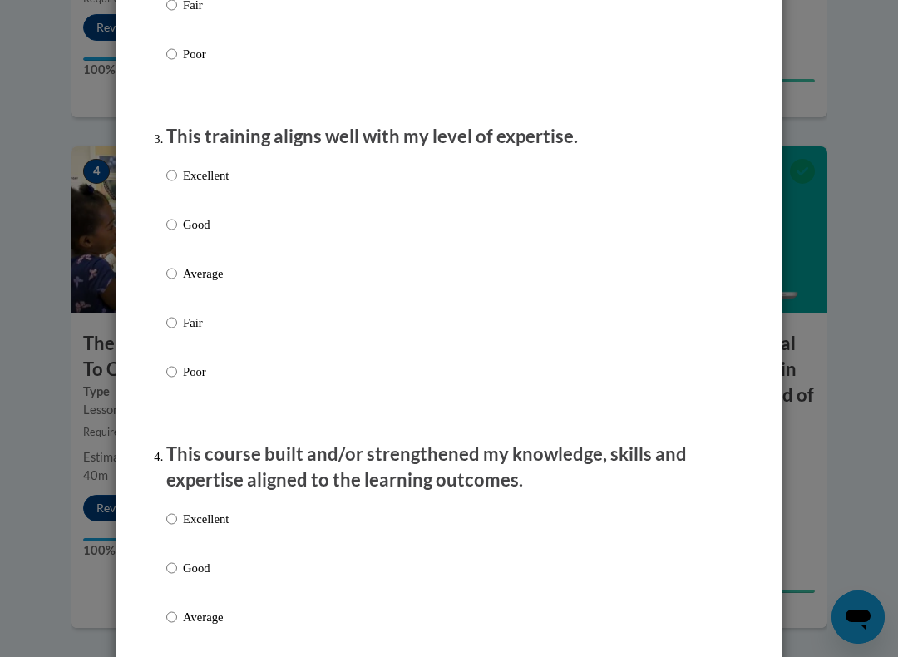
scroll to position [810, 0]
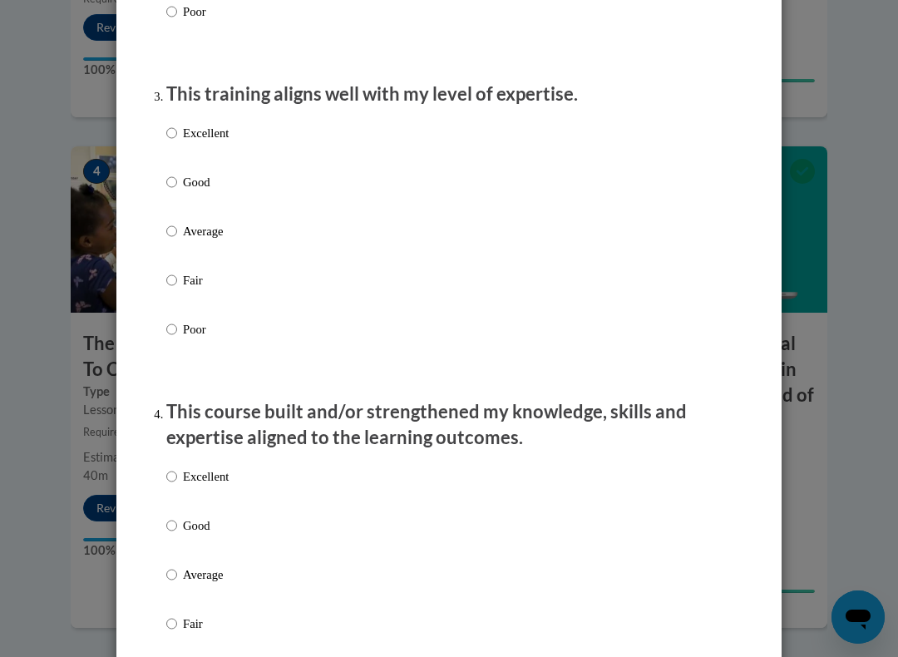
click at [174, 133] on input "Excellent" at bounding box center [171, 133] width 11 height 18
radio input "true"
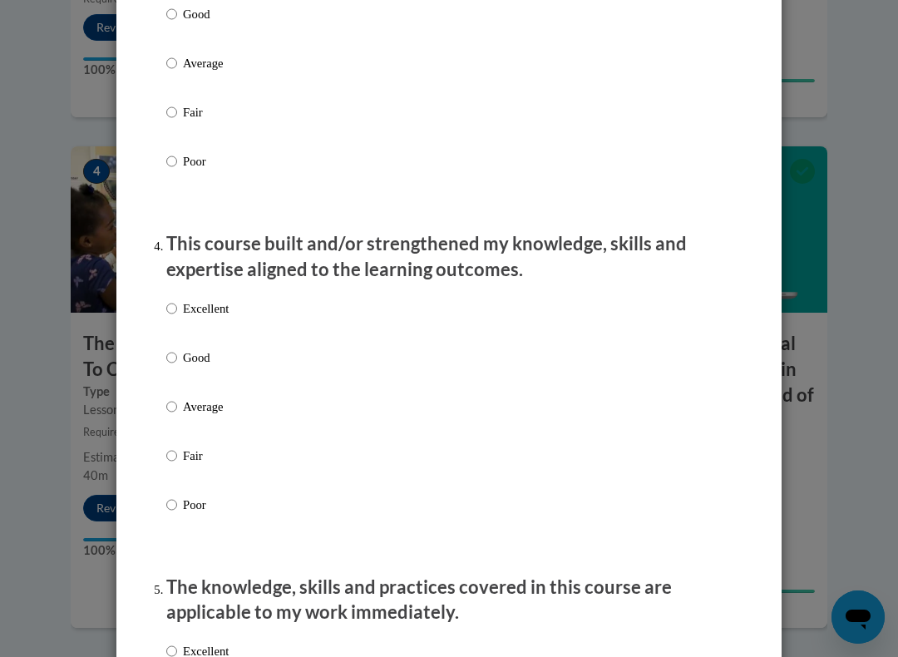
scroll to position [982, 0]
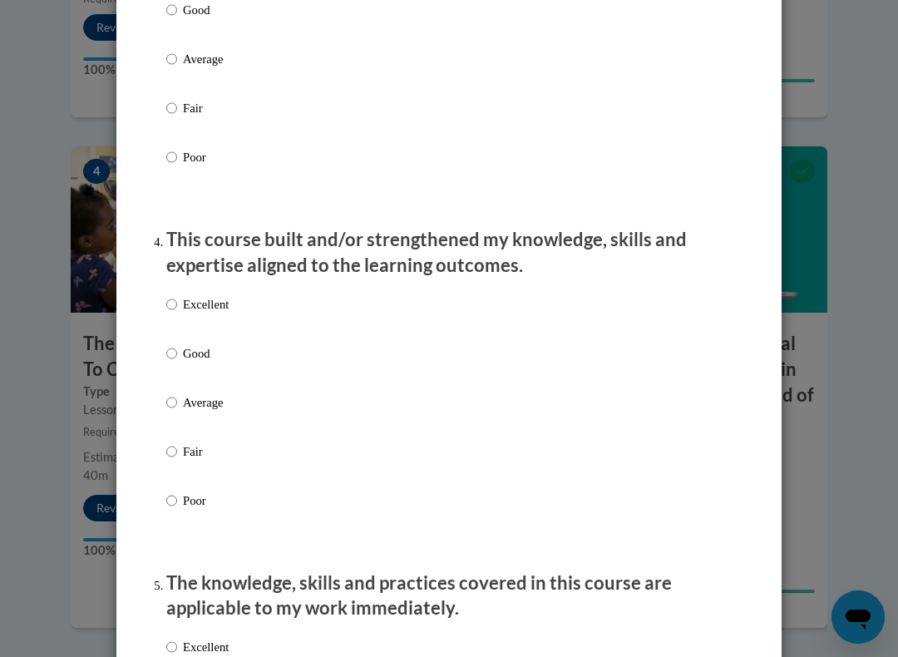
click at [175, 303] on input "Excellent" at bounding box center [171, 304] width 11 height 18
radio input "true"
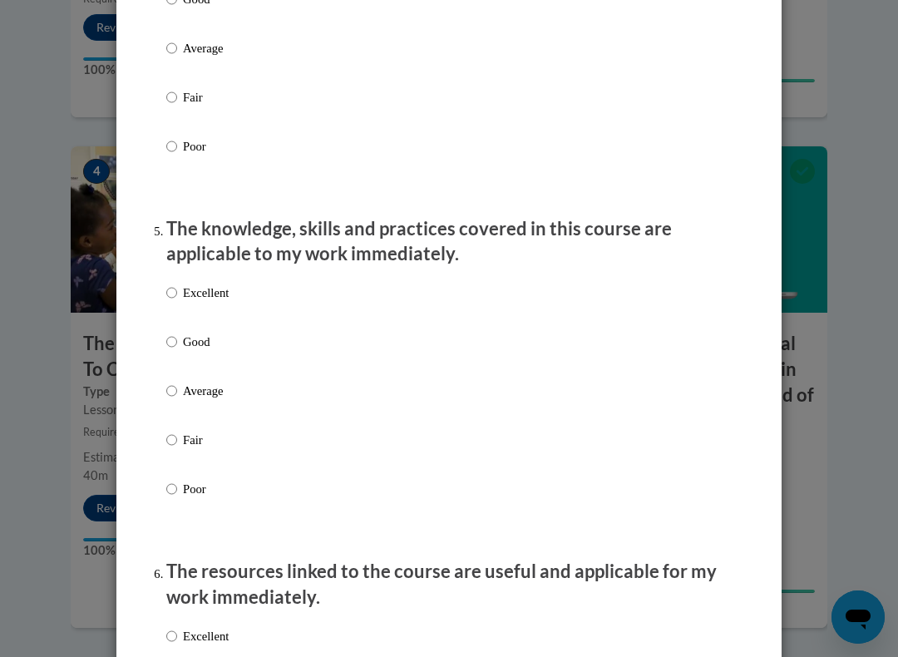
scroll to position [1337, 0]
click at [177, 283] on input "Excellent" at bounding box center [171, 292] width 11 height 18
radio input "true"
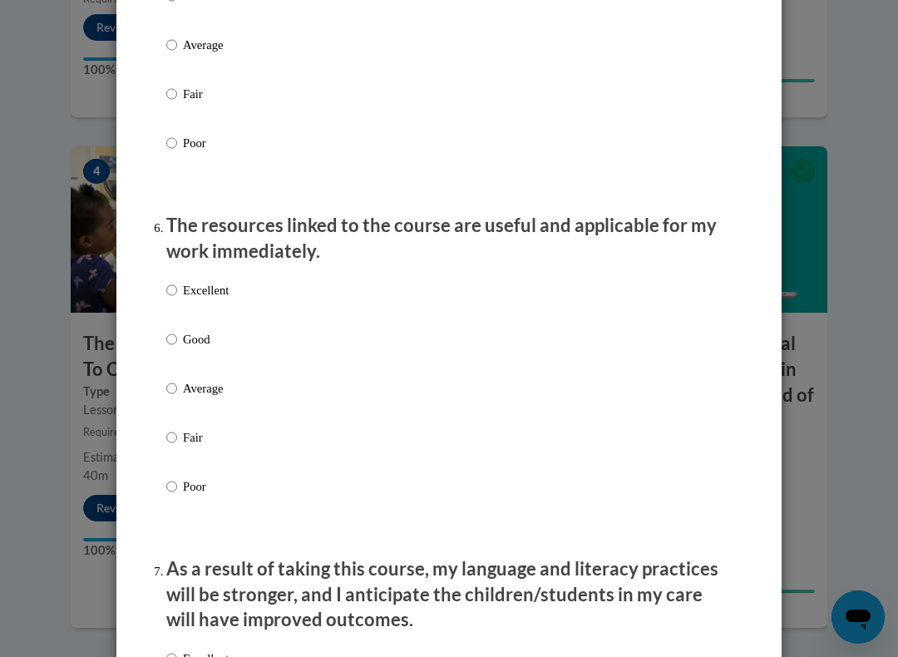
scroll to position [1685, 0]
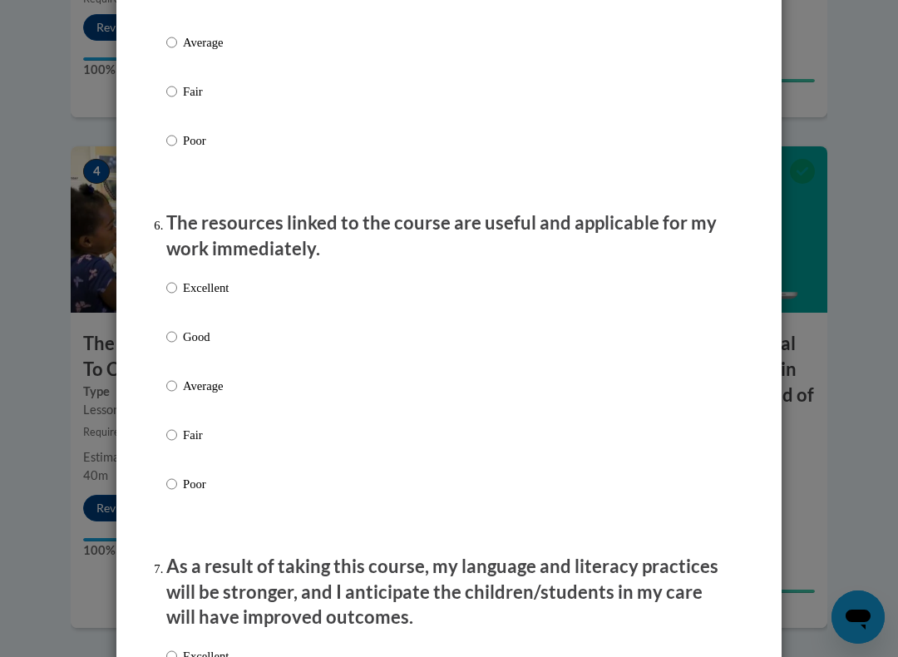
click at [171, 270] on div "Excellent Good Average Fair Poor" at bounding box center [197, 399] width 62 height 258
click at [168, 283] on input "Excellent" at bounding box center [171, 287] width 11 height 18
radio input "true"
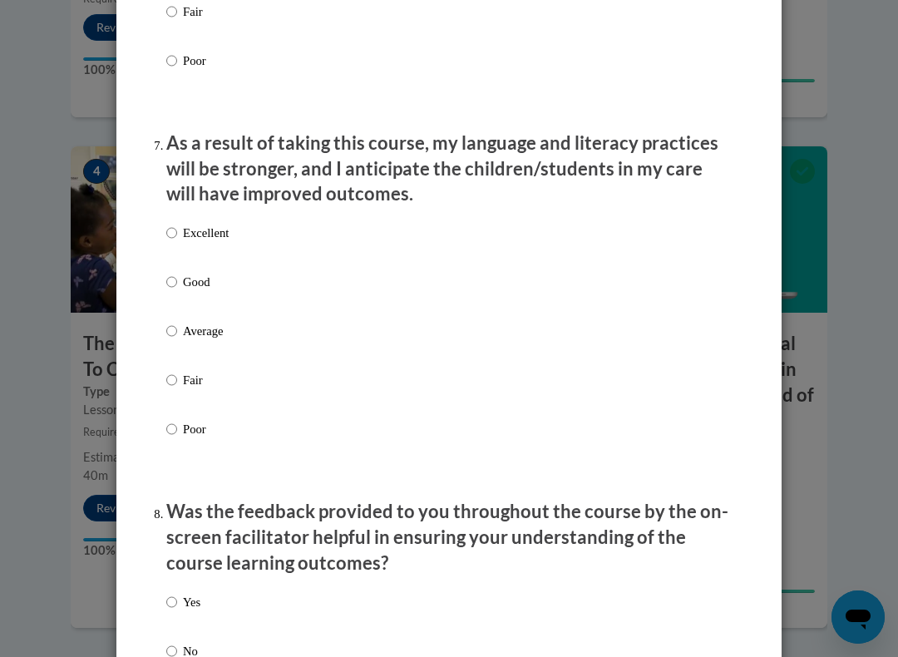
scroll to position [2111, 0]
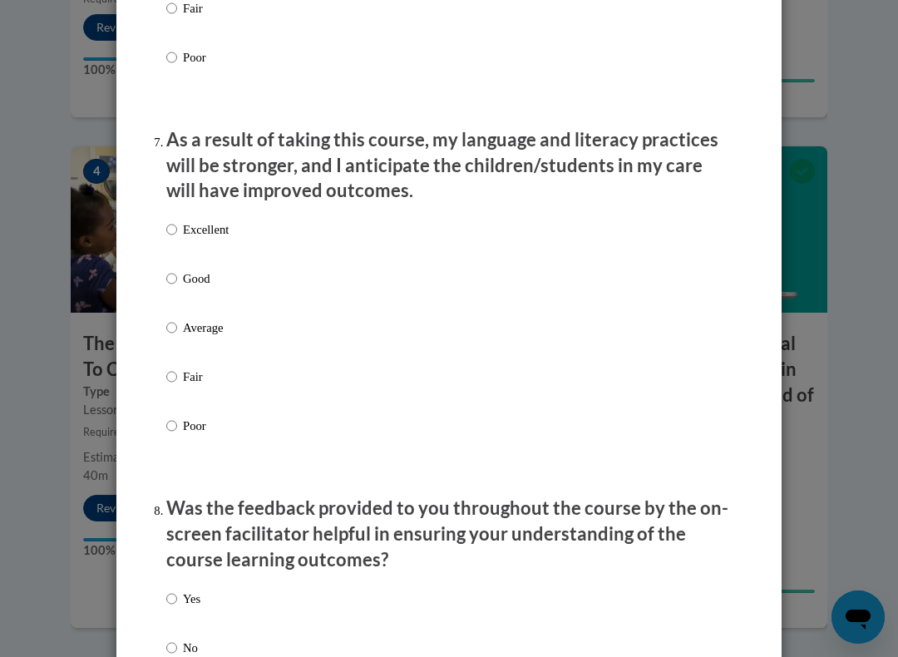
click at [175, 269] on input "Good" at bounding box center [171, 278] width 11 height 18
radio input "true"
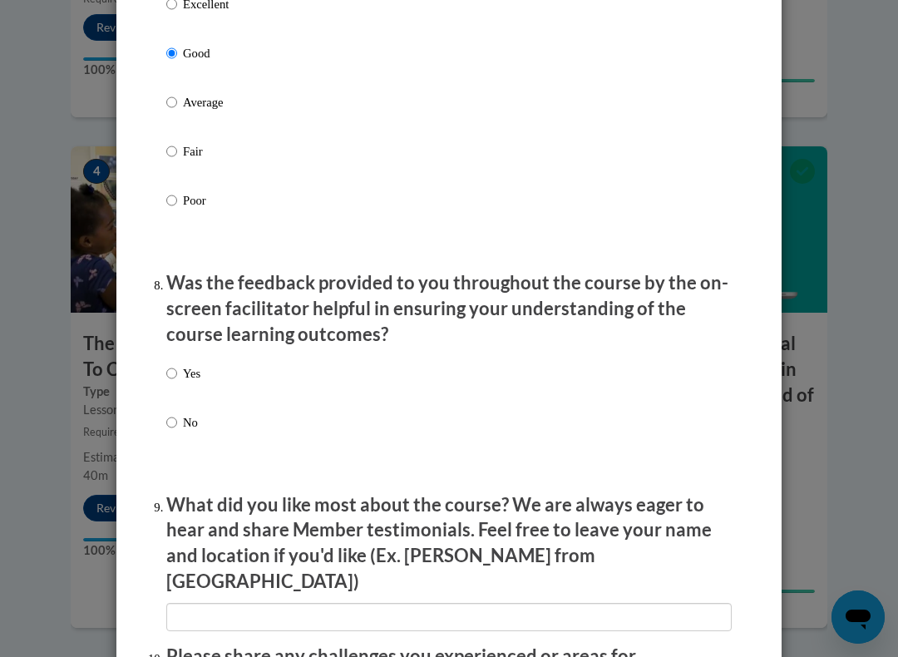
scroll to position [2342, 0]
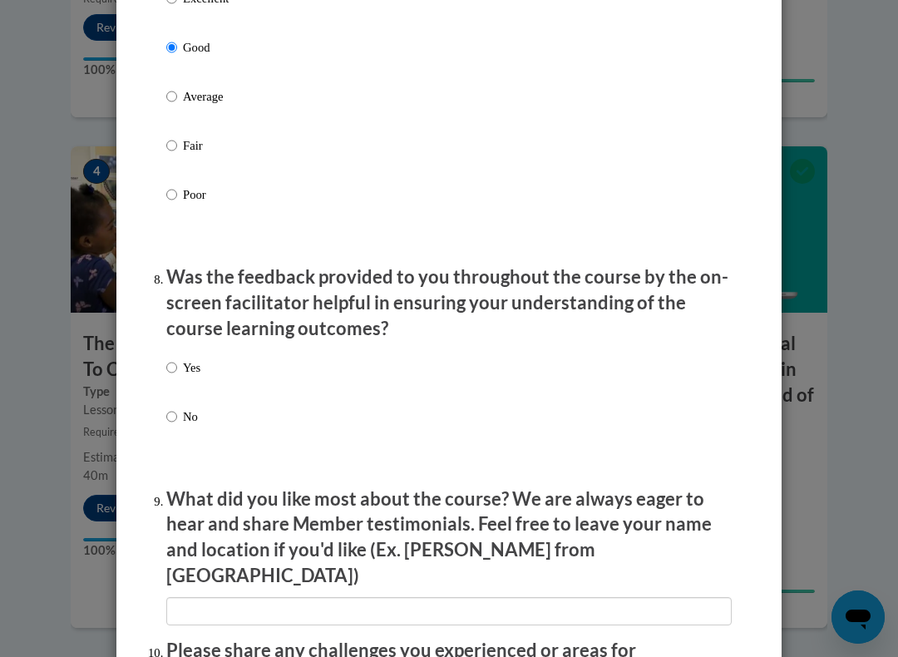
click at [168, 358] on input "Yes" at bounding box center [171, 367] width 11 height 18
radio input "true"
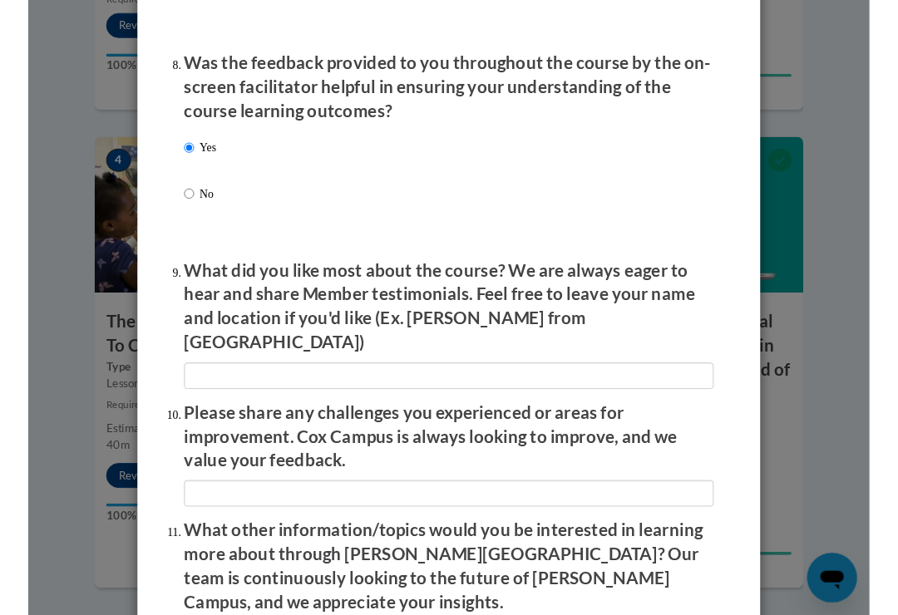
scroll to position [2553, 0]
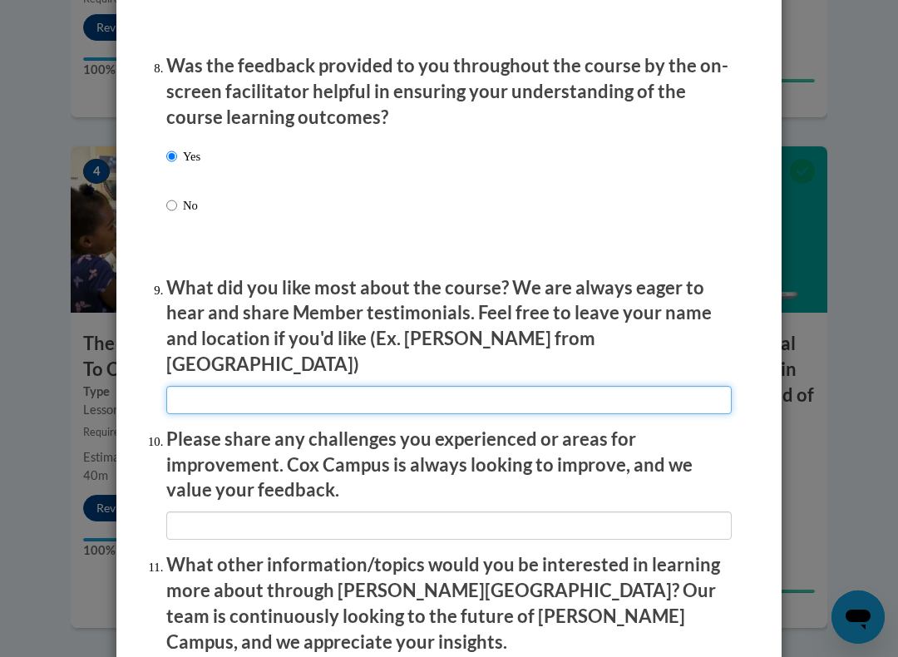
click at [209, 386] on input "textbox" at bounding box center [448, 400] width 565 height 28
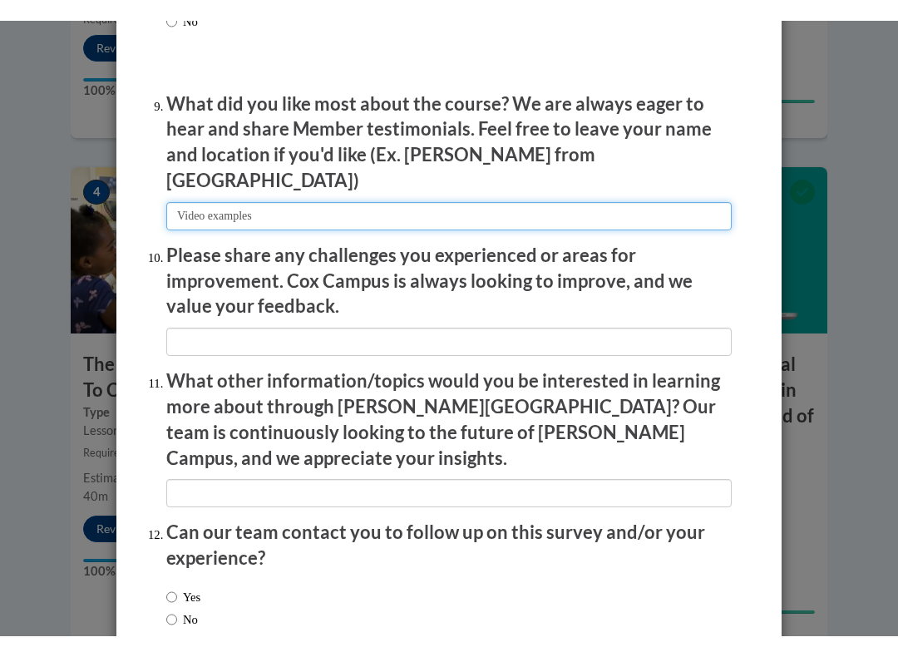
scroll to position [2761, 0]
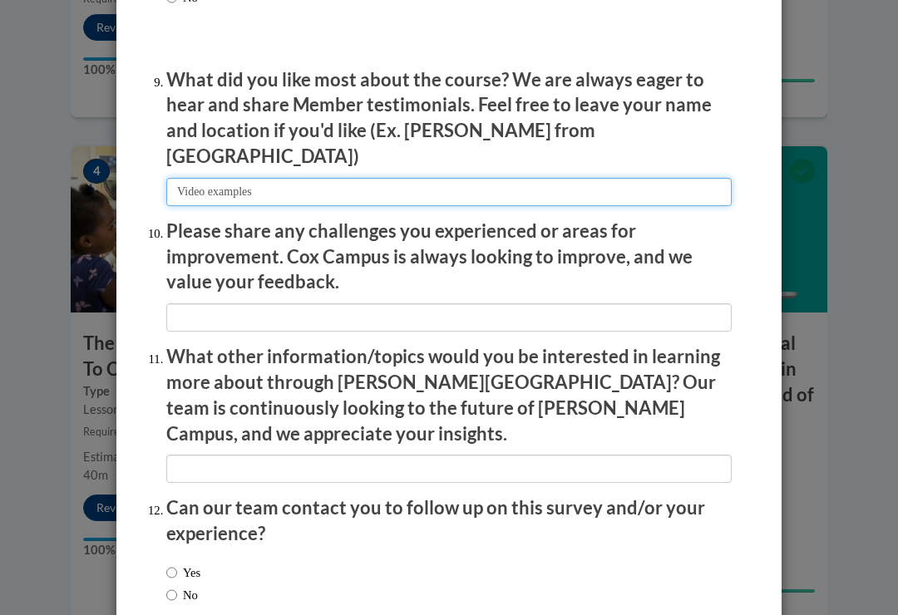
type input "Video examples"
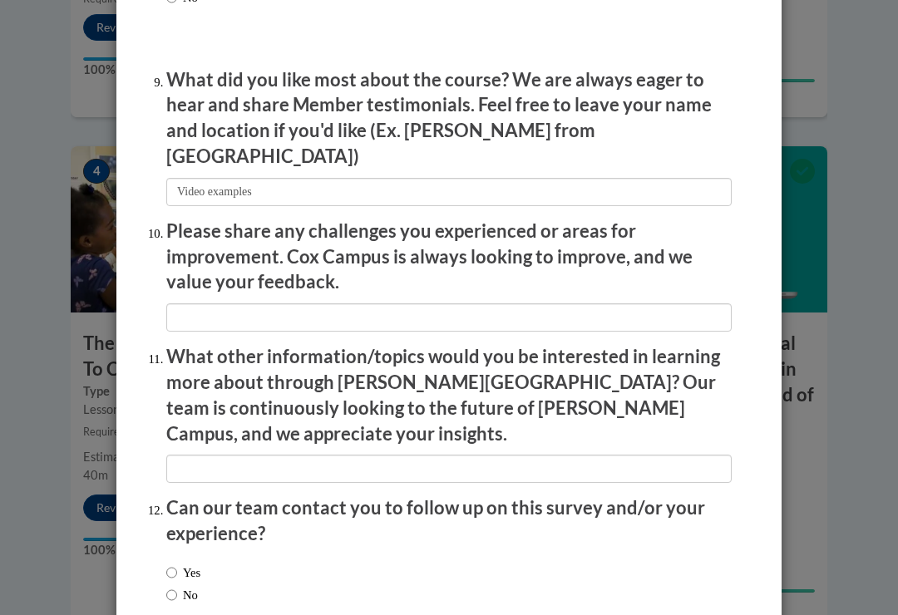
click at [198, 556] on label "No" at bounding box center [182, 595] width 32 height 18
click at [177, 556] on input "No" at bounding box center [171, 595] width 11 height 18
radio input "true"
click at [175, 556] on input "No" at bounding box center [171, 595] width 11 height 18
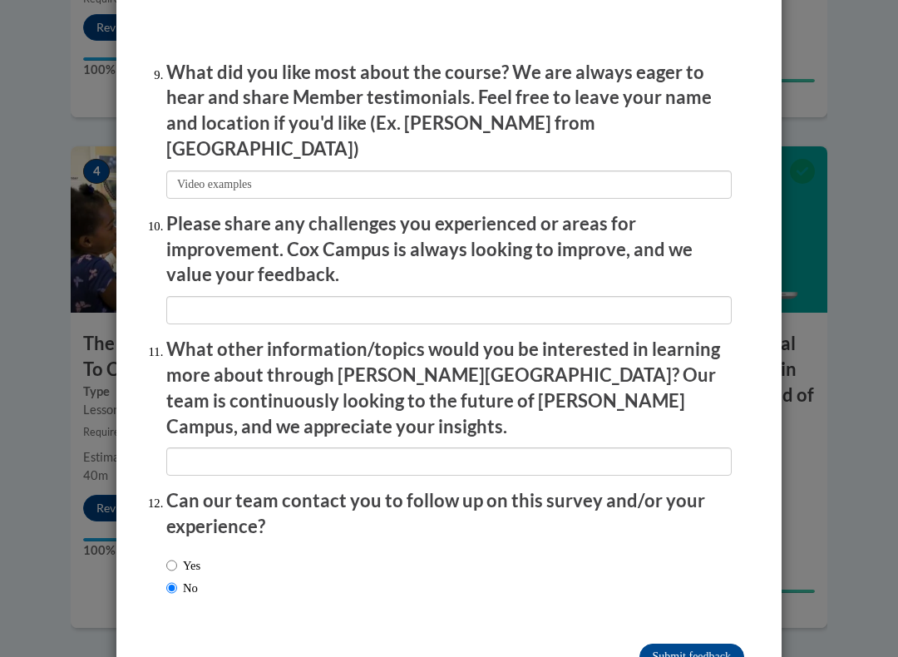
scroll to position [2767, 0]
click at [683, 556] on input "Submit feedback" at bounding box center [691, 657] width 105 height 27
click at [682, 556] on input "Submitting" at bounding box center [691, 657] width 105 height 27
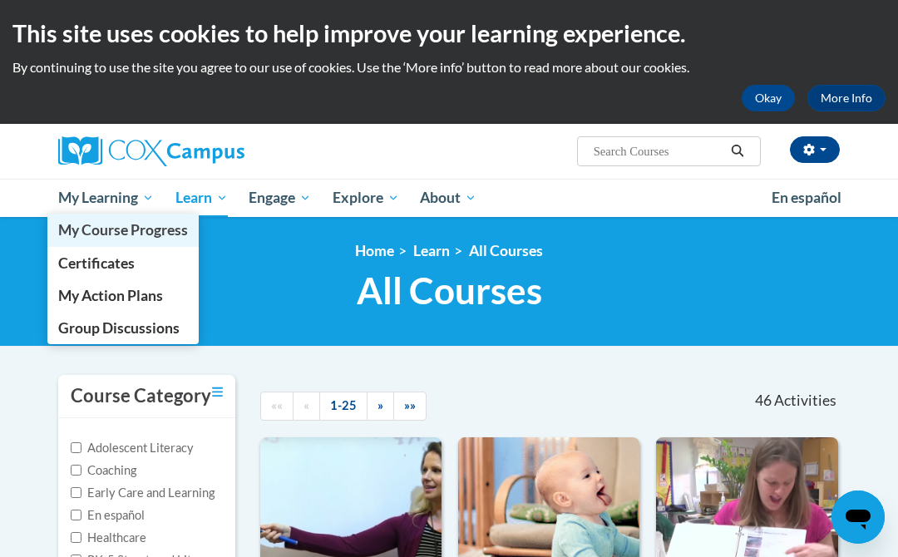
click at [165, 234] on span "My Course Progress" at bounding box center [123, 229] width 130 height 17
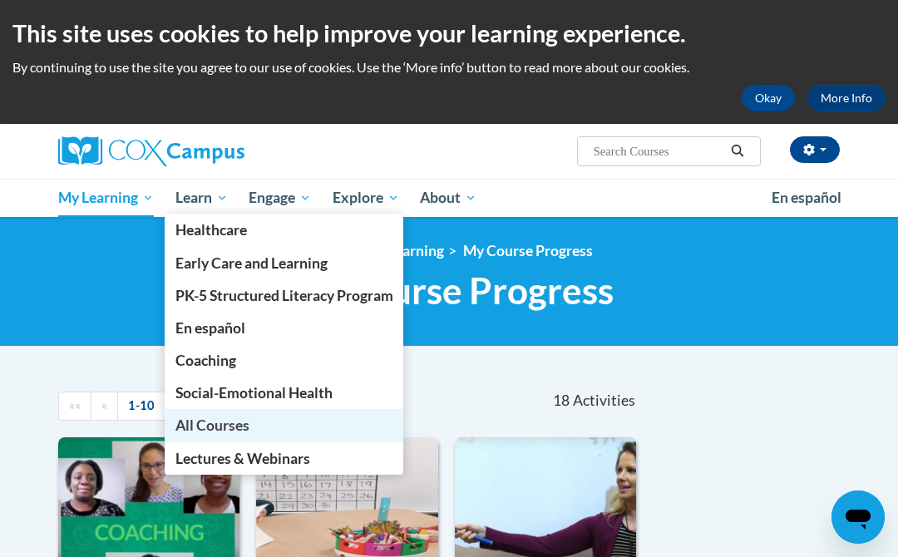
click at [260, 427] on link "All Courses" at bounding box center [284, 425] width 239 height 32
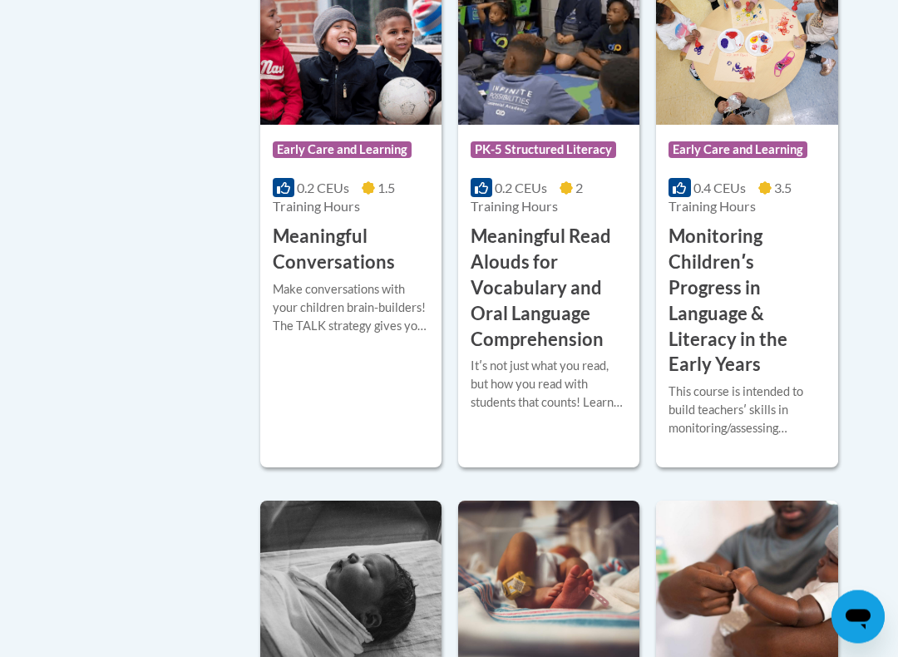
scroll to position [2924, 0]
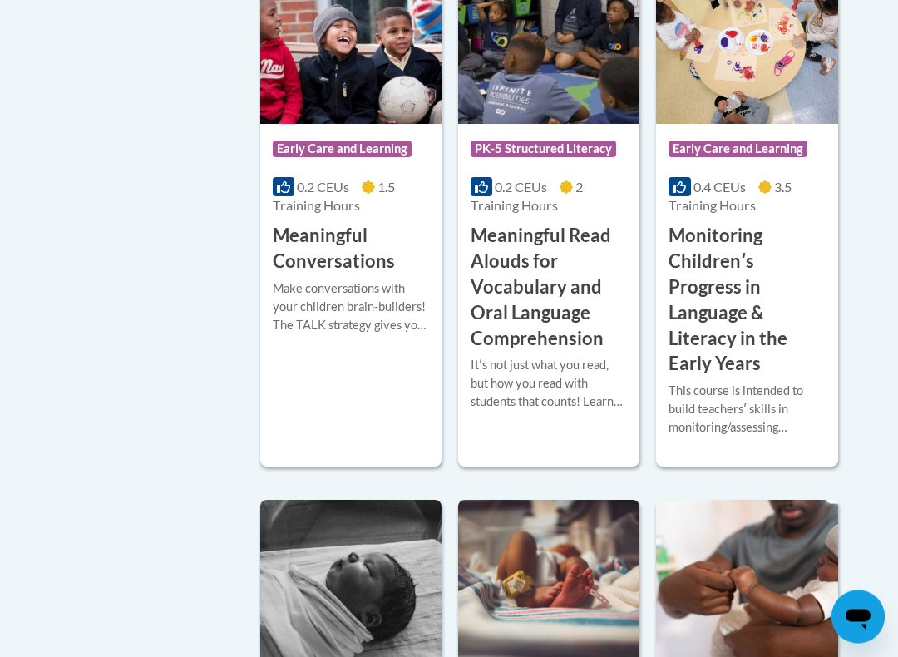
click at [712, 262] on h3 "Monitoring Childrenʹs Progress in Language & Literacy in the Early Years" at bounding box center [746, 301] width 156 height 154
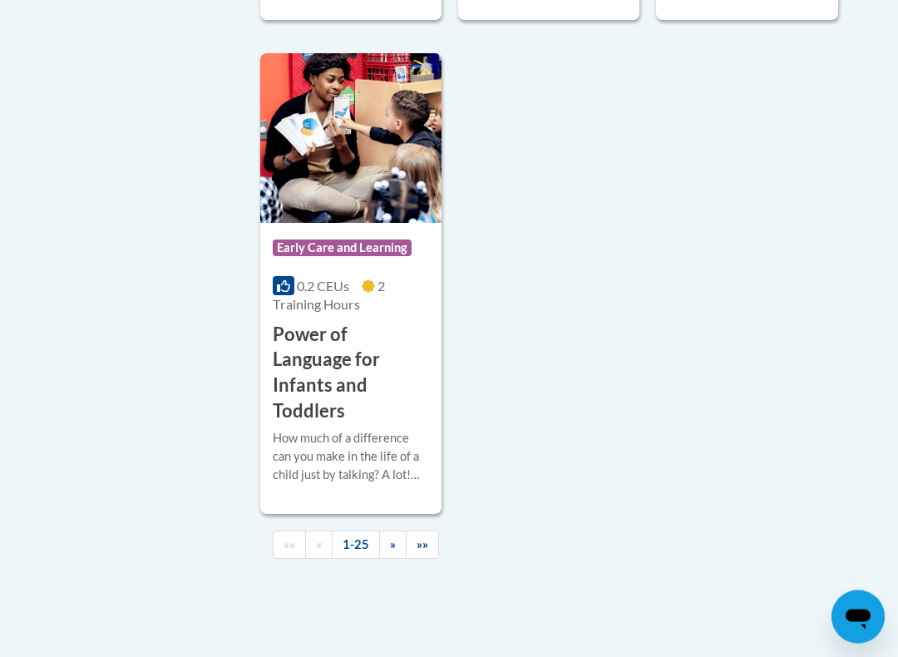
scroll to position [4382, 0]
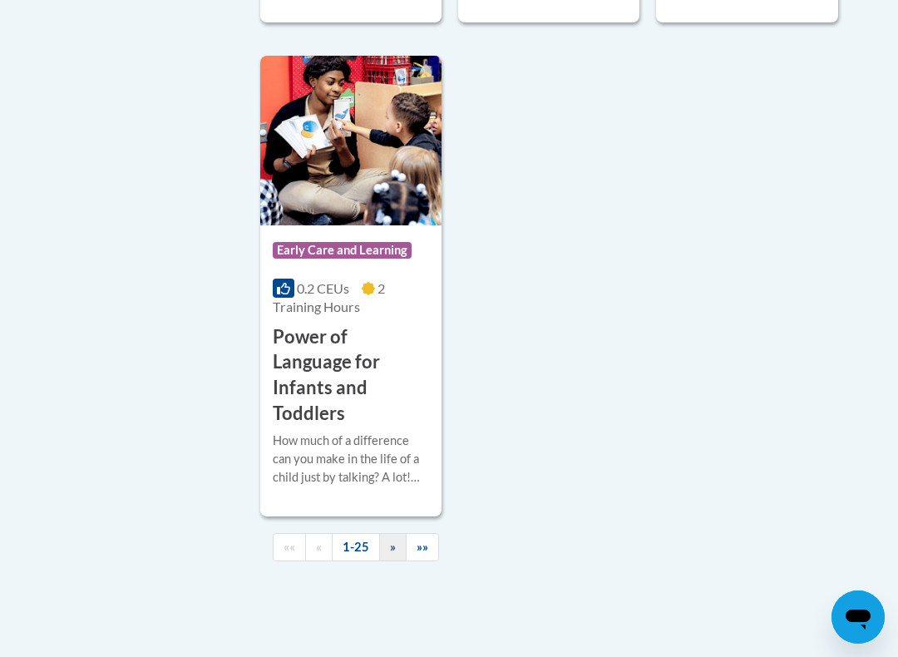
click at [391, 539] on span "»" at bounding box center [393, 546] width 6 height 14
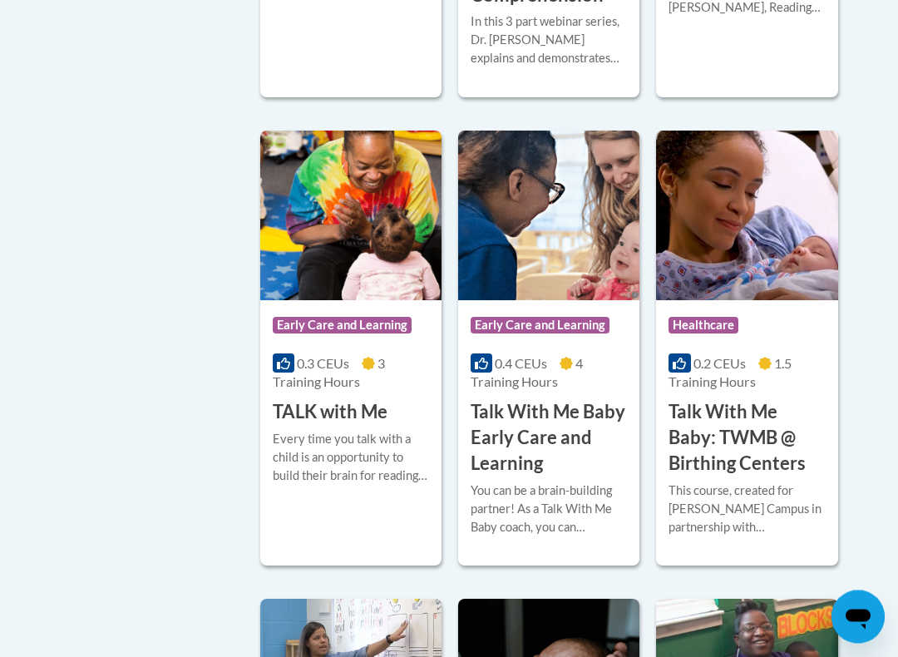
scroll to position [2162, 0]
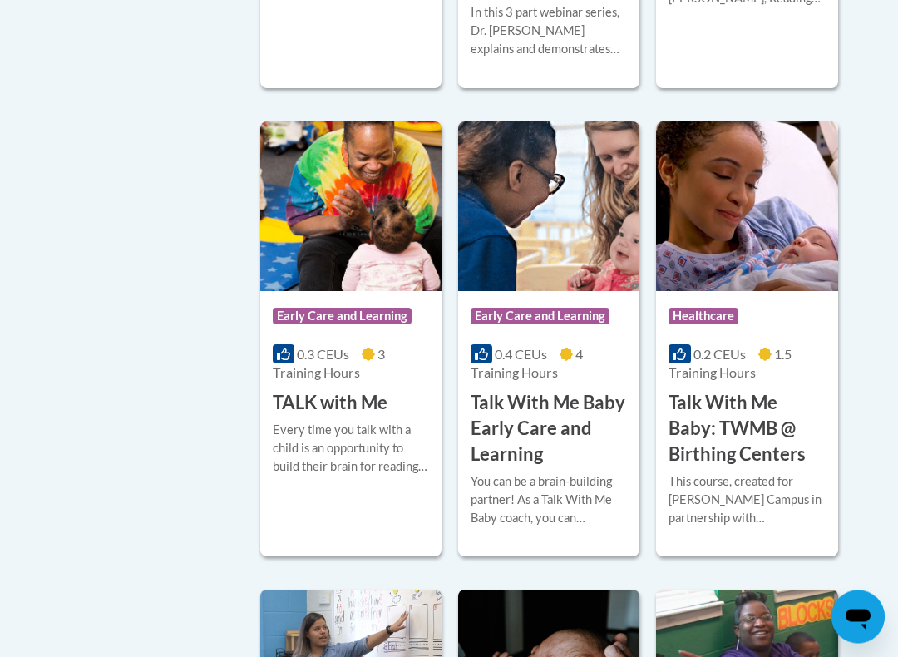
click at [520, 415] on h3 "Talk With Me Baby Early Care and Learning" at bounding box center [548, 429] width 156 height 76
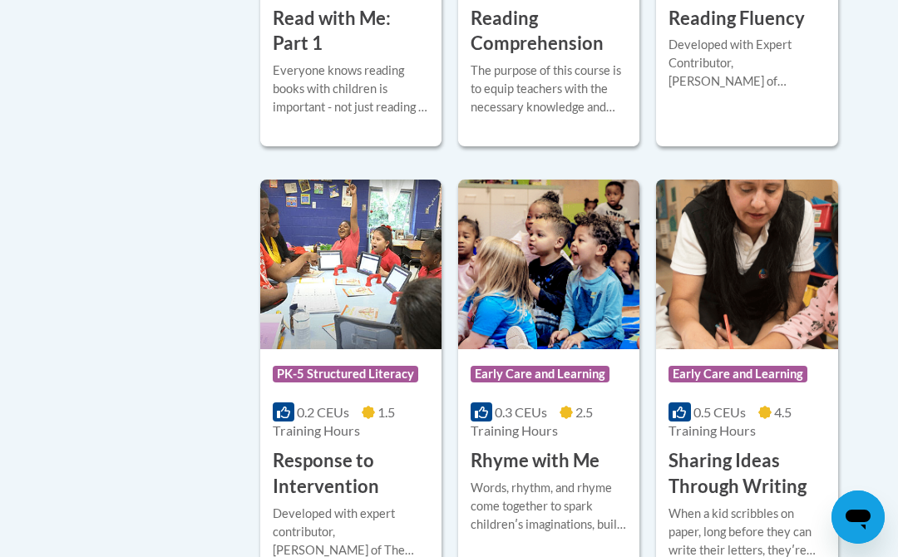
scroll to position [1115, 0]
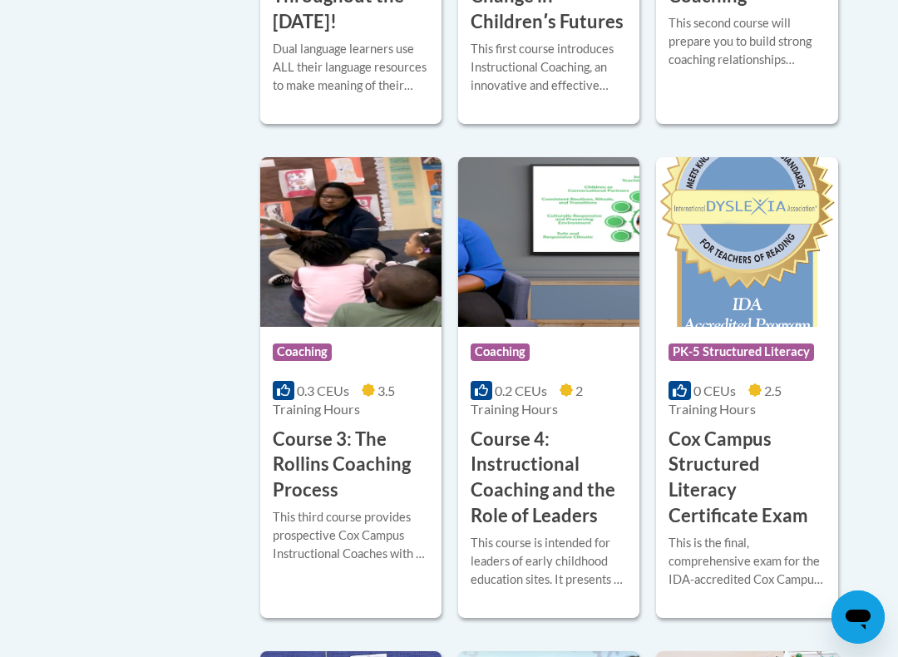
scroll to position [1375, 0]
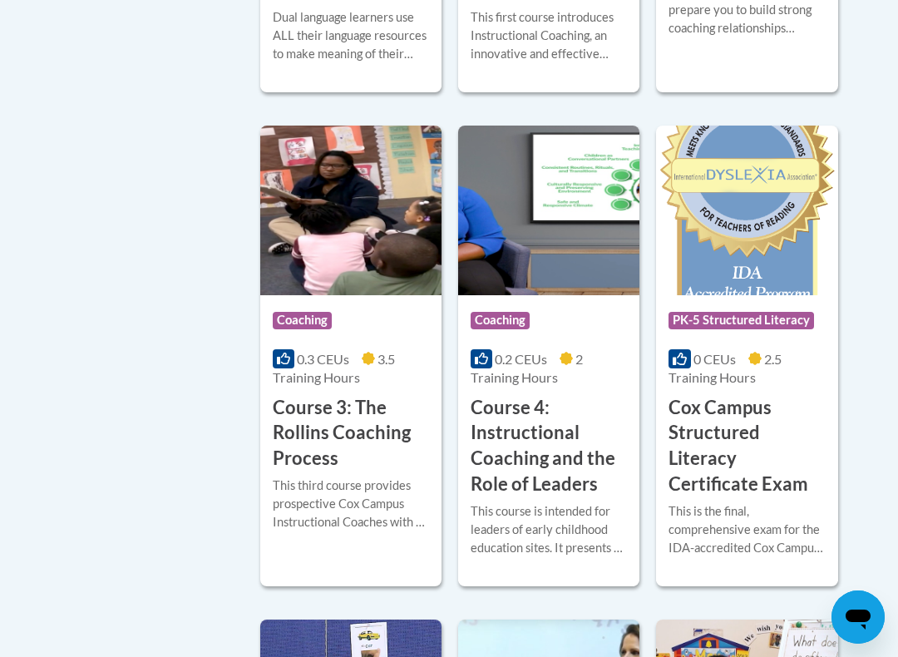
click at [322, 418] on h3 "Course 3: The Rollins Coaching Process" at bounding box center [351, 433] width 156 height 76
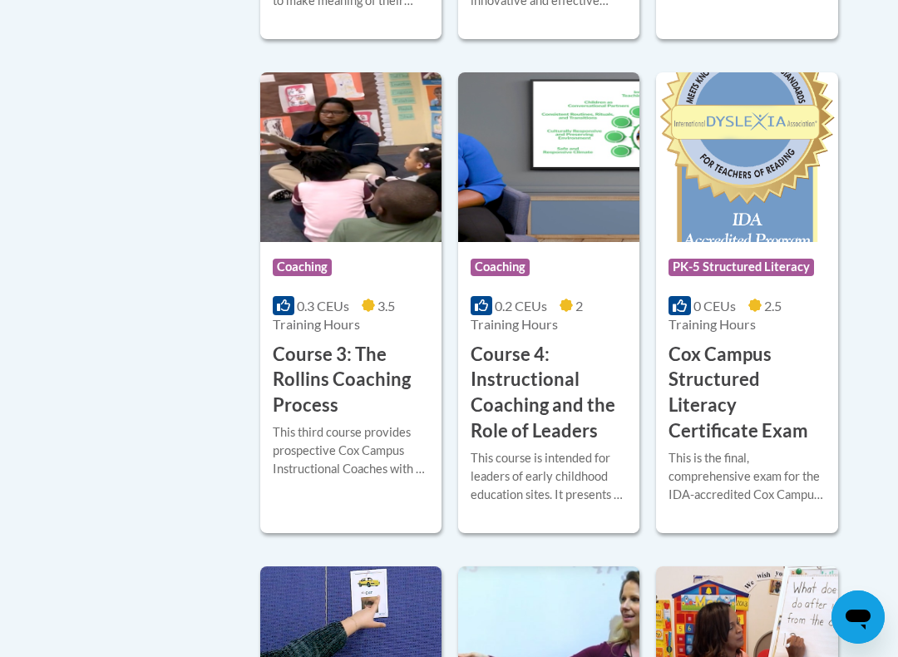
click at [727, 388] on h3 "Cox Campus Structured Literacy Certificate Exam" at bounding box center [746, 393] width 156 height 102
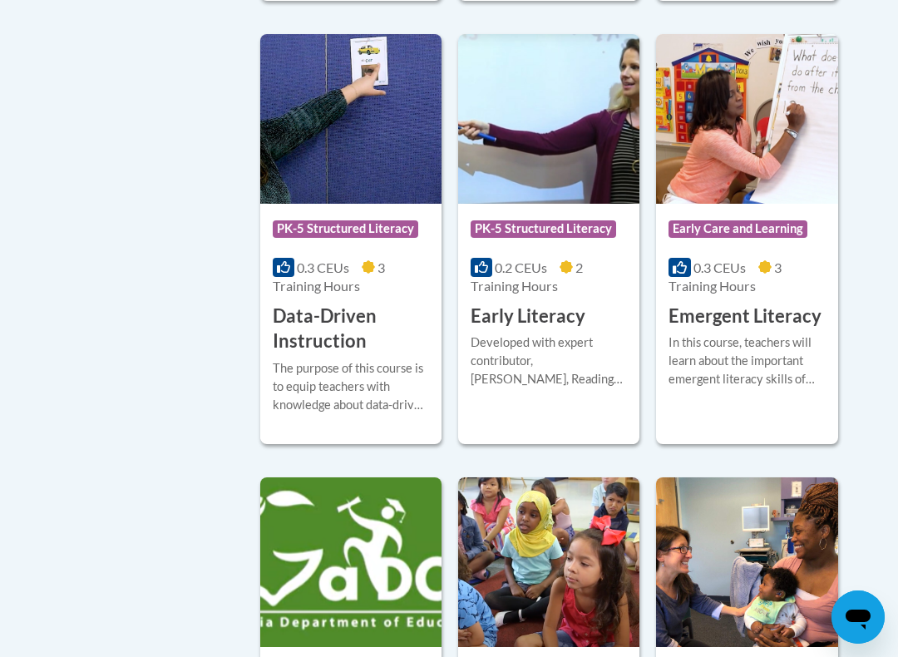
scroll to position [1961, 0]
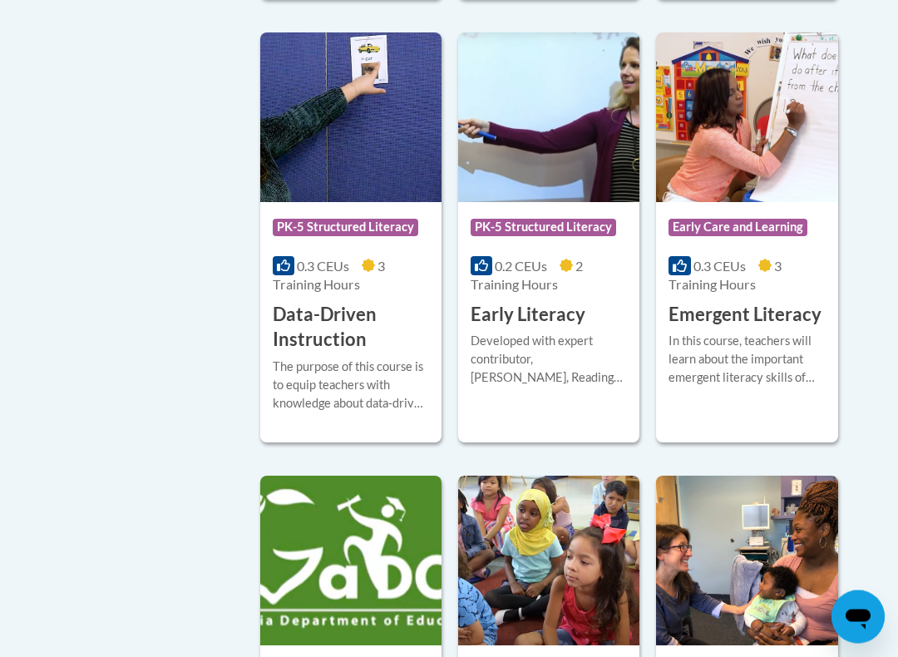
click at [533, 327] on div "More Info Open Developed with expert contributor, [PERSON_NAME], Reading Teache…" at bounding box center [548, 369] width 181 height 85
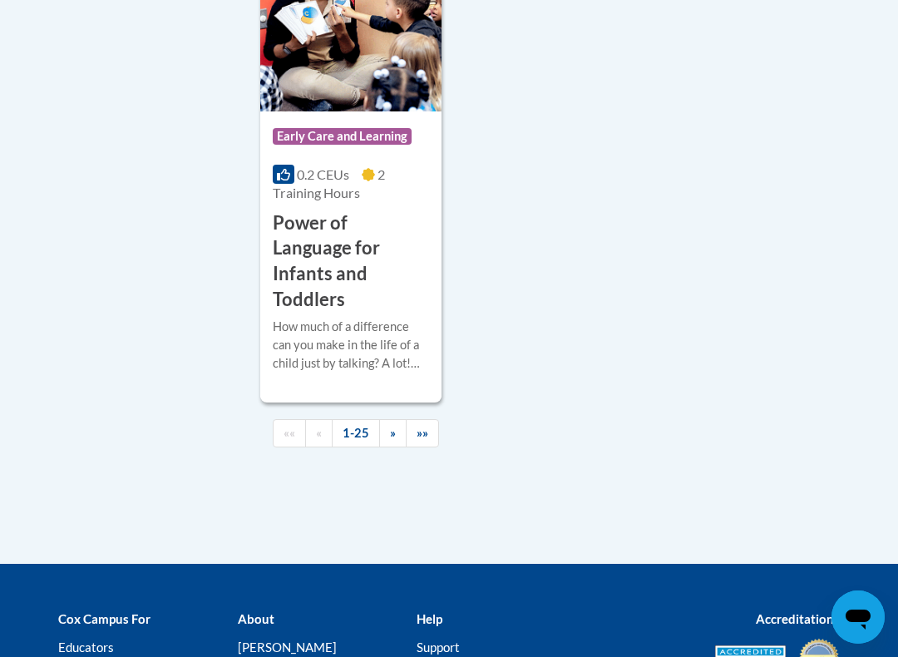
scroll to position [4495, 0]
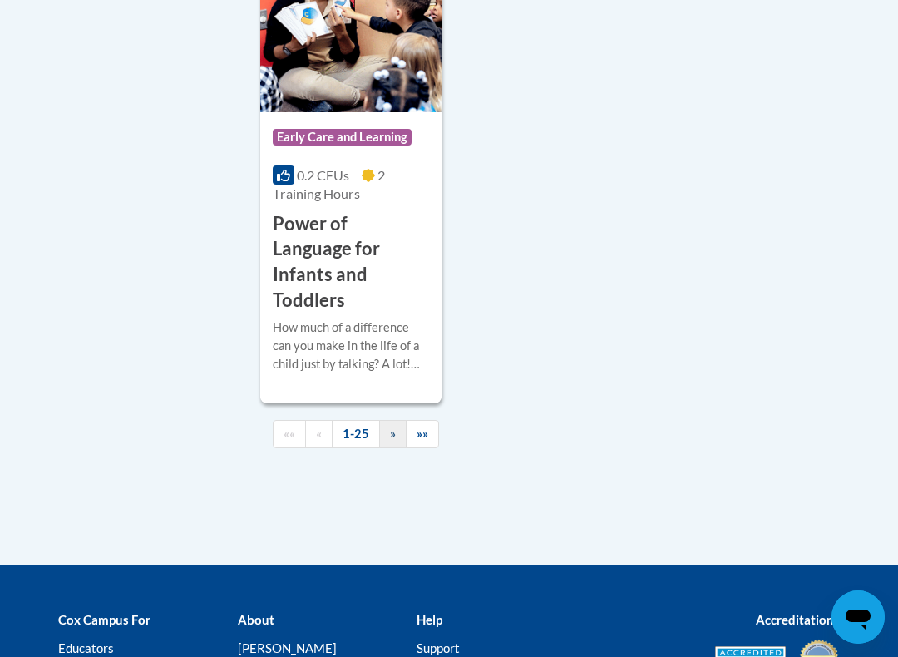
click at [387, 420] on link "»" at bounding box center [392, 434] width 27 height 29
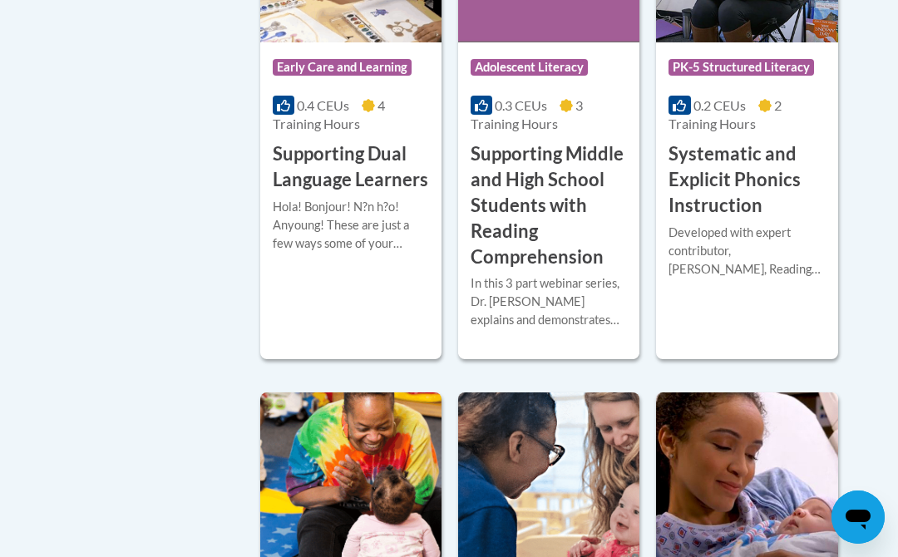
scroll to position [1886, 0]
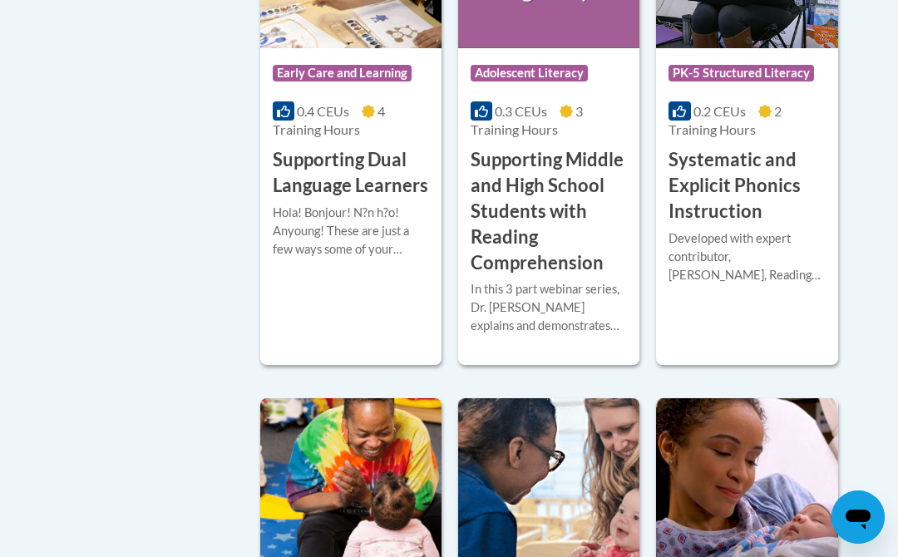
click at [735, 177] on h3 "Systematic and Explicit Phonics Instruction" at bounding box center [746, 185] width 156 height 76
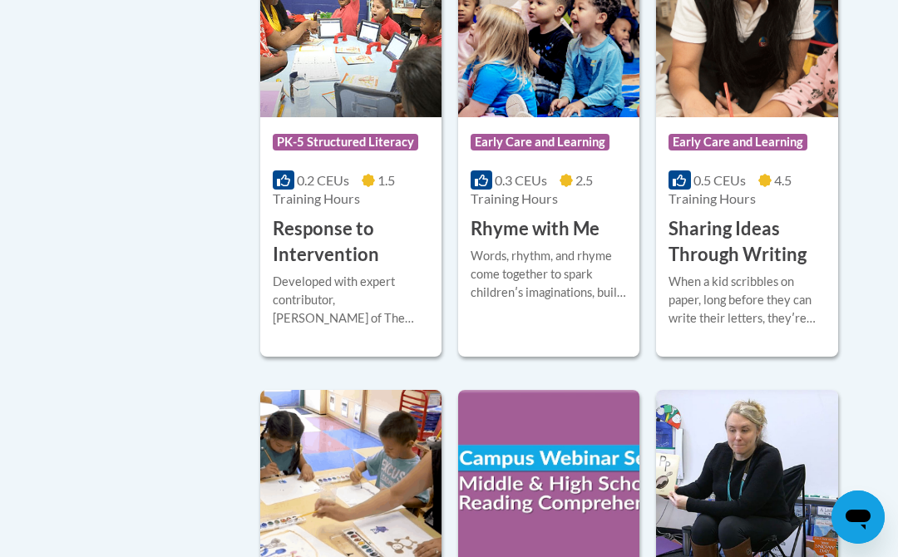
scroll to position [1369, 0]
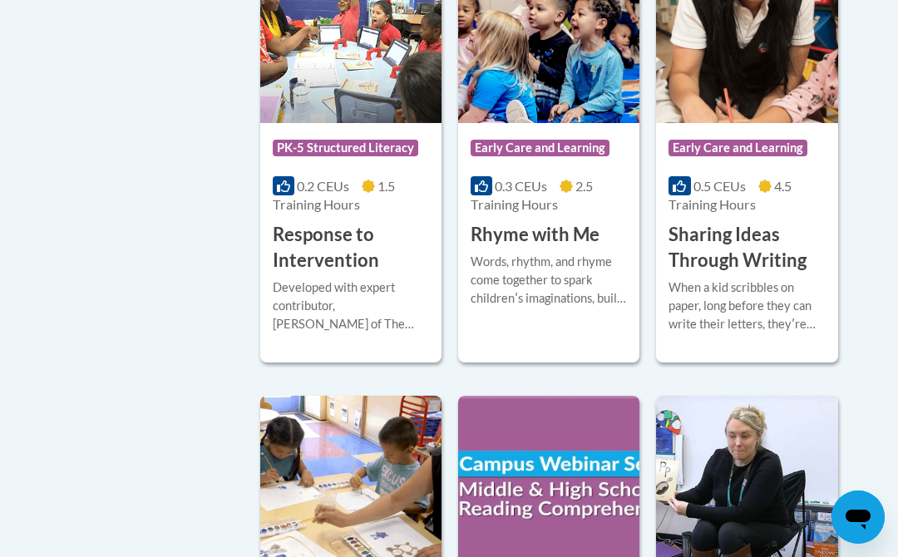
click at [371, 247] on h3 "Response to Intervention" at bounding box center [351, 248] width 156 height 52
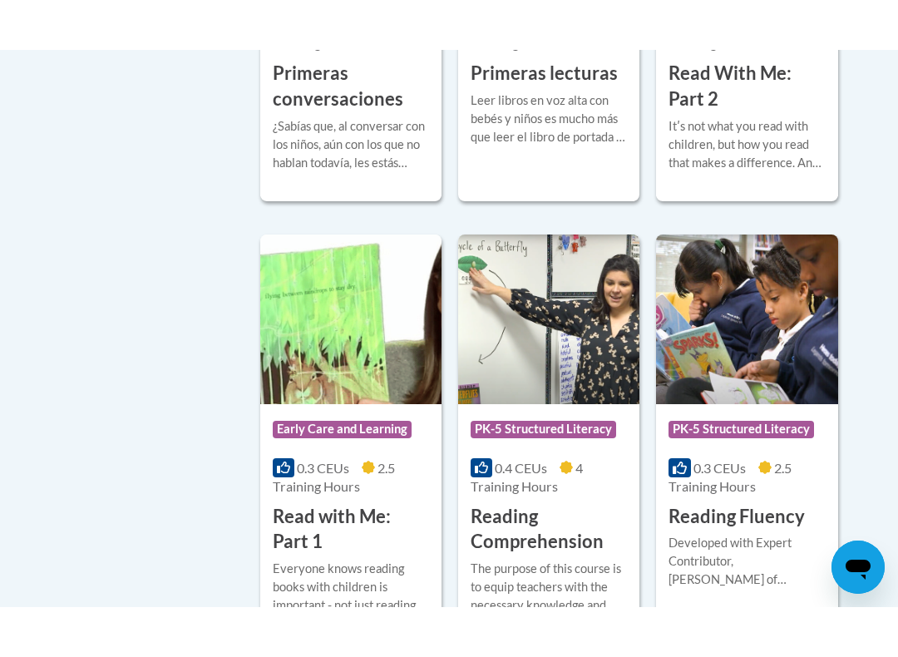
scroll to position [717, 0]
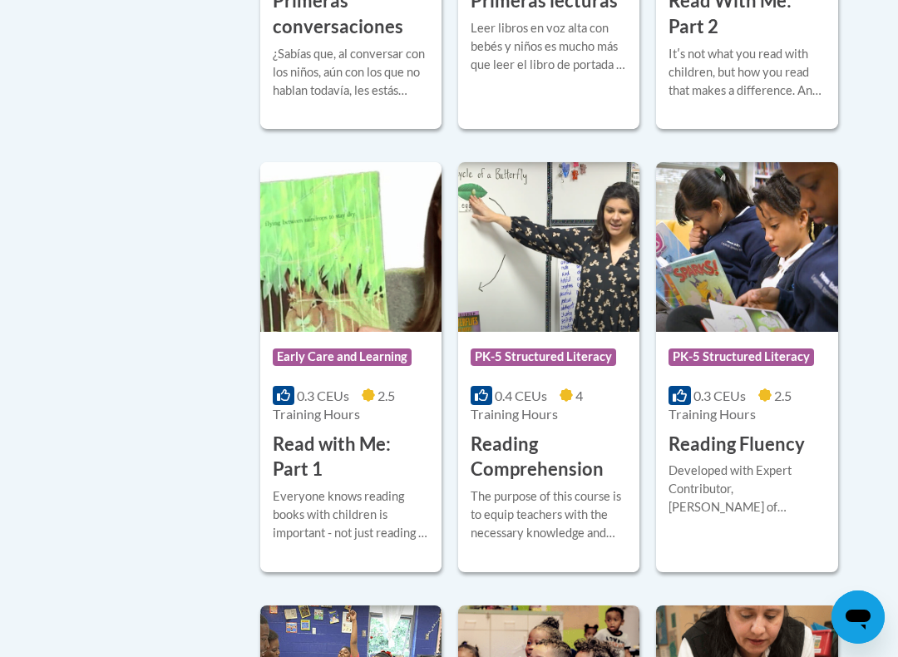
click at [531, 486] on div at bounding box center [548, 486] width 156 height 1
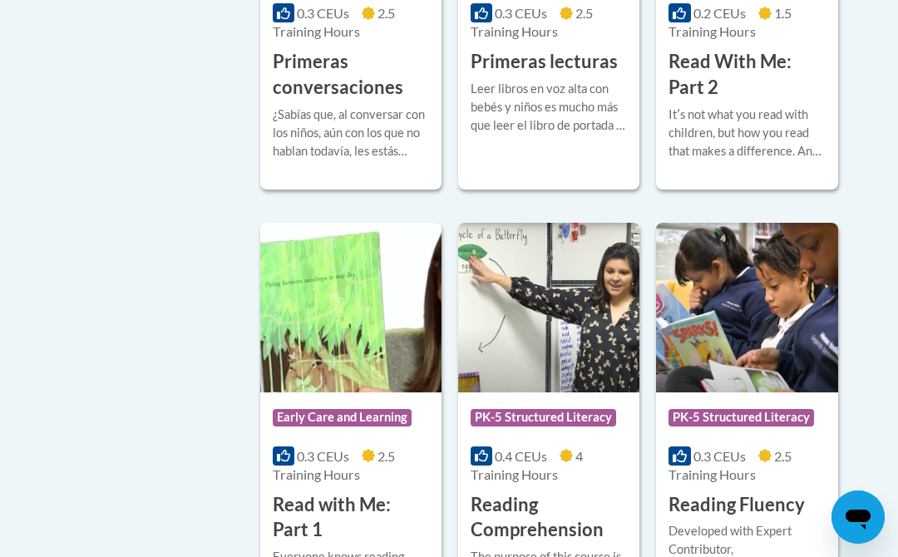
scroll to position [656, 0]
click at [733, 506] on h3 "Reading Fluency" at bounding box center [736, 506] width 136 height 26
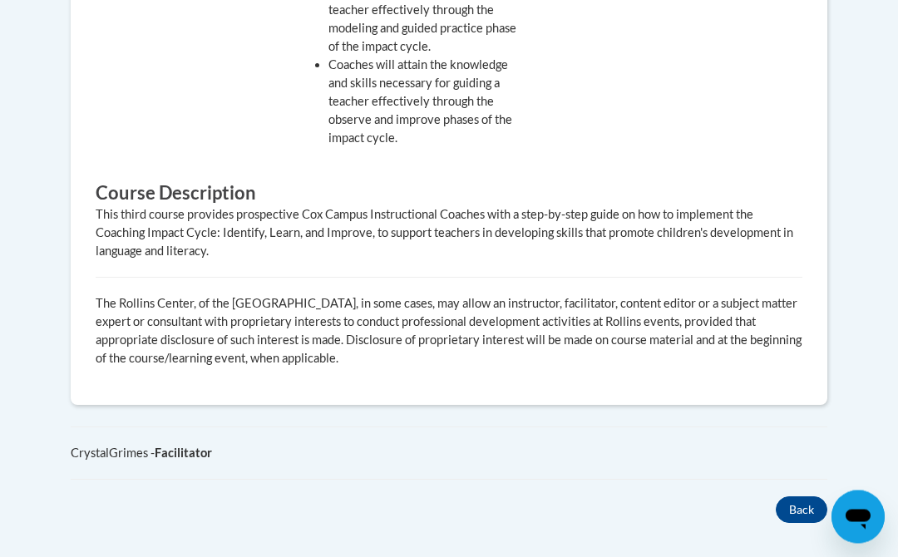
scroll to position [1251, 0]
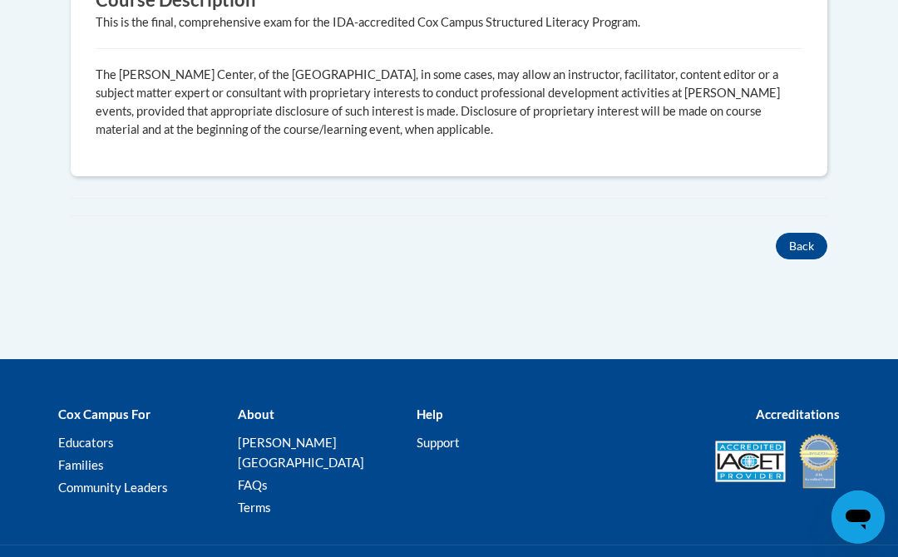
scroll to position [1008, 0]
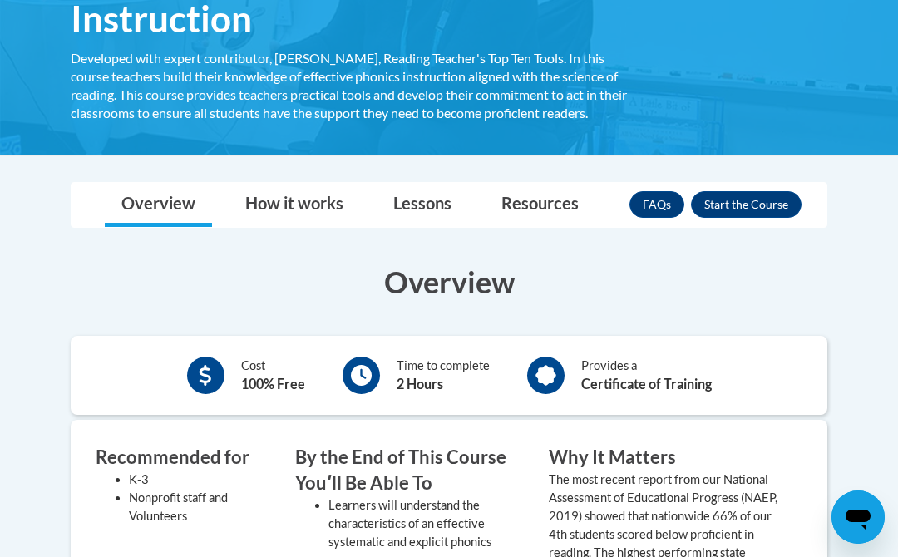
scroll to position [339, 0]
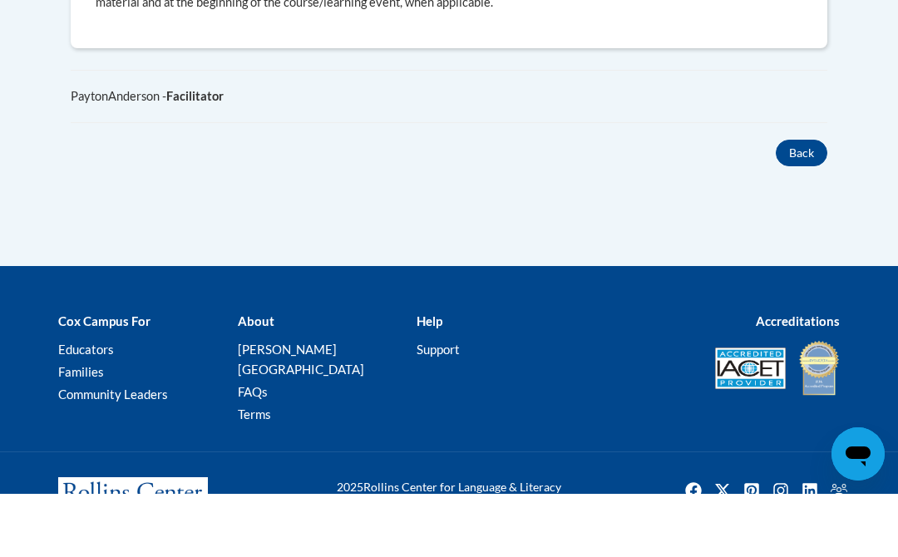
scroll to position [1222, 0]
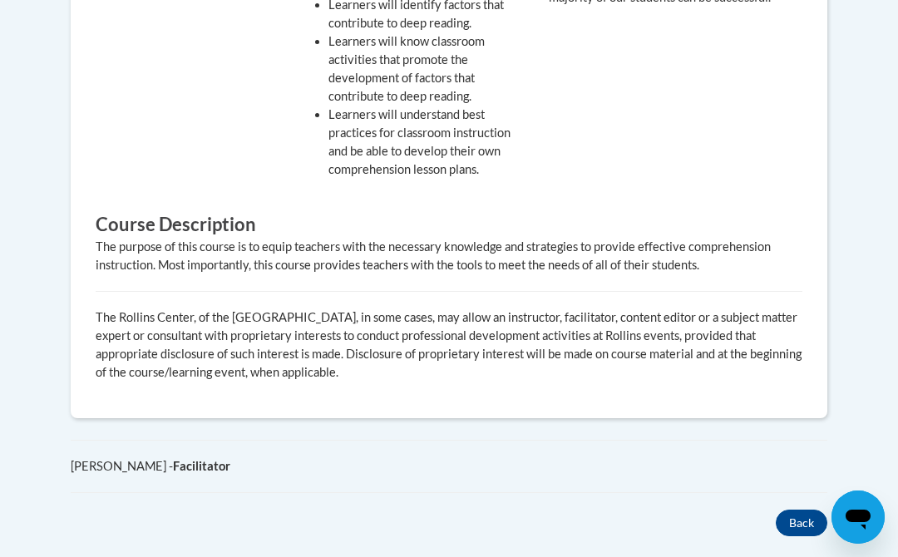
scroll to position [899, 0]
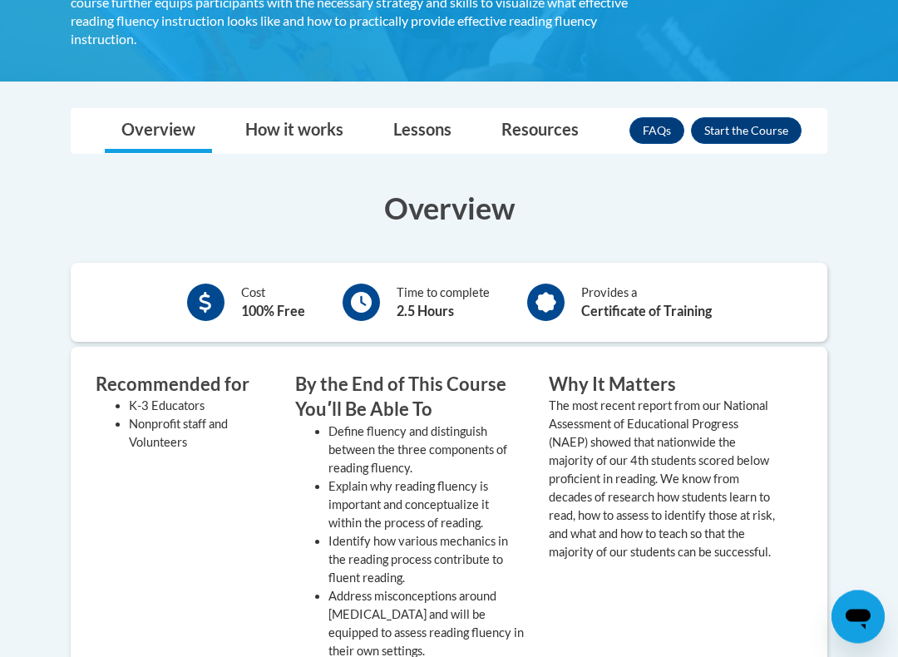
scroll to position [406, 0]
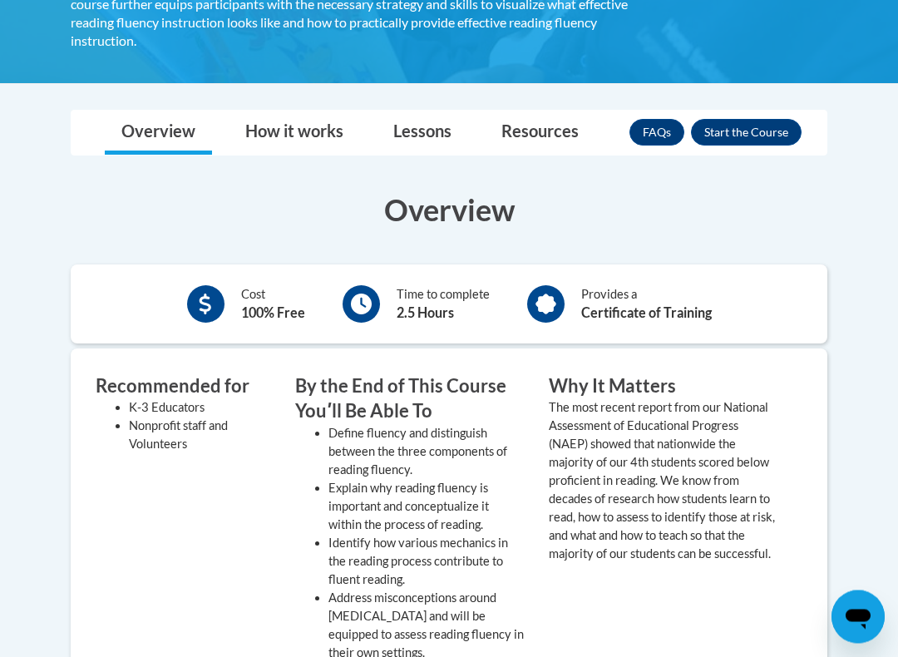
click at [747, 111] on div "FAQs Enroll" at bounding box center [715, 132] width 172 height 43
click at [743, 120] on button "Enroll" at bounding box center [746, 133] width 111 height 27
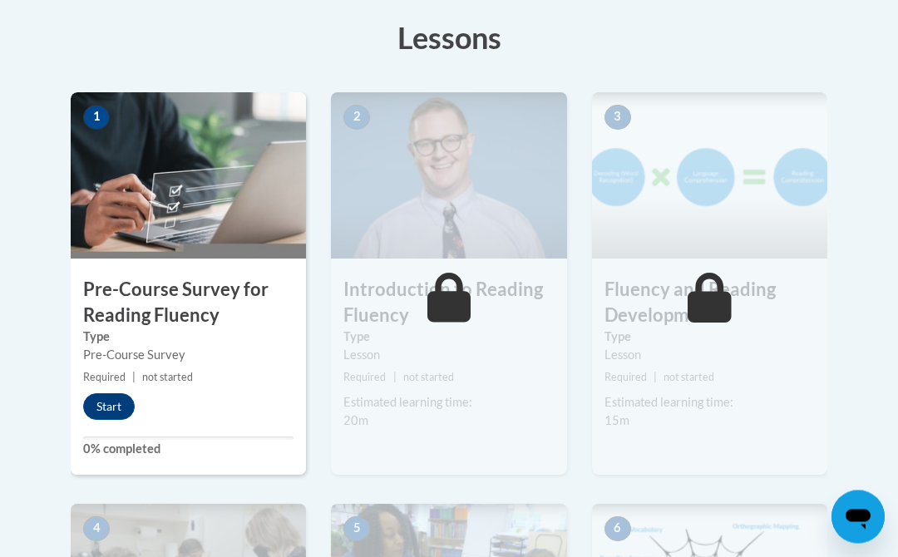
scroll to position [440, 0]
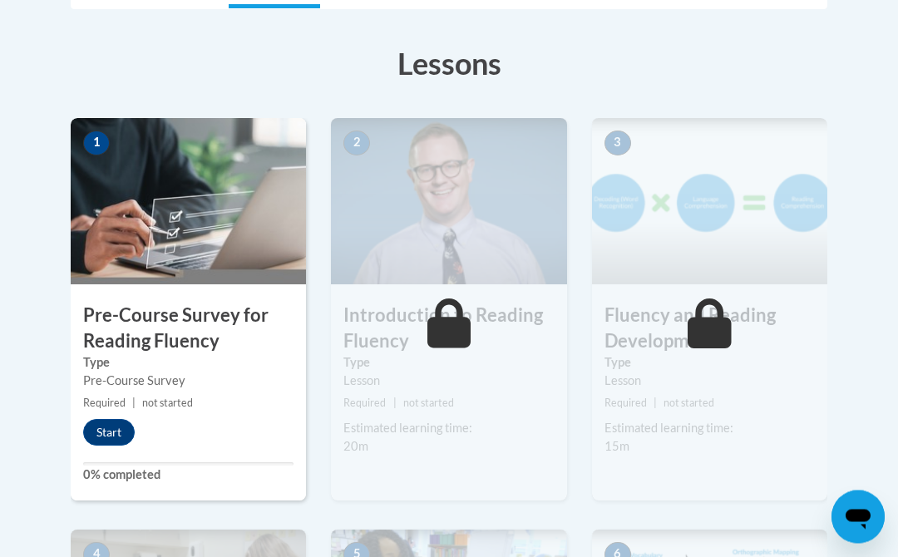
click at [159, 346] on h3 "Pre-Course Survey for Reading Fluency" at bounding box center [188, 329] width 235 height 52
click at [110, 425] on button "Start" at bounding box center [109, 433] width 52 height 27
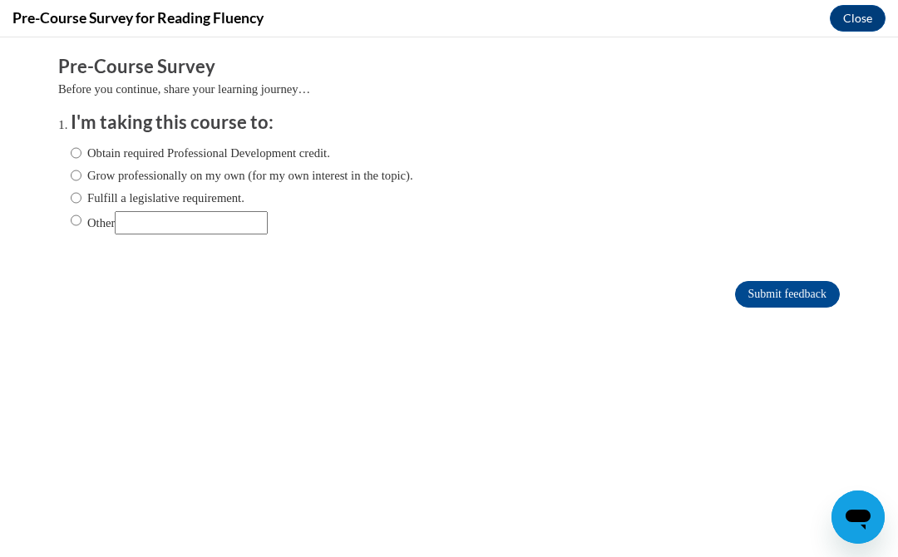
scroll to position [0, 0]
click at [81, 150] on input "Obtain required Professional Development credit." at bounding box center [76, 153] width 11 height 18
radio input "true"
click at [780, 303] on input "Submit feedback" at bounding box center [787, 294] width 105 height 27
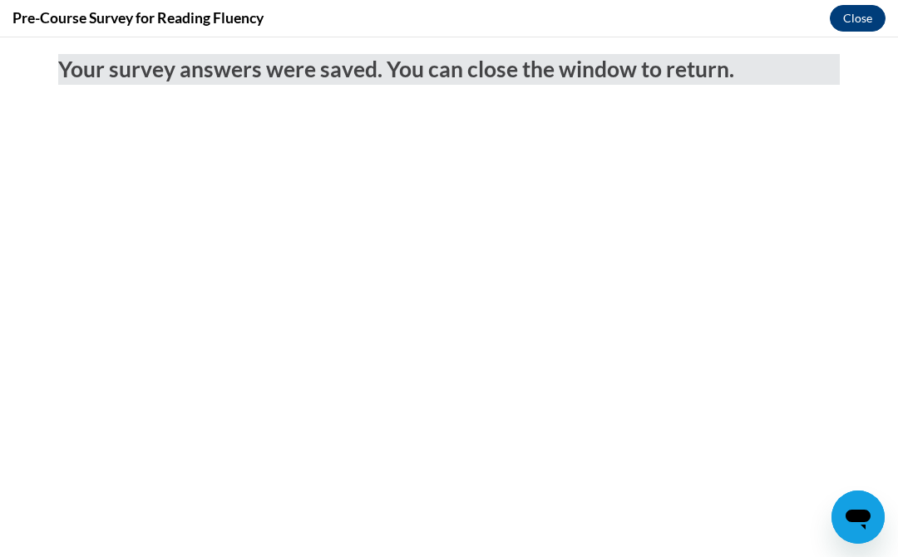
click at [852, 24] on button "Close" at bounding box center [857, 18] width 56 height 27
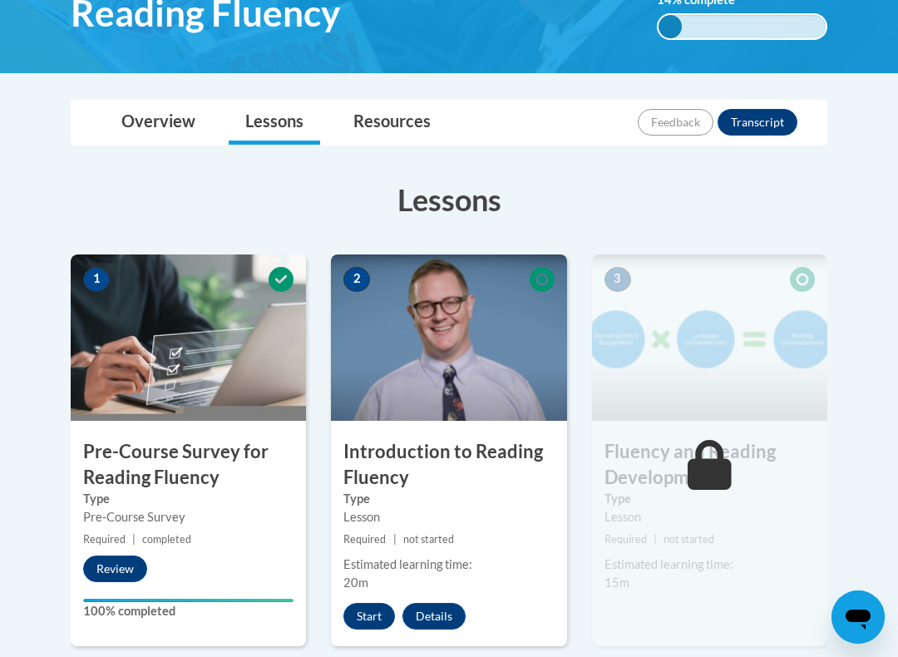
scroll to position [338, 0]
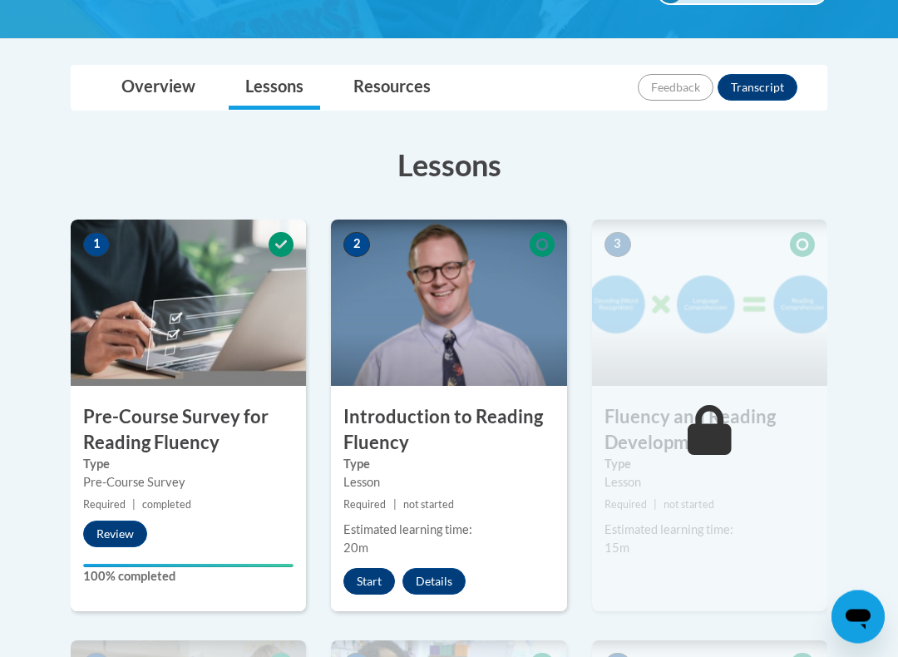
click at [357, 556] on button "Start" at bounding box center [369, 581] width 52 height 27
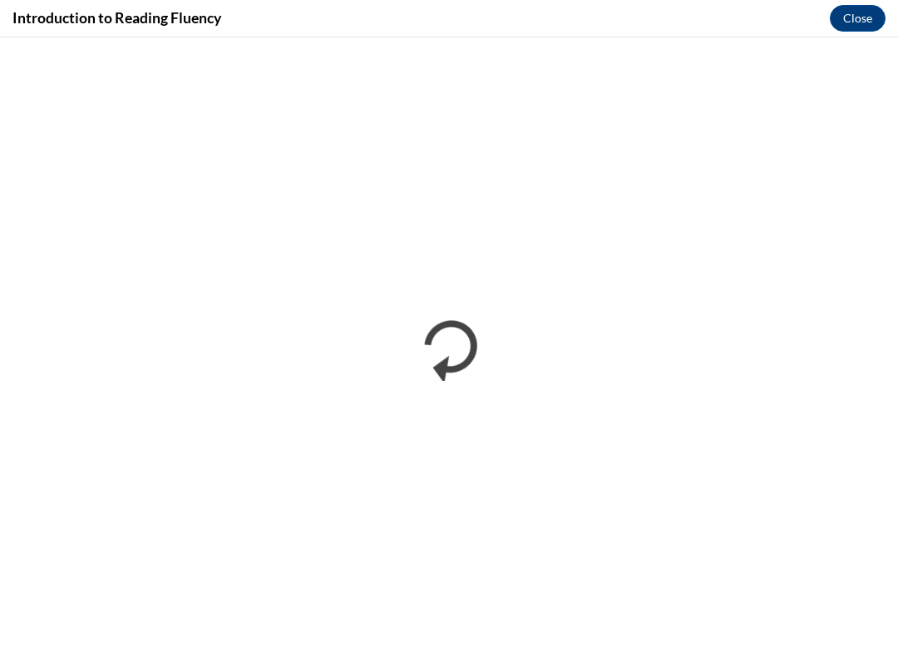
scroll to position [0, 0]
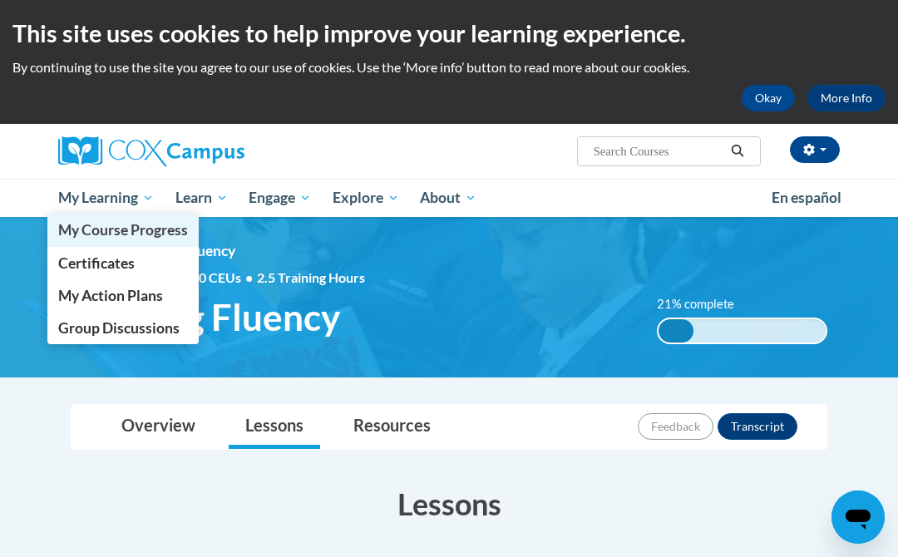
click at [139, 234] on span "My Course Progress" at bounding box center [123, 229] width 130 height 17
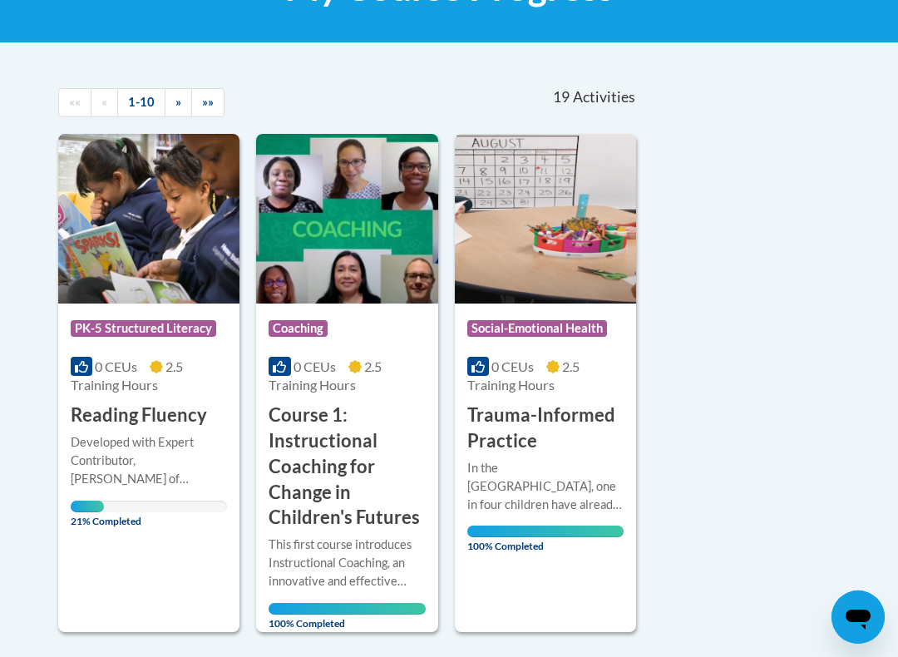
scroll to position [321, 0]
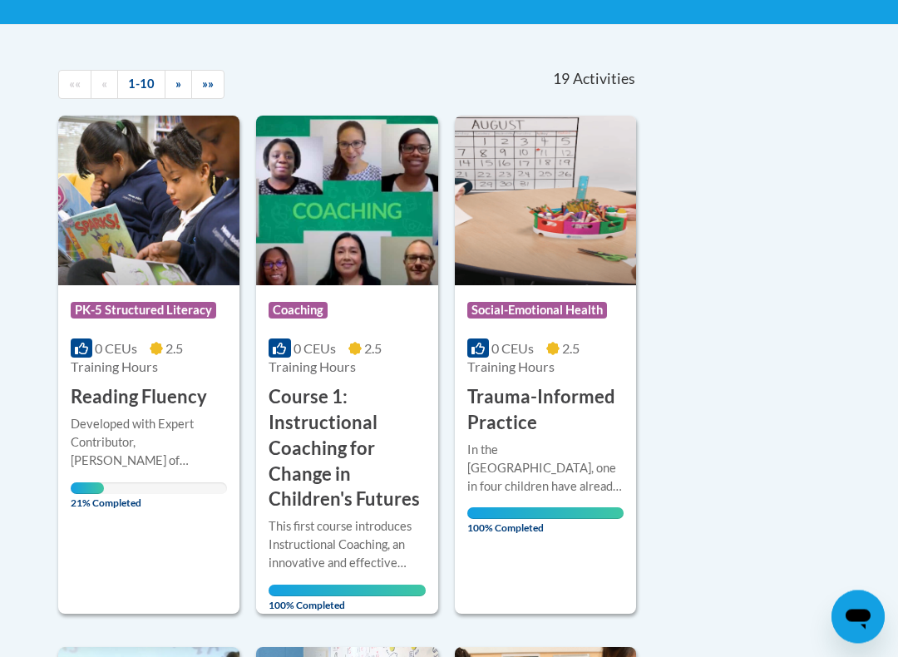
click at [519, 421] on h3 "Trauma-Informed Practice" at bounding box center [545, 411] width 156 height 52
